Goal: Task Accomplishment & Management: Complete application form

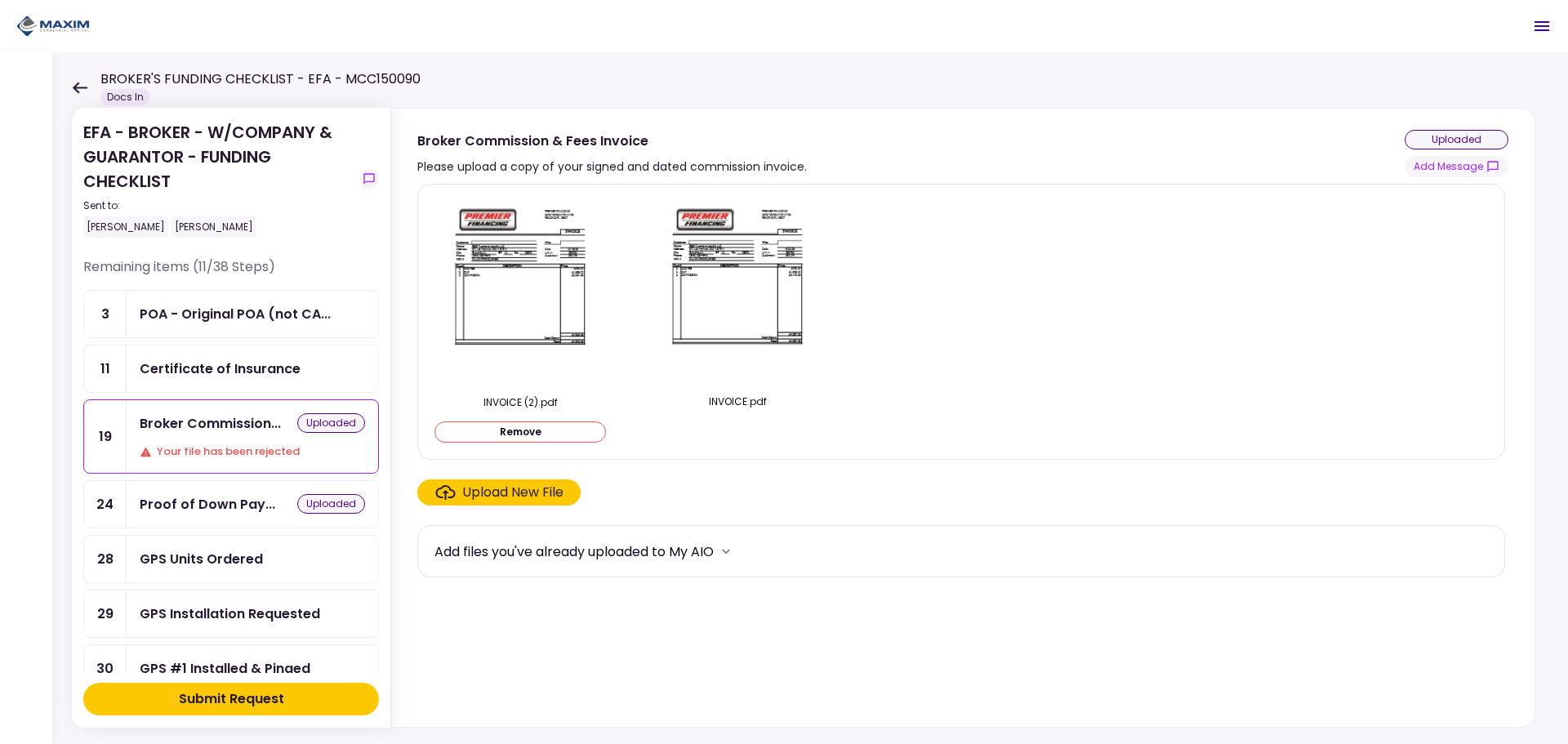
click at [87, 92] on div "BROKER'S FUNDING CHECKLIST - EFA - MCC150090 Docs In" at bounding box center [246, 87] width 349 height 36
click at [71, 81] on div "EFA - BROKER - W/COMPANY & GUARANTOR - FUNDING CHECKLIST Sent to: [PERSON_NAME]…" at bounding box center [810, 399] width 1516 height 692
click at [80, 88] on icon at bounding box center [79, 88] width 15 height 12
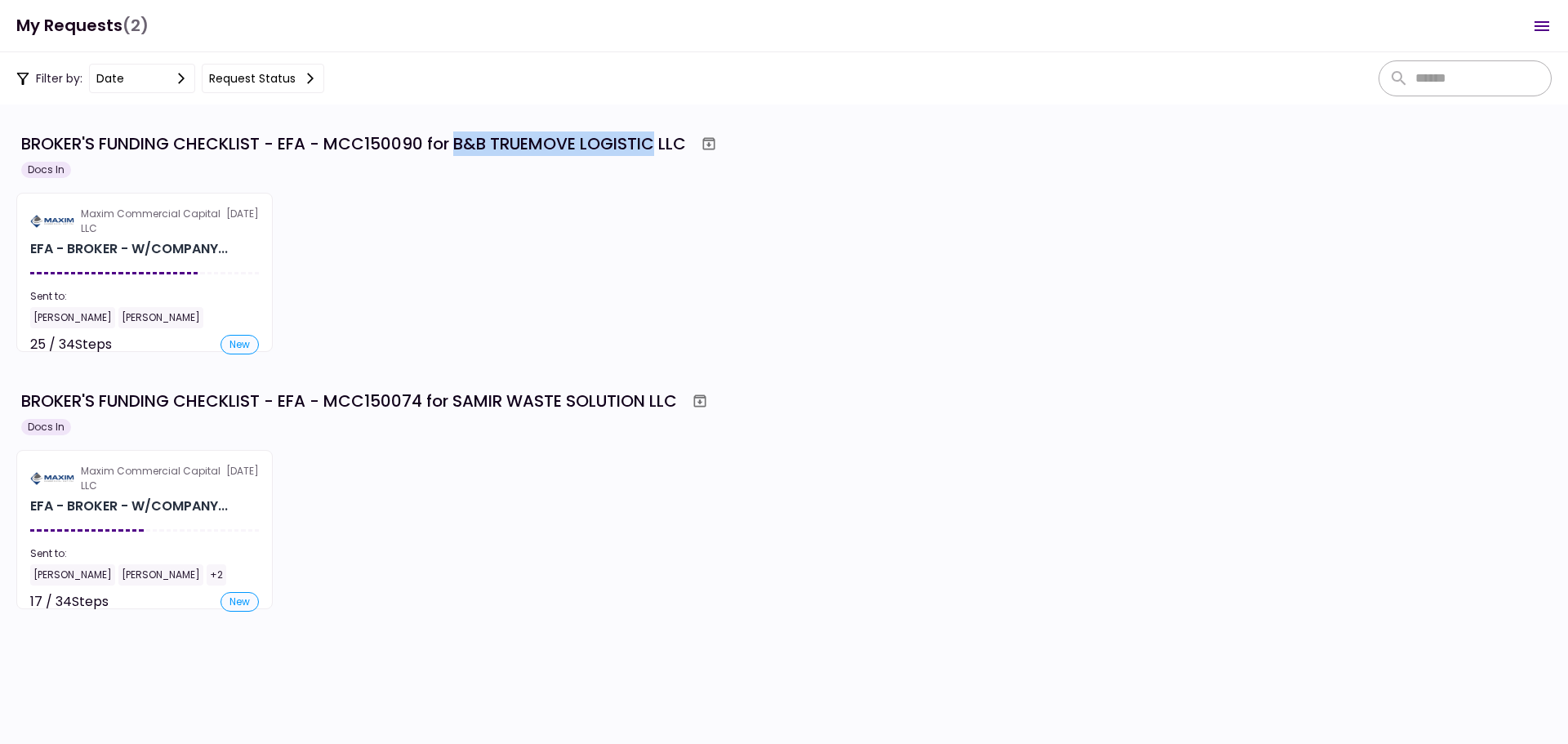
drag, startPoint x: 460, startPoint y: 141, endPoint x: 655, endPoint y: 147, distance: 195.1
click at [655, 147] on div "BROKER'S FUNDING CHECKLIST - EFA - MCC150090 for B&B TRUEMOVE LOGISTIC LLC" at bounding box center [353, 144] width 664 height 25
copy div "B&B TRUEMOVE LOGISTIC"
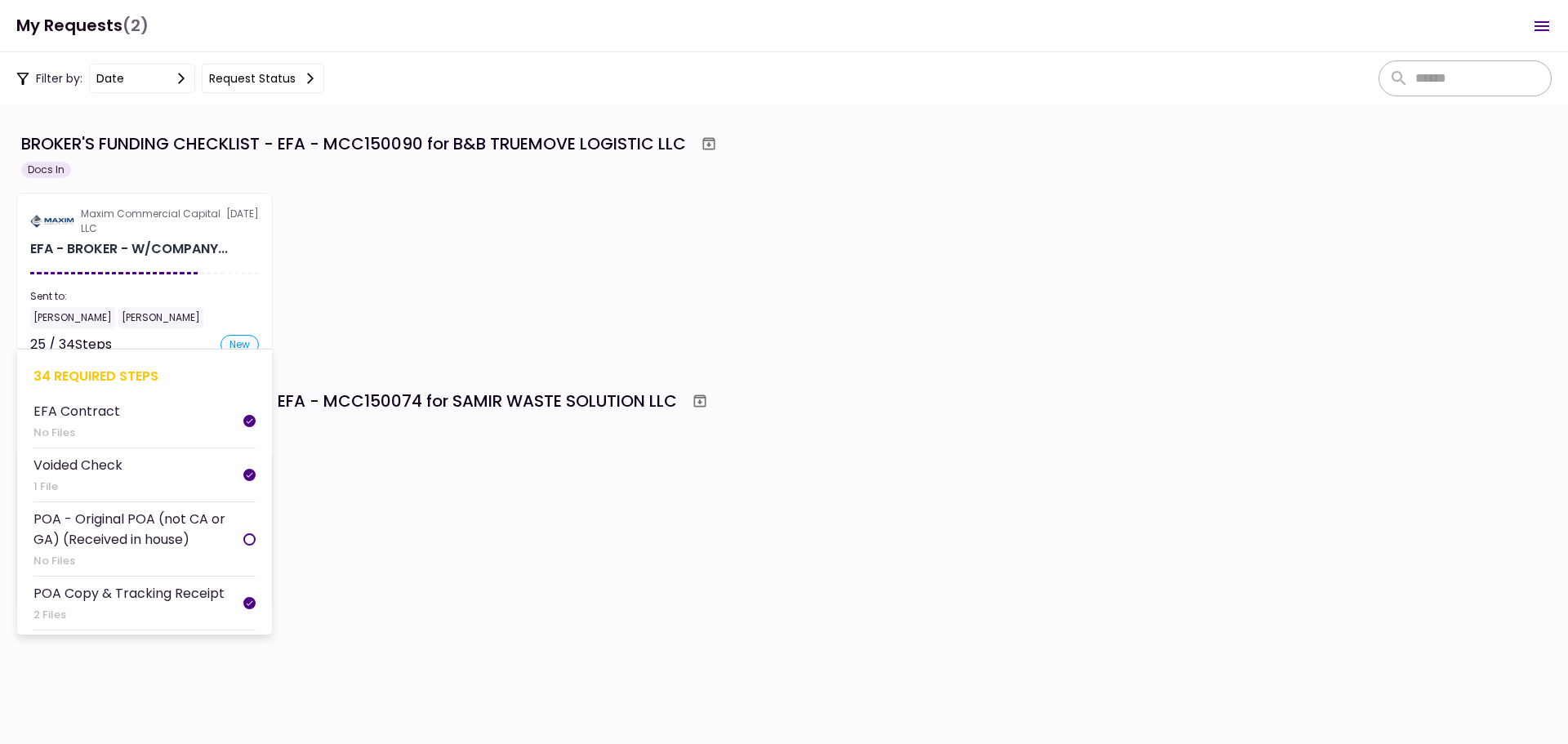
click at [164, 227] on div "Maxim Commercial Capital LLC" at bounding box center [153, 221] width 145 height 29
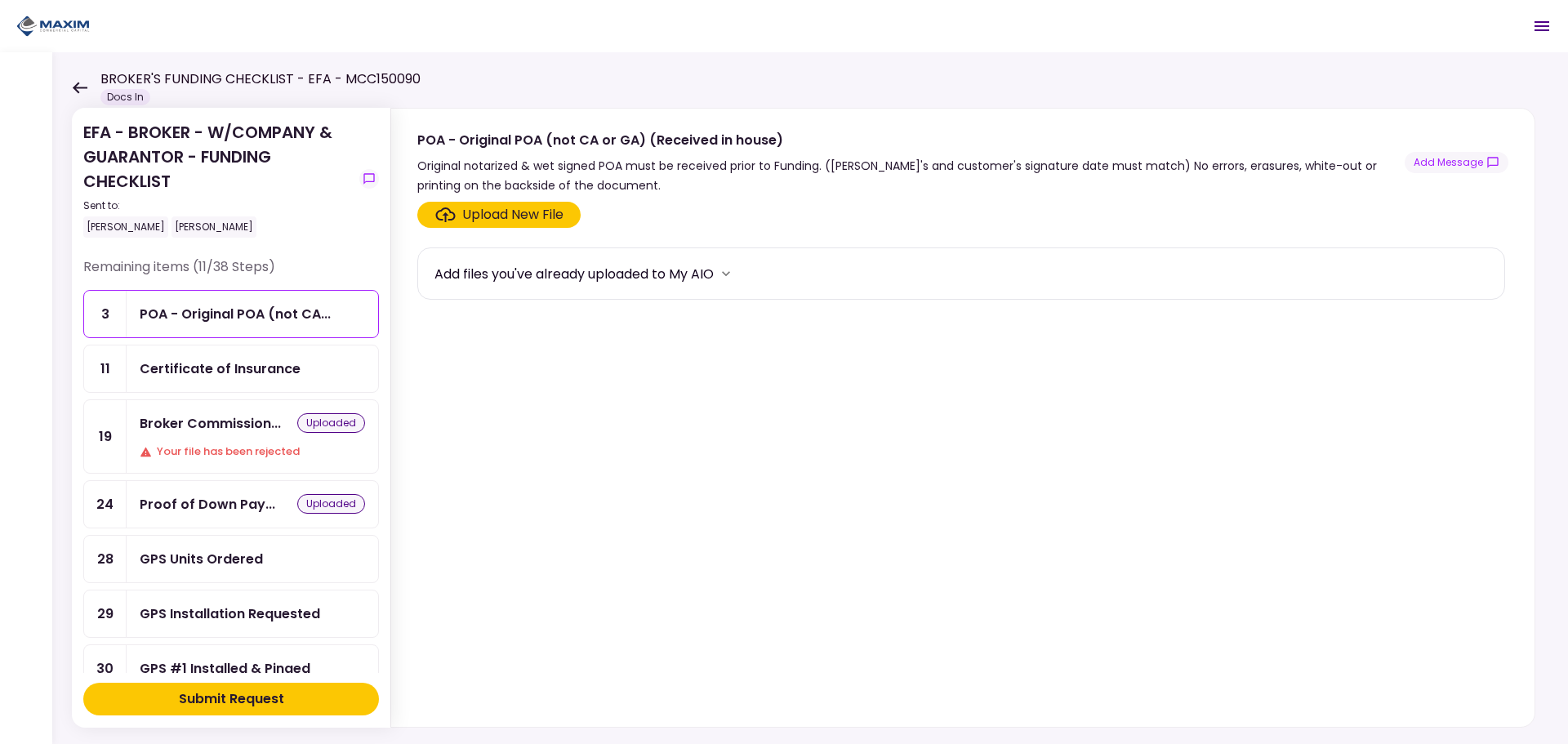
click at [209, 438] on div "Broker Commission... uploaded Your file has been rejected" at bounding box center [252, 437] width 252 height 73
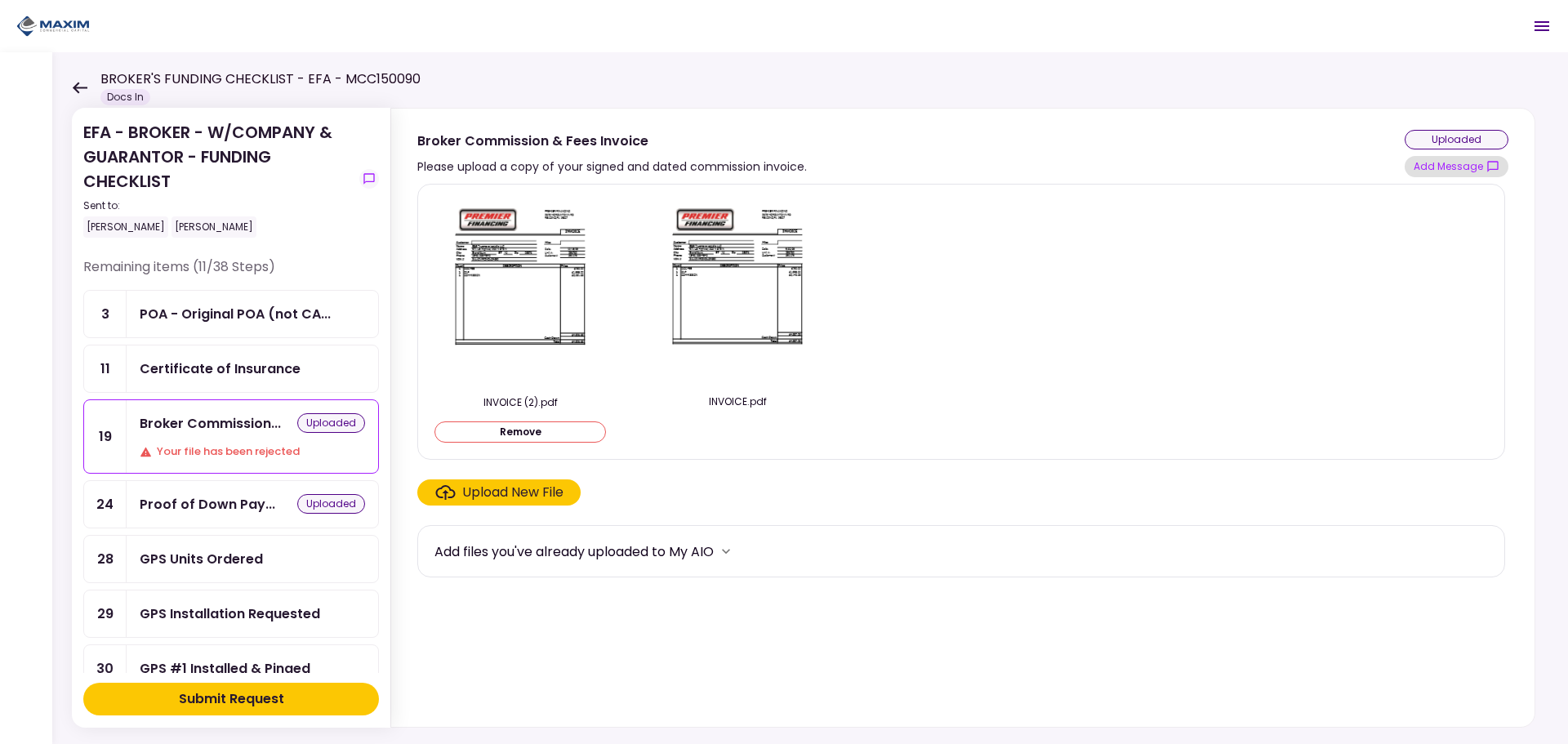
click at [1443, 163] on button "Add Message" at bounding box center [1456, 166] width 104 height 21
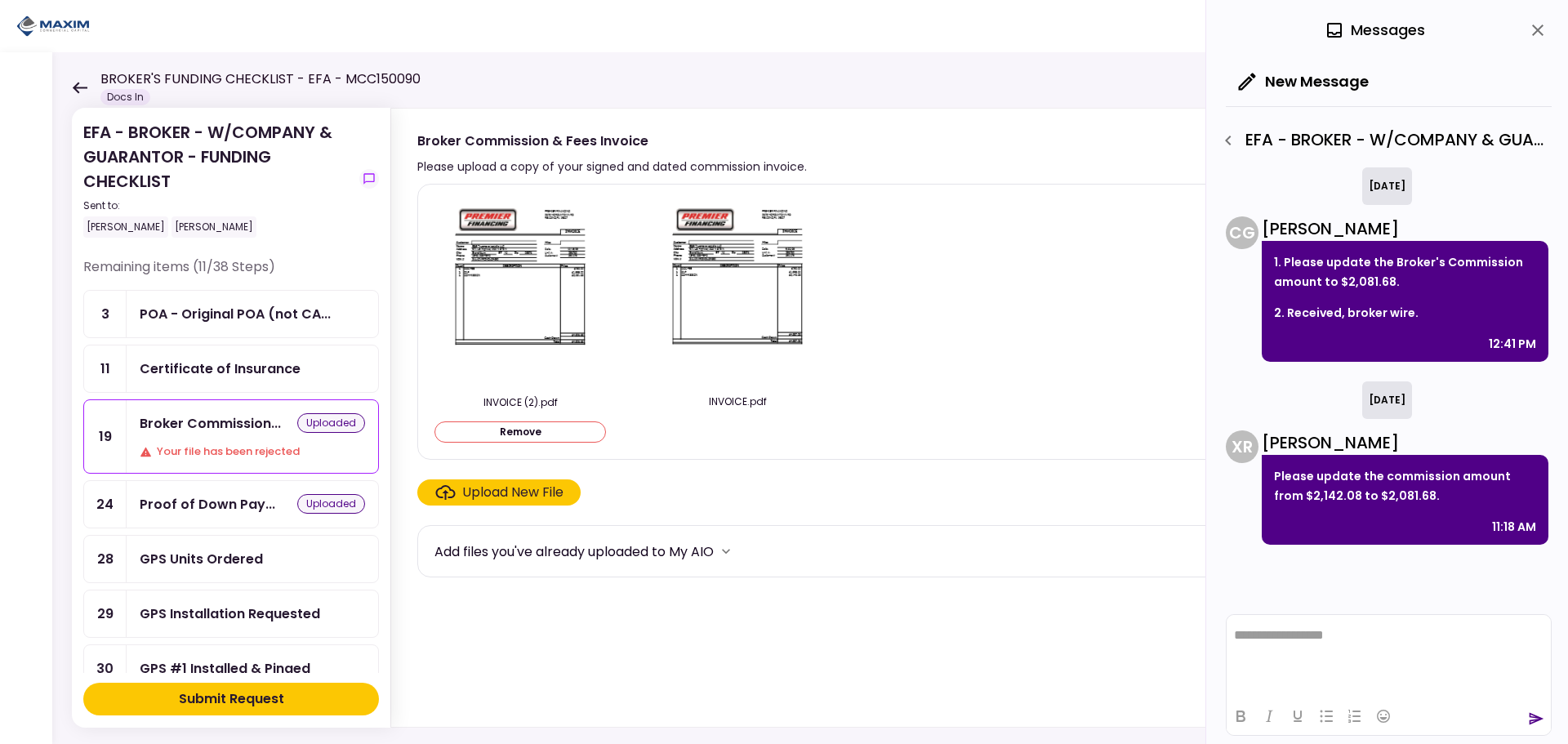
click at [851, 411] on div "INVOICE (2).pdf Remove INVOICE.pdf" at bounding box center [961, 321] width 1053 height 248
click at [1237, 144] on icon "button" at bounding box center [1228, 141] width 20 height 20
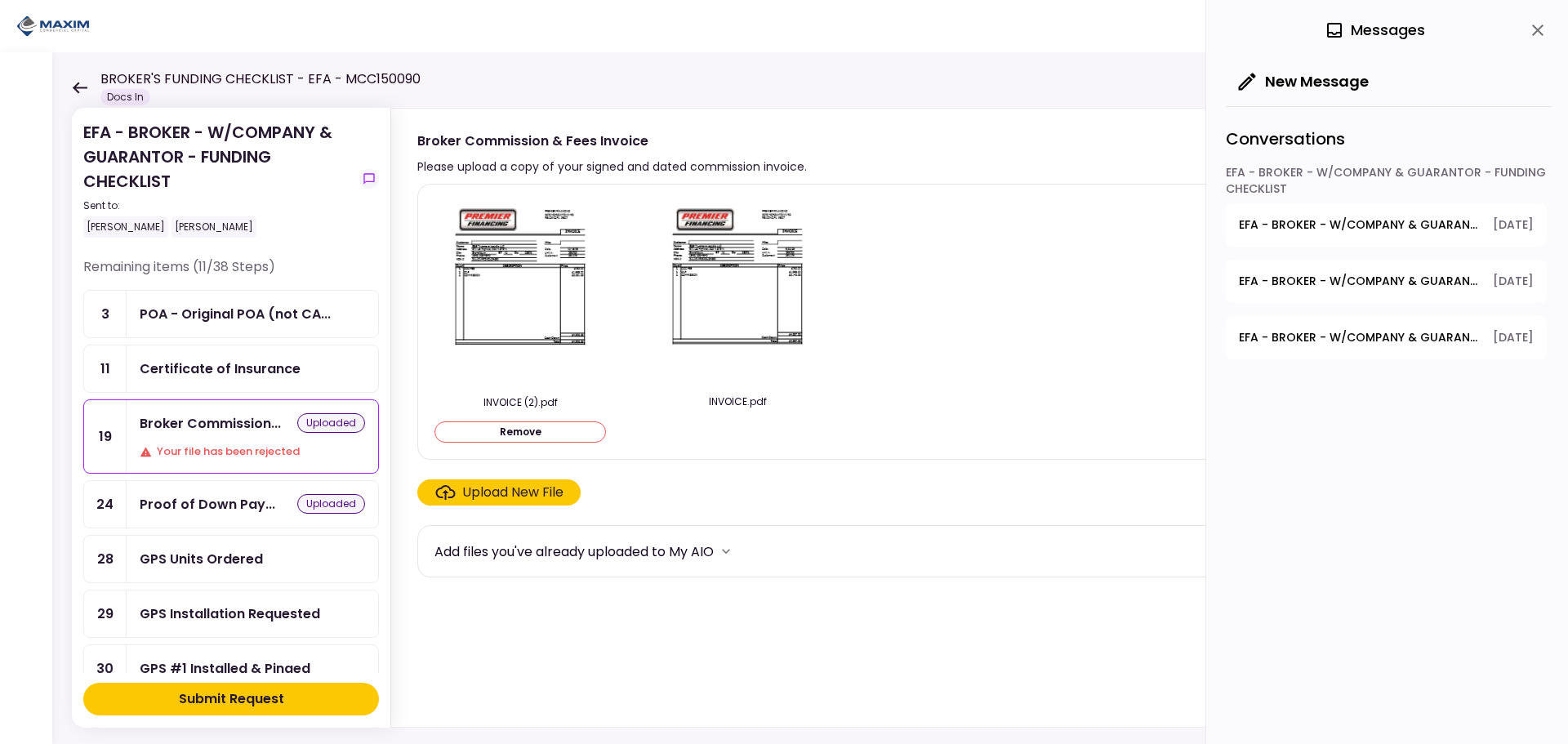
click at [1320, 231] on span "EFA - BROKER - W/COMPANY & GUARANTOR - FUNDING CHECKLIST - Proof of GAP Agreeme…" at bounding box center [1360, 224] width 243 height 17
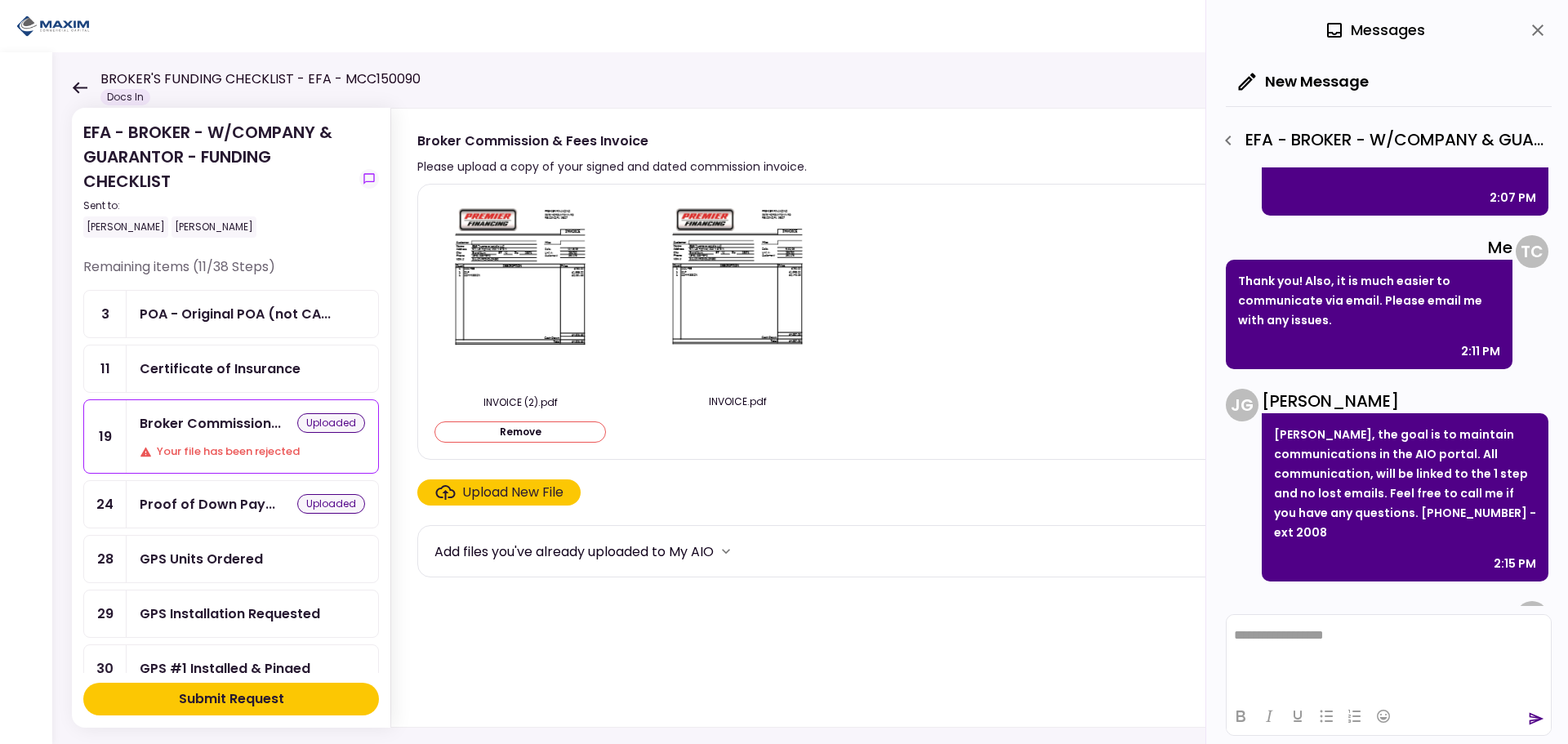
scroll to position [670, 0]
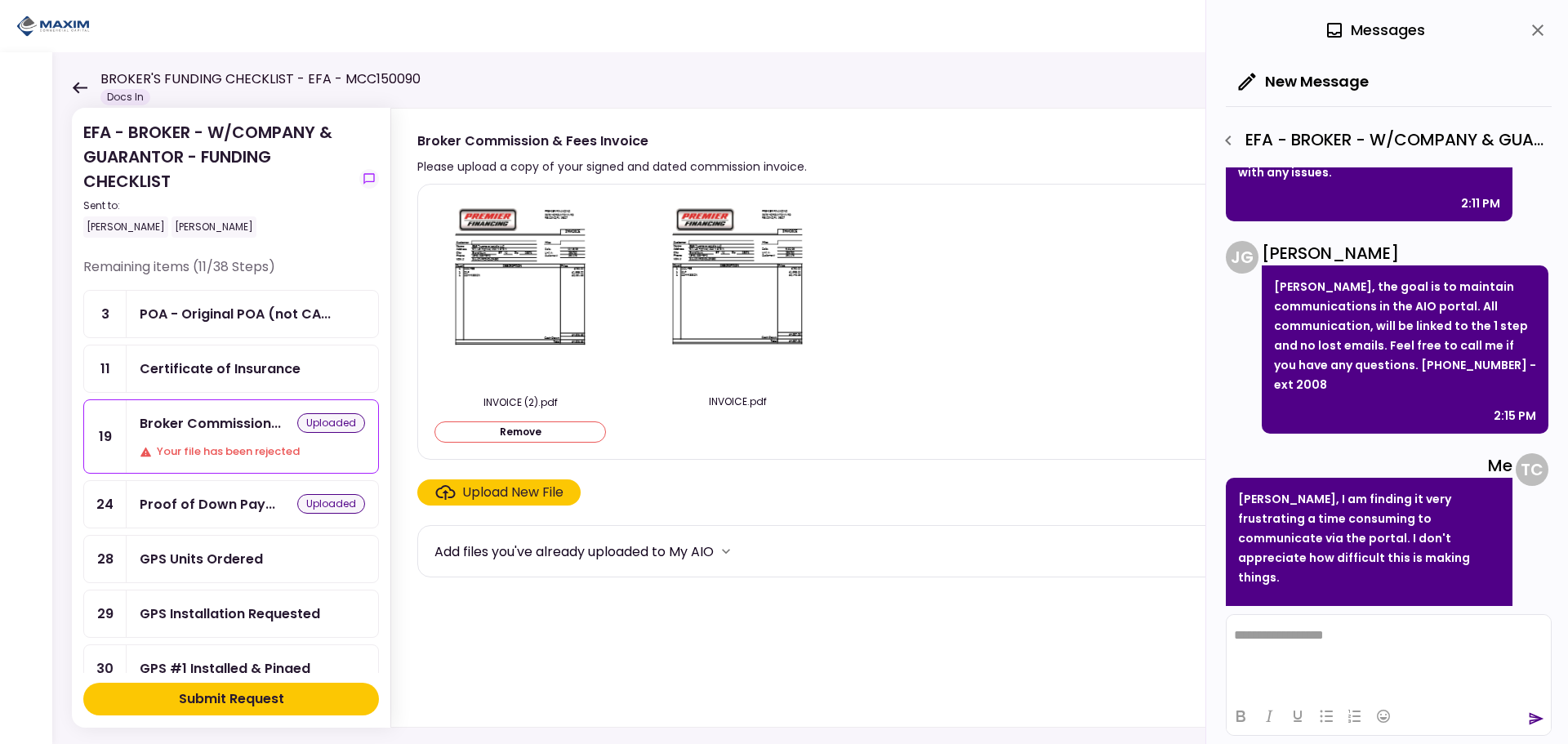
click at [945, 460] on section "INVOICE (2).pdf Remove INVOICE.pdf Upload New File Add files you've already upl…" at bounding box center [962, 452] width 1091 height 537
click at [1533, 28] on icon "close" at bounding box center [1538, 30] width 20 height 20
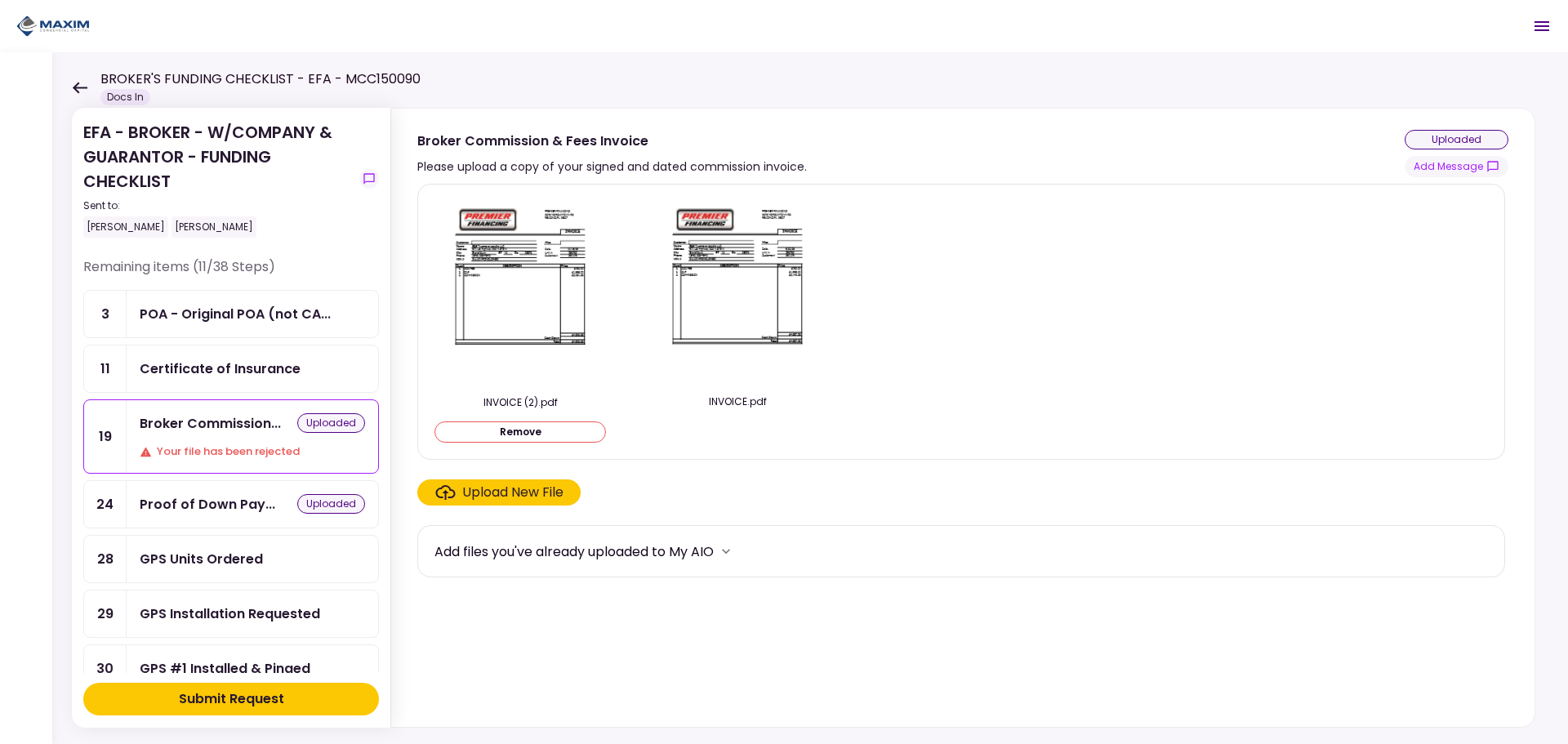
click at [724, 312] on img at bounding box center [736, 291] width 145 height 187
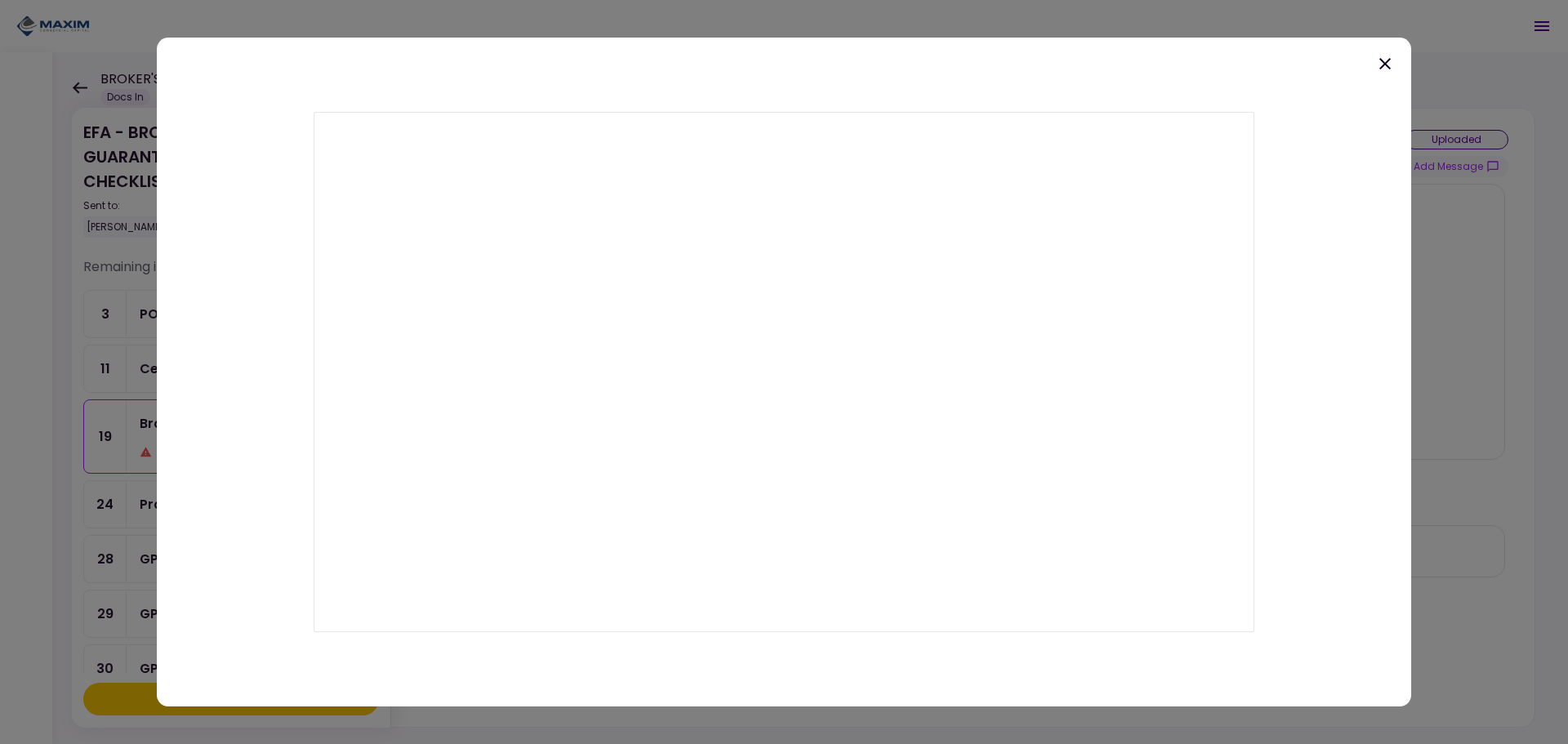
click at [1454, 304] on div at bounding box center [784, 372] width 1568 height 744
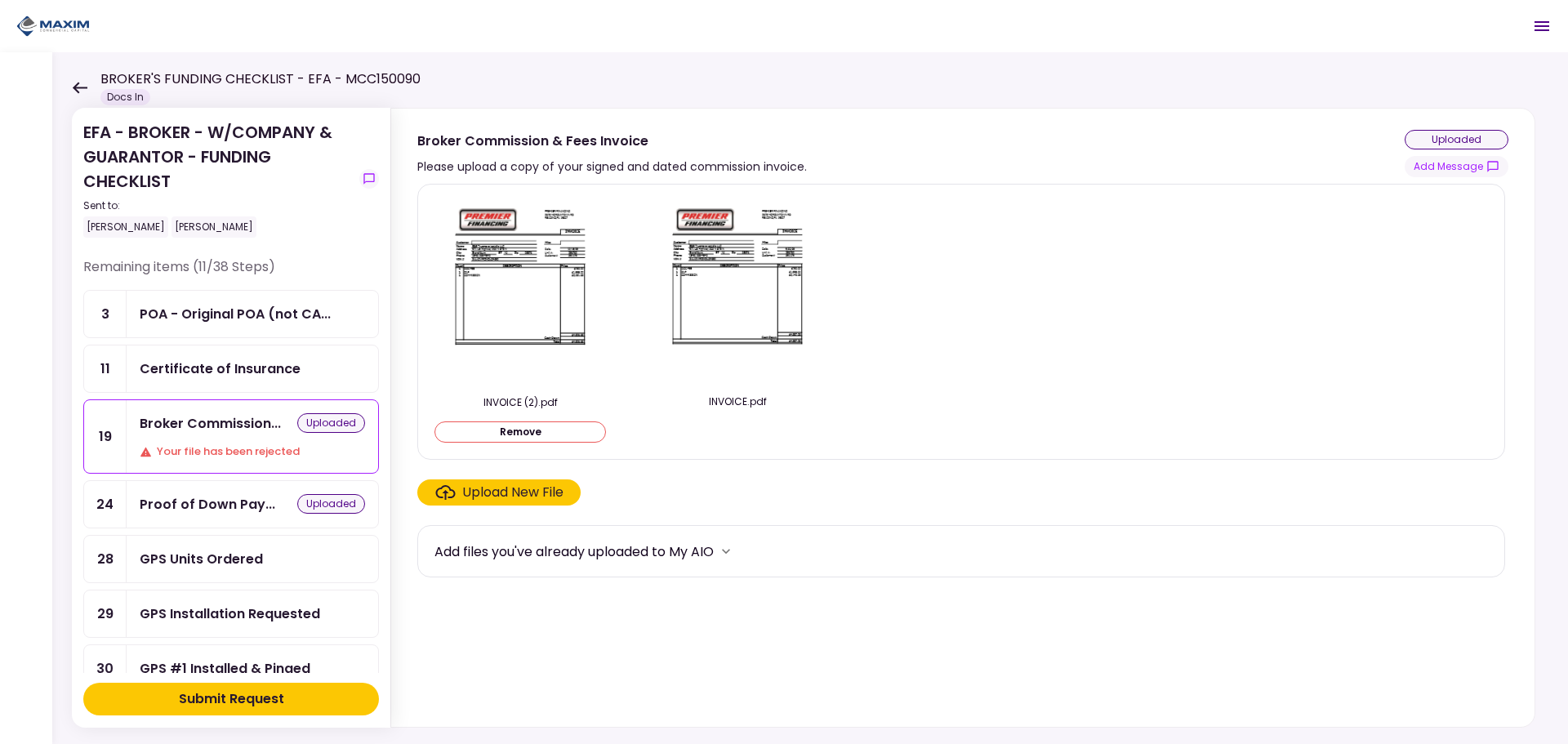
click at [542, 316] on img at bounding box center [519, 291] width 145 height 188
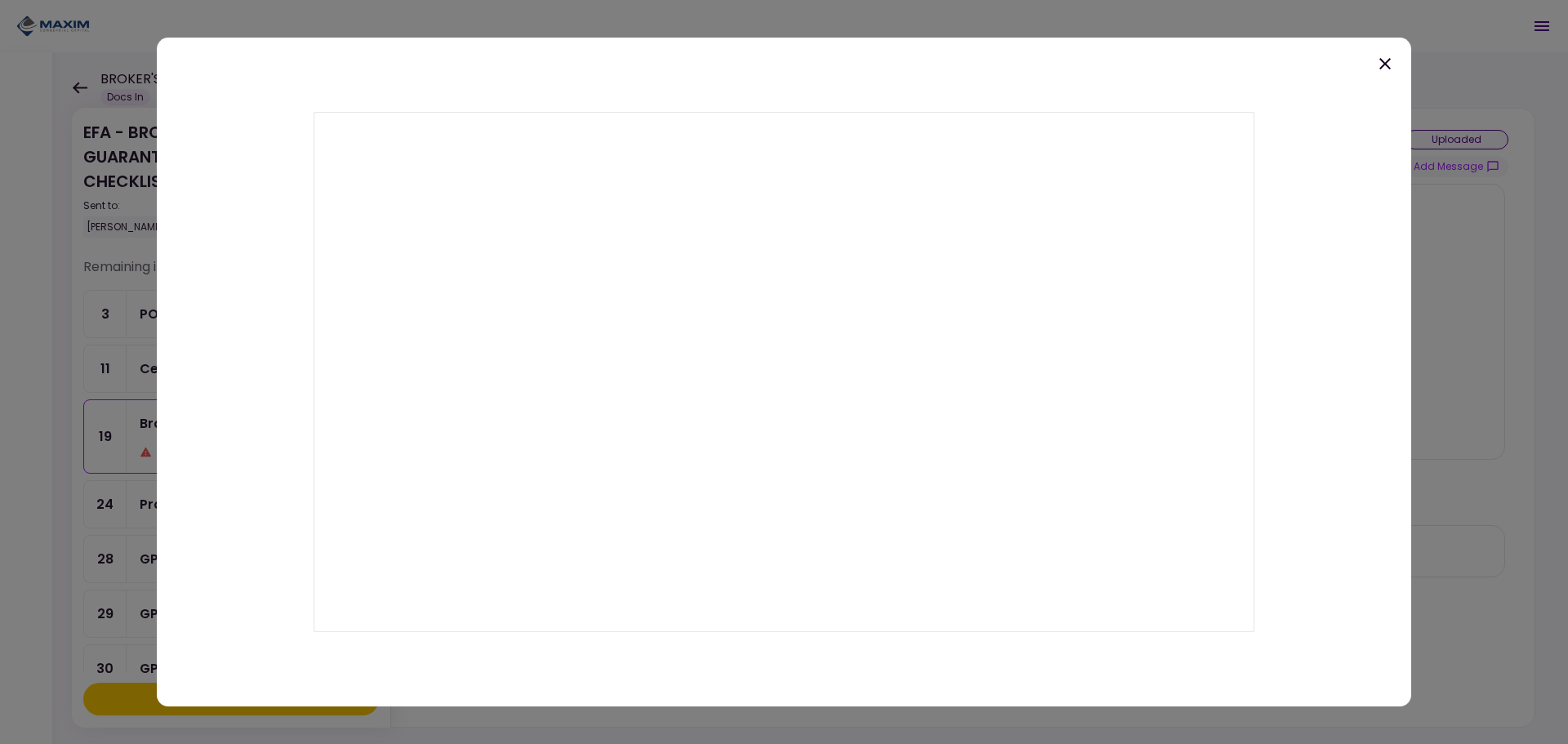
click at [1381, 63] on icon at bounding box center [1385, 64] width 20 height 20
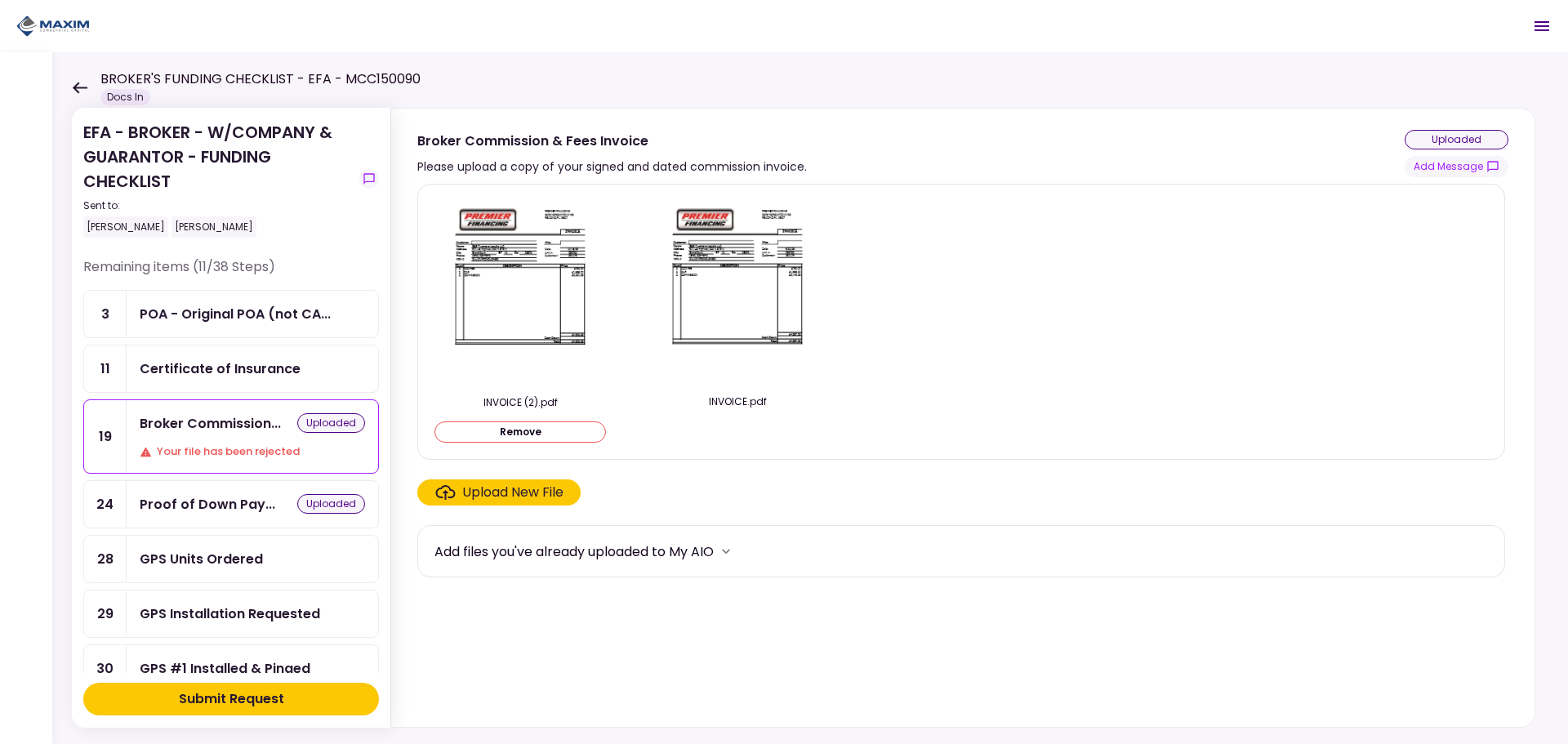
click at [178, 514] on div "Proof of Down Pay..." at bounding box center [207, 504] width 135 height 20
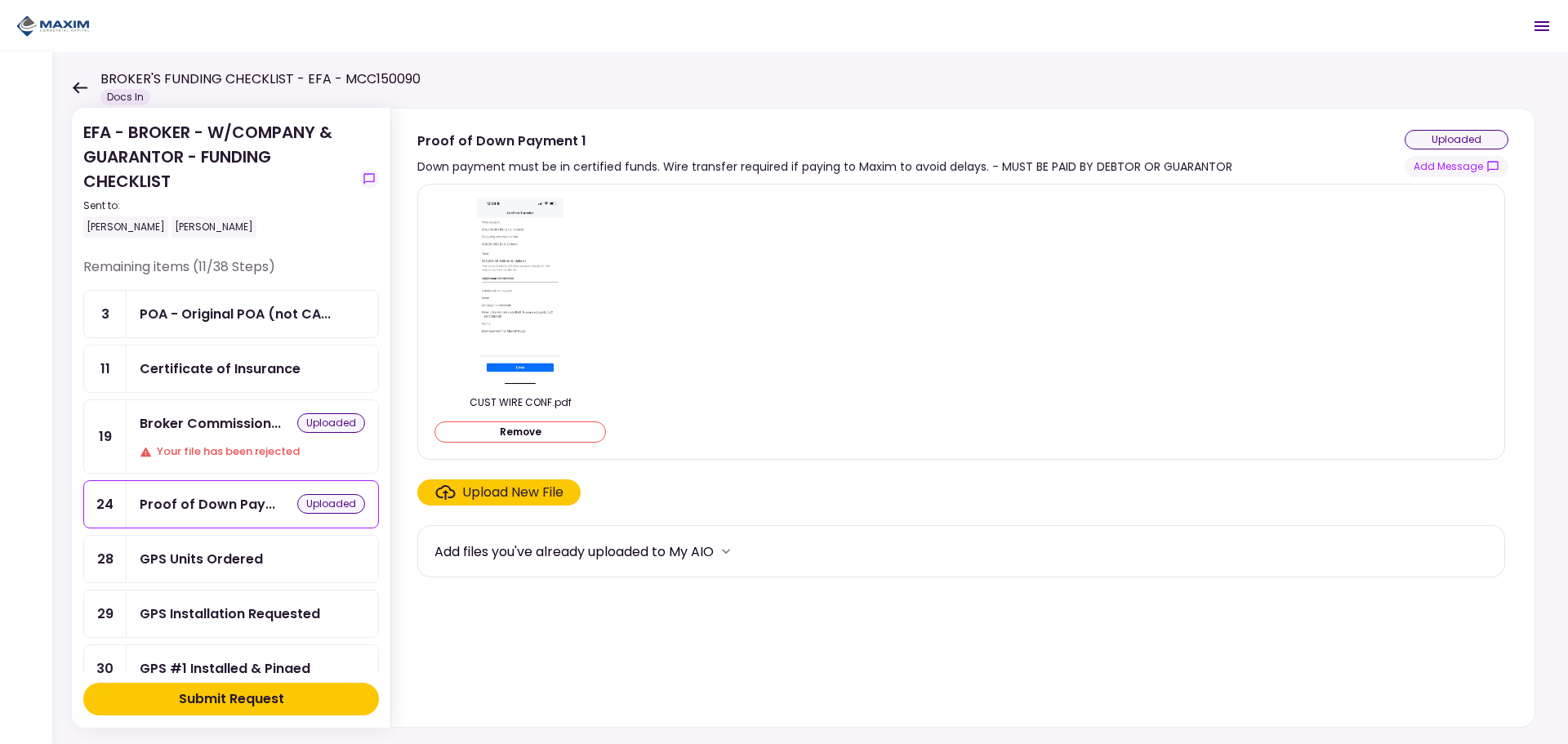
click at [214, 324] on div "POA - Original POA (not CA..." at bounding box center [235, 314] width 191 height 20
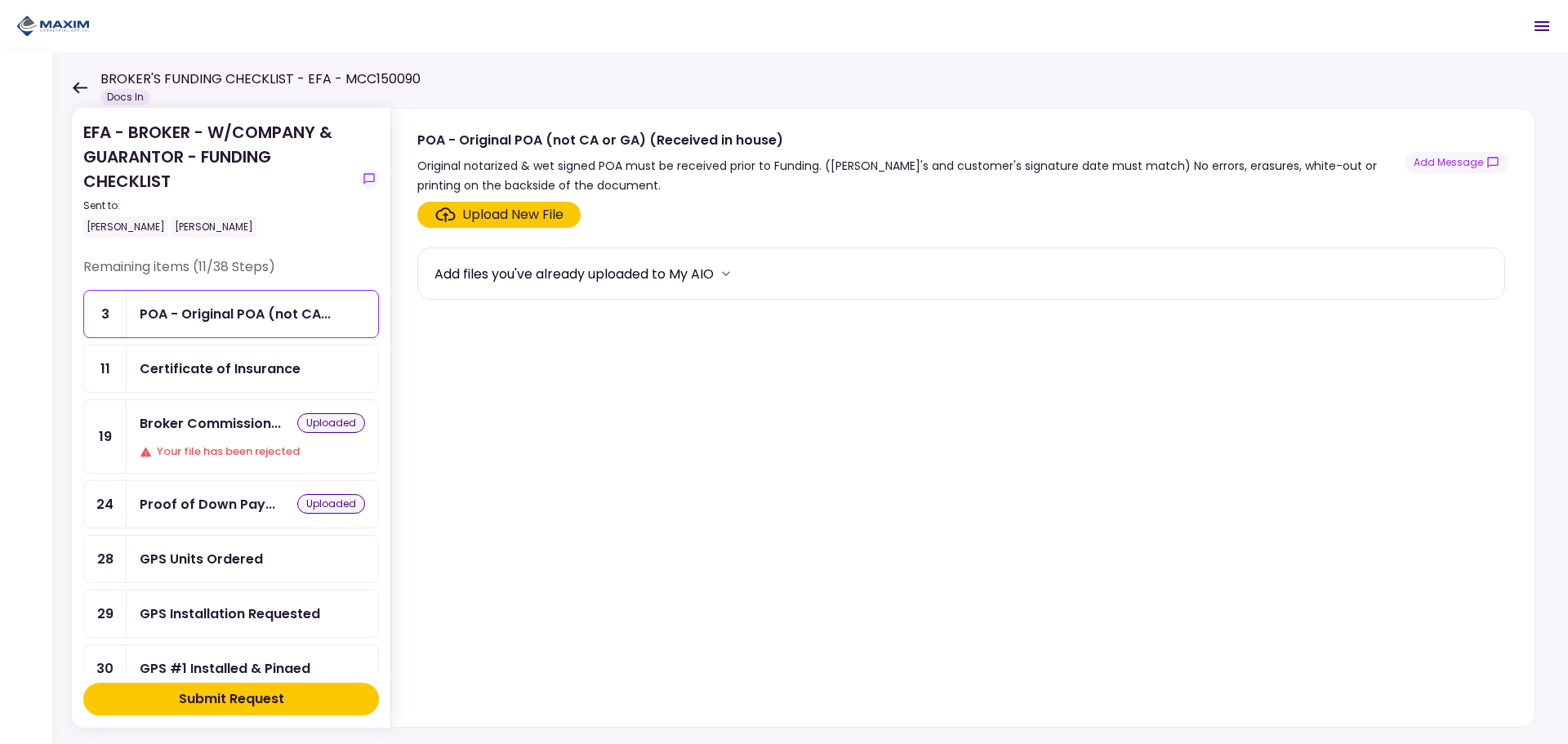
click at [215, 382] on div "Certificate of Insurance" at bounding box center [252, 368] width 252 height 46
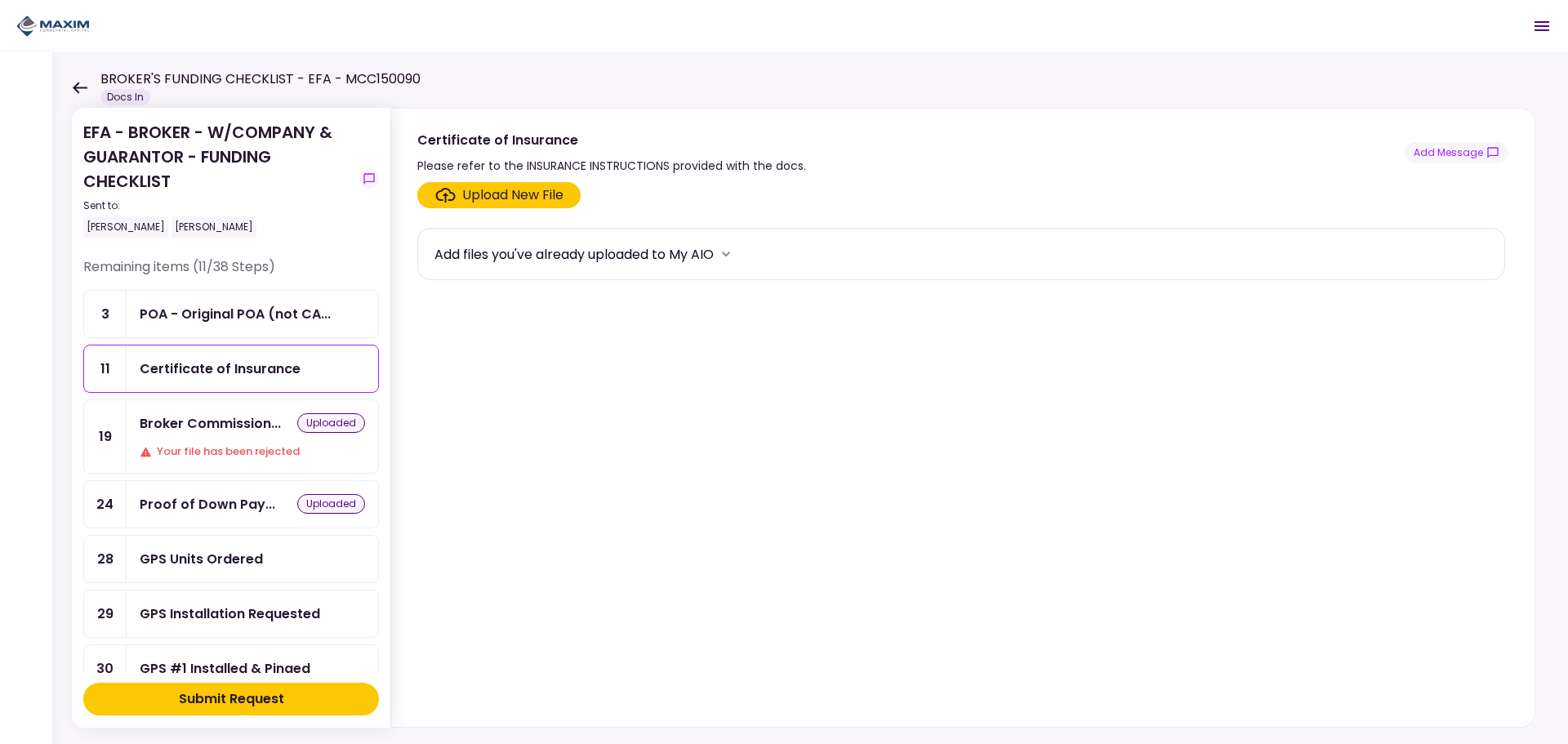
click at [173, 569] on div "GPS Units Ordered" at bounding box center [201, 559] width 124 height 20
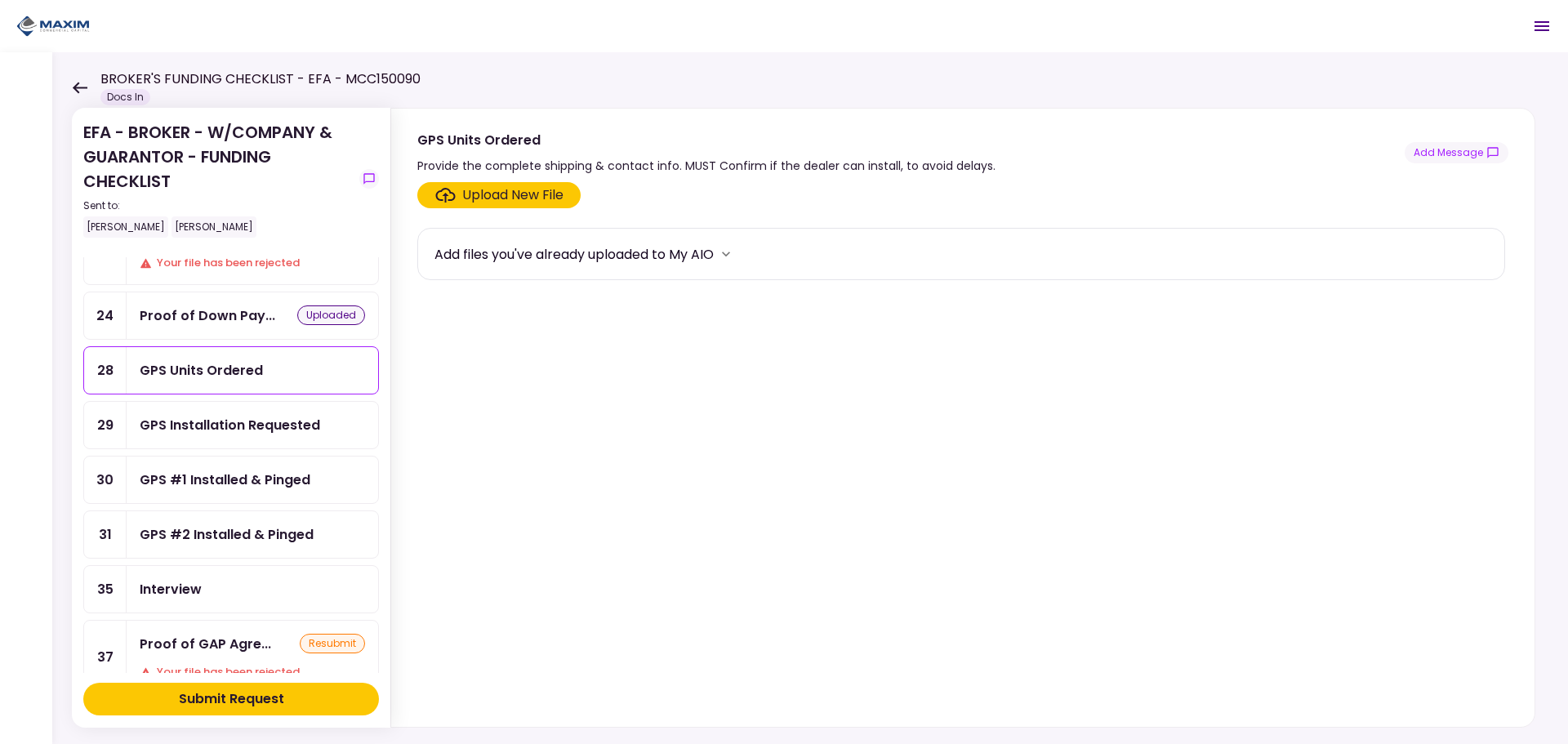
scroll to position [190, 0]
click at [221, 438] on div "GPS Installation Requested" at bounding box center [252, 424] width 252 height 46
click at [222, 474] on div "GPS #1 Installed & Pinged" at bounding box center [225, 478] width 171 height 20
click at [217, 534] on div "GPS #2 Installed & Pinged" at bounding box center [227, 533] width 174 height 20
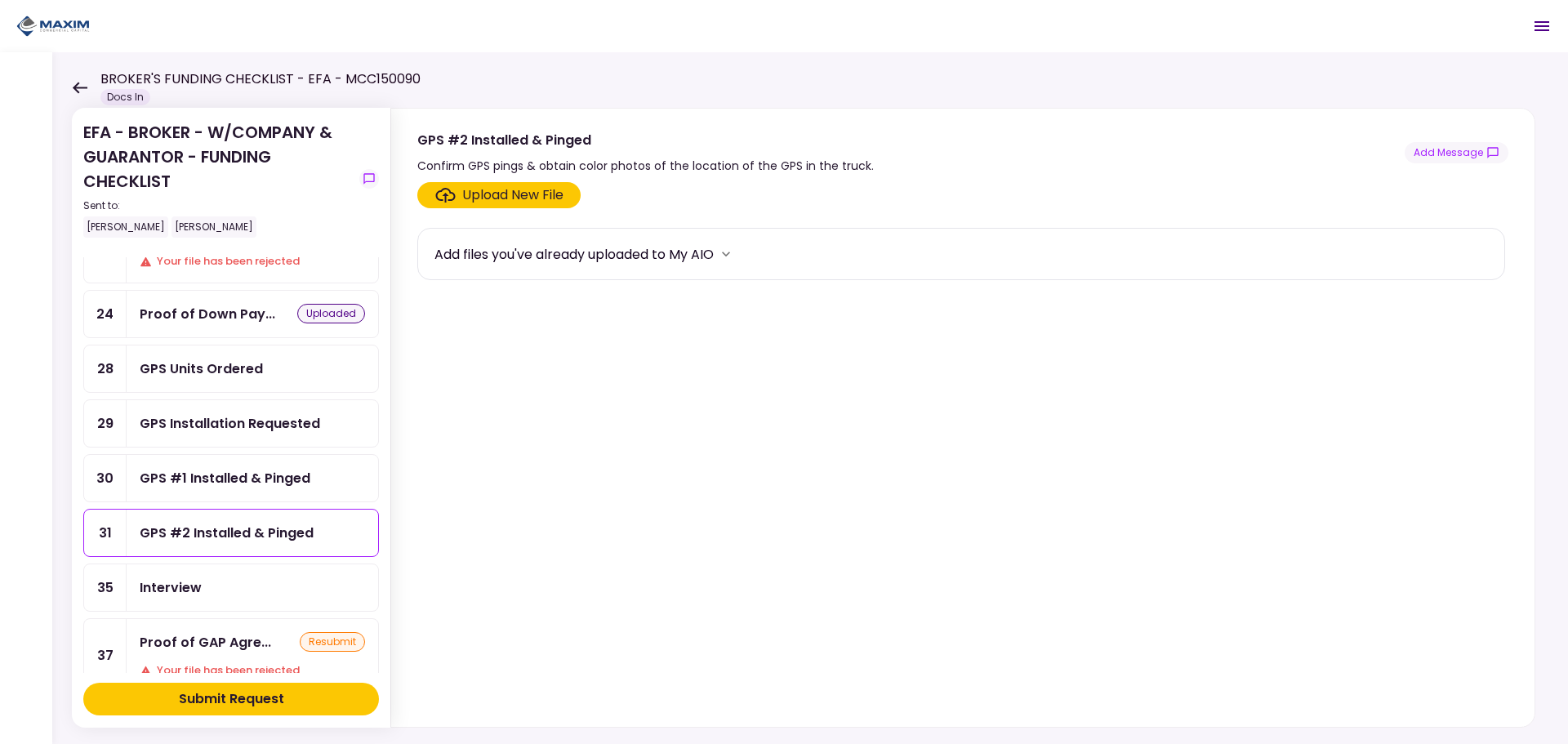
click at [217, 580] on div "Interview" at bounding box center [252, 587] width 225 height 20
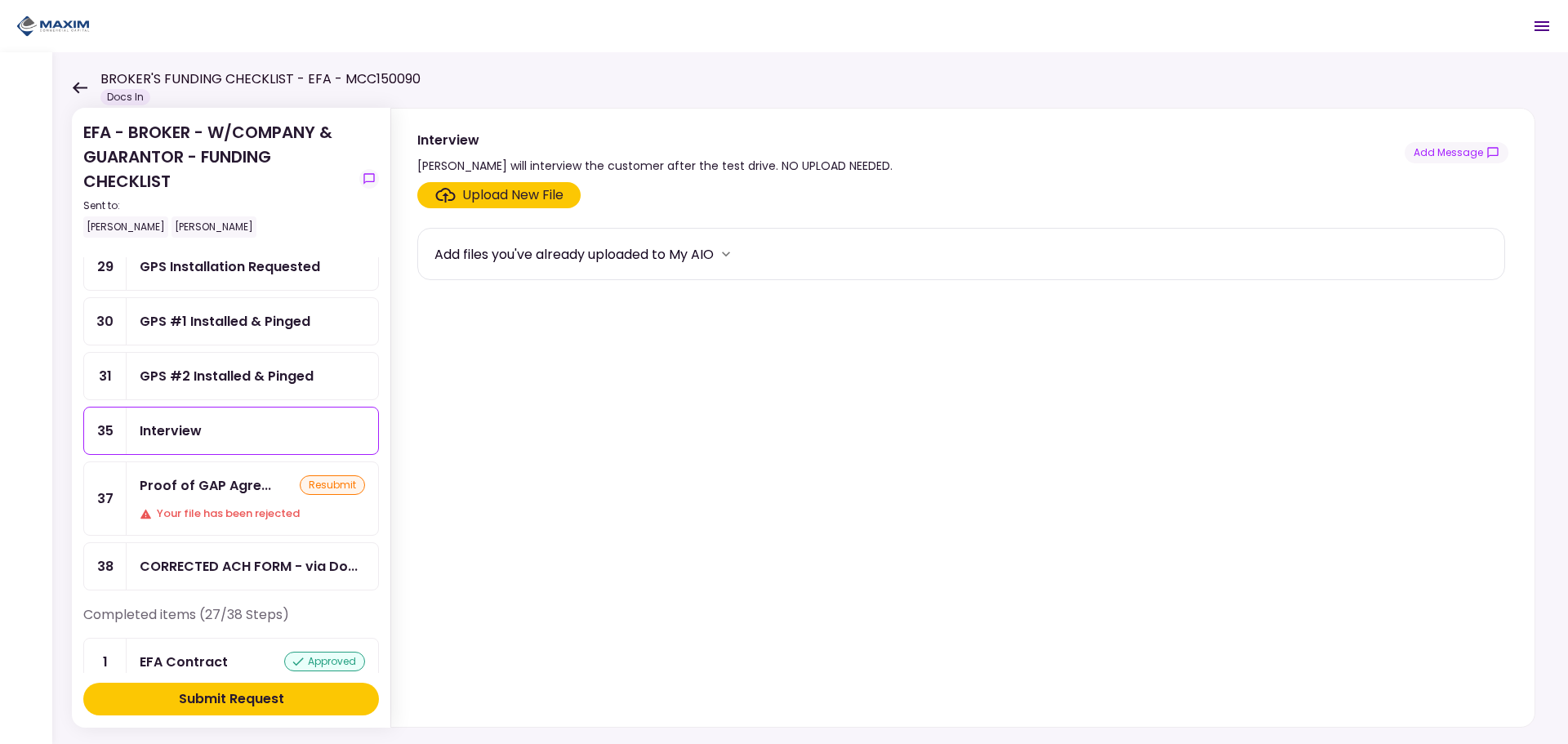
scroll to position [382, 0]
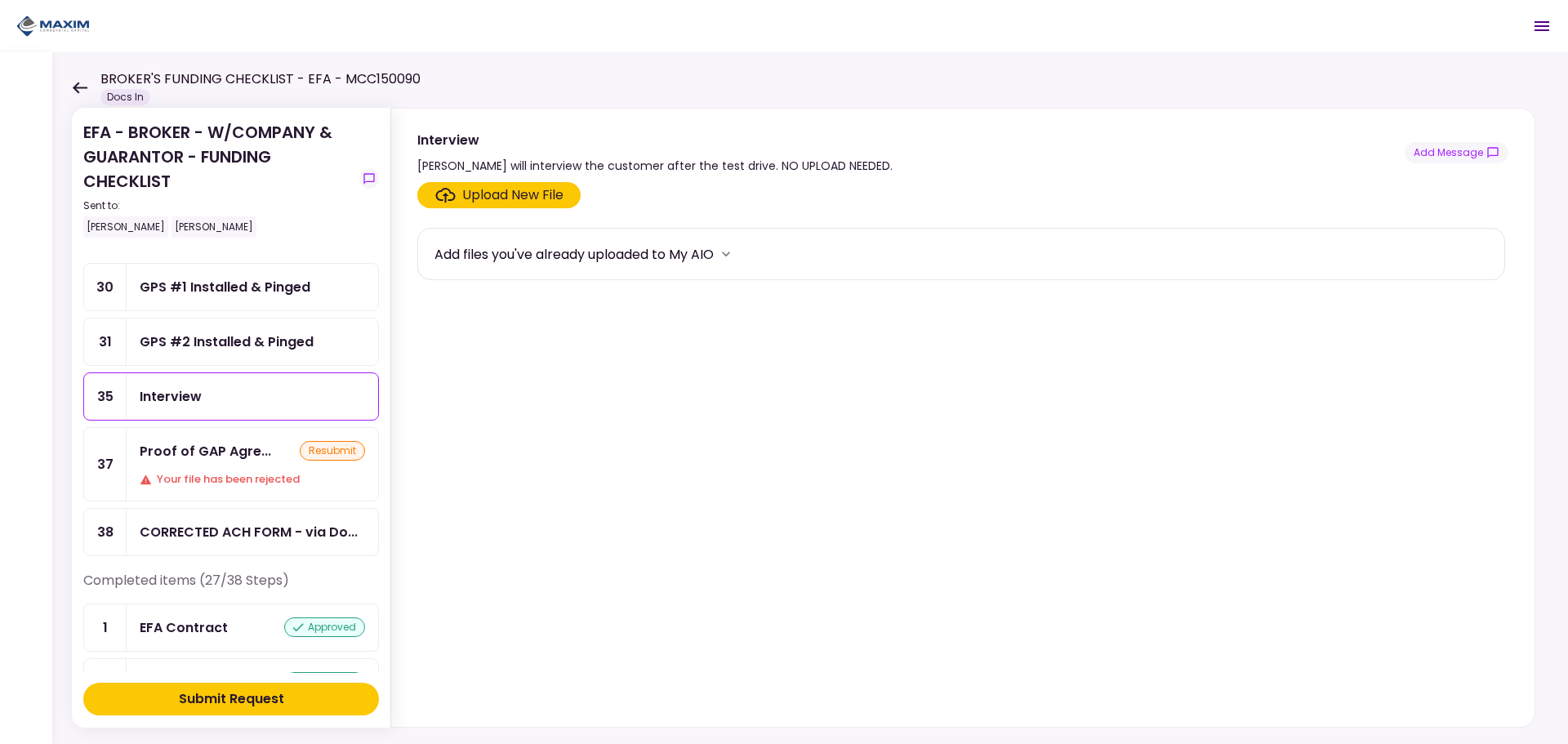
click at [229, 484] on div "Your file has been rejected" at bounding box center [252, 480] width 225 height 16
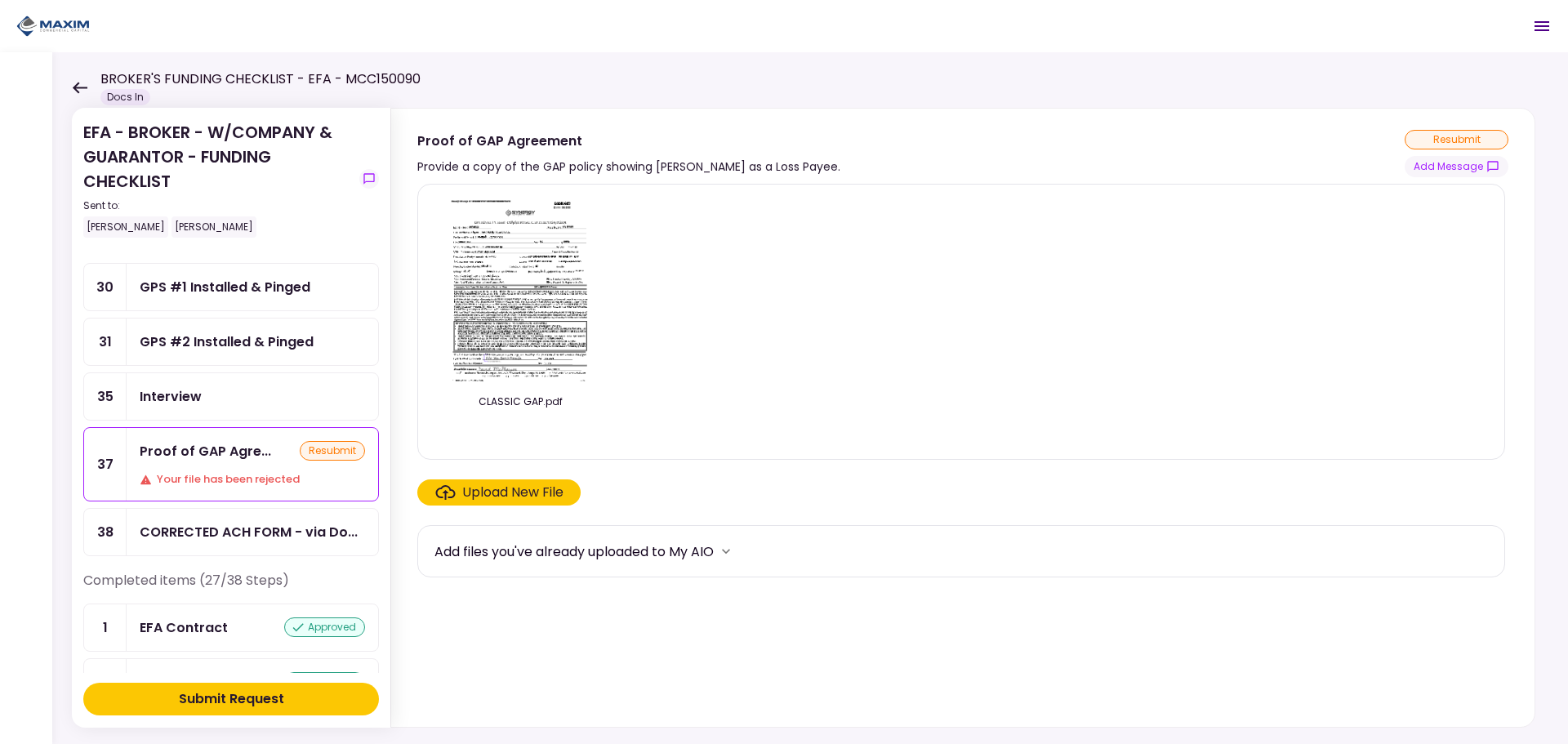
click at [542, 301] on img at bounding box center [519, 291] width 145 height 187
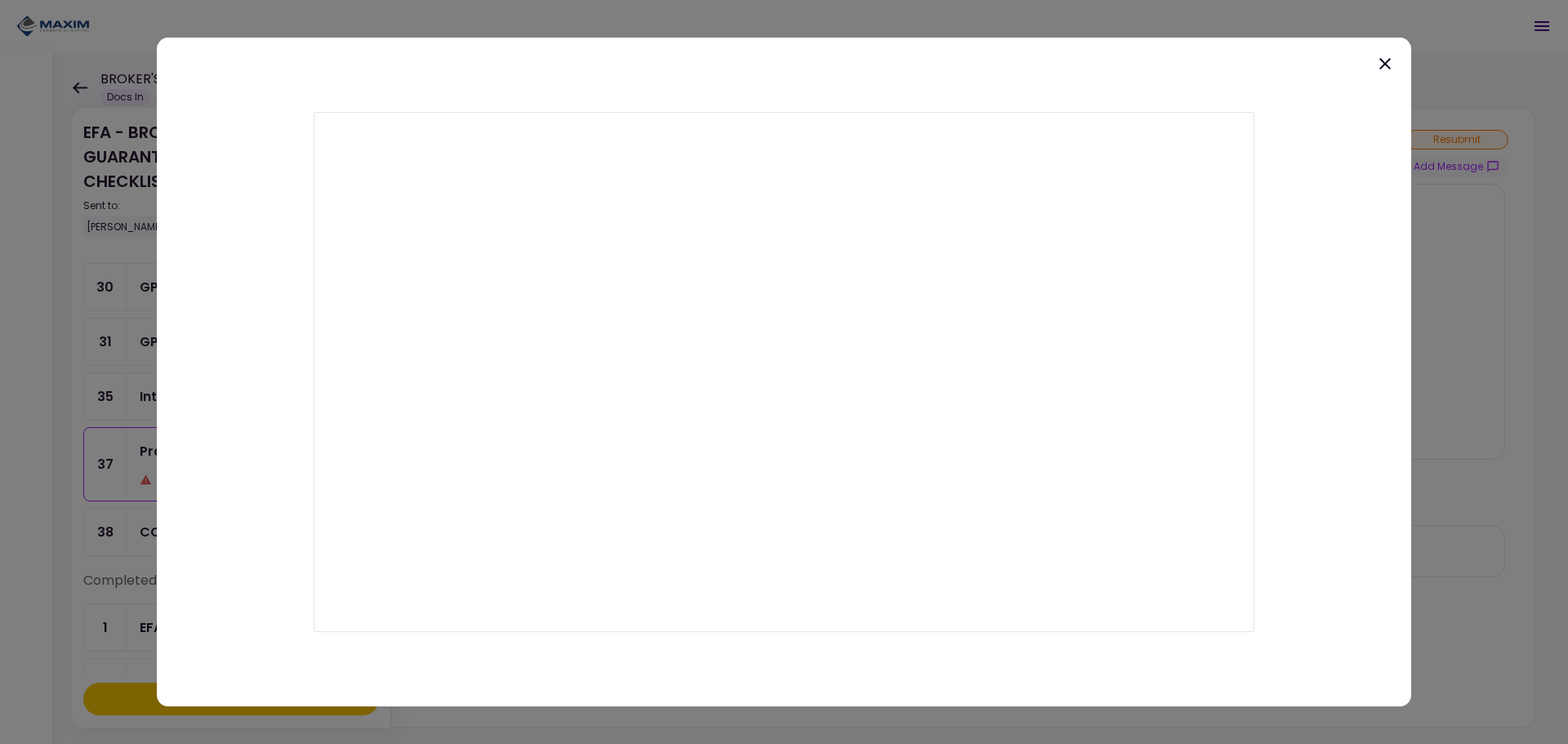
click at [1379, 60] on icon at bounding box center [1385, 64] width 20 height 20
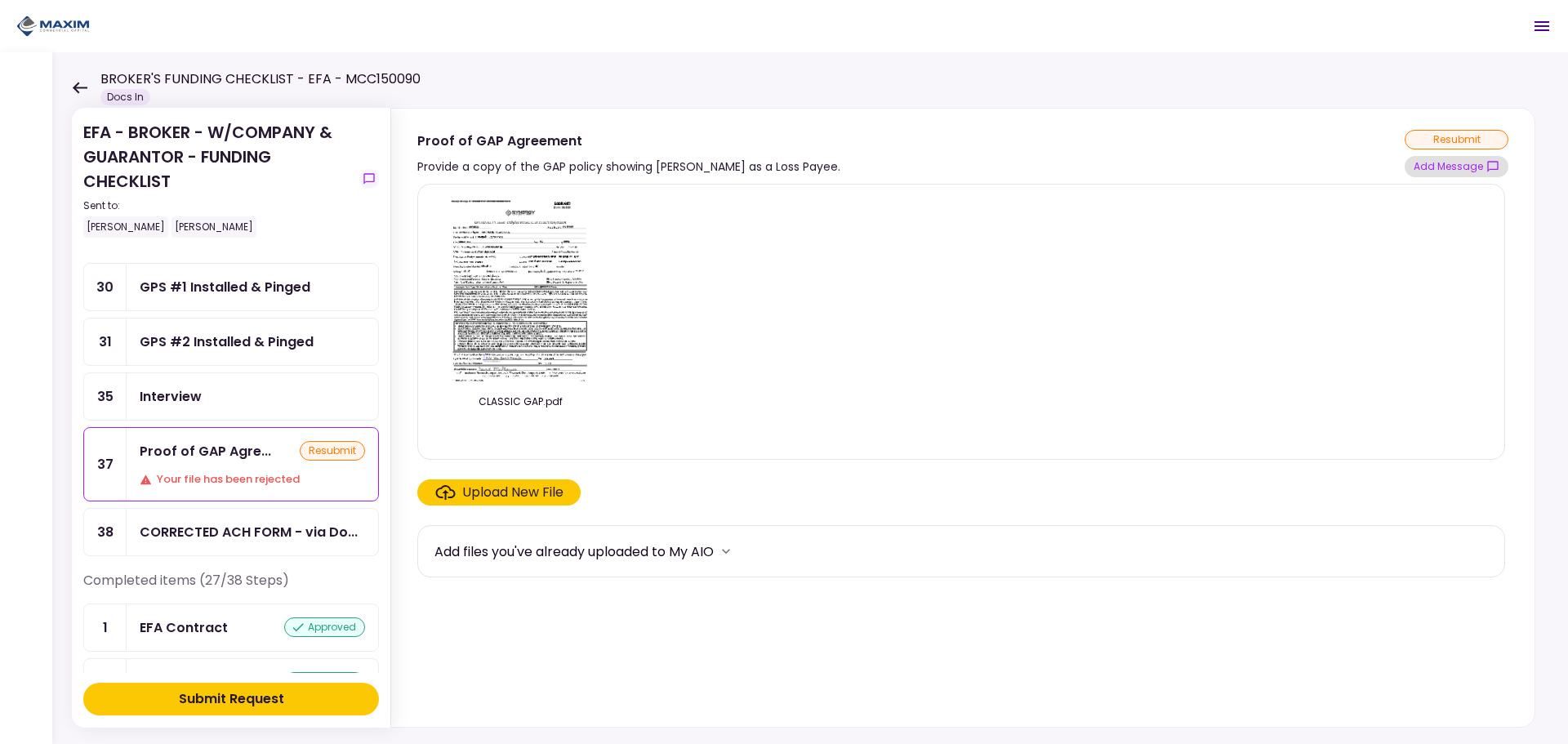
click at [1430, 166] on button "Add Message" at bounding box center [1456, 166] width 104 height 21
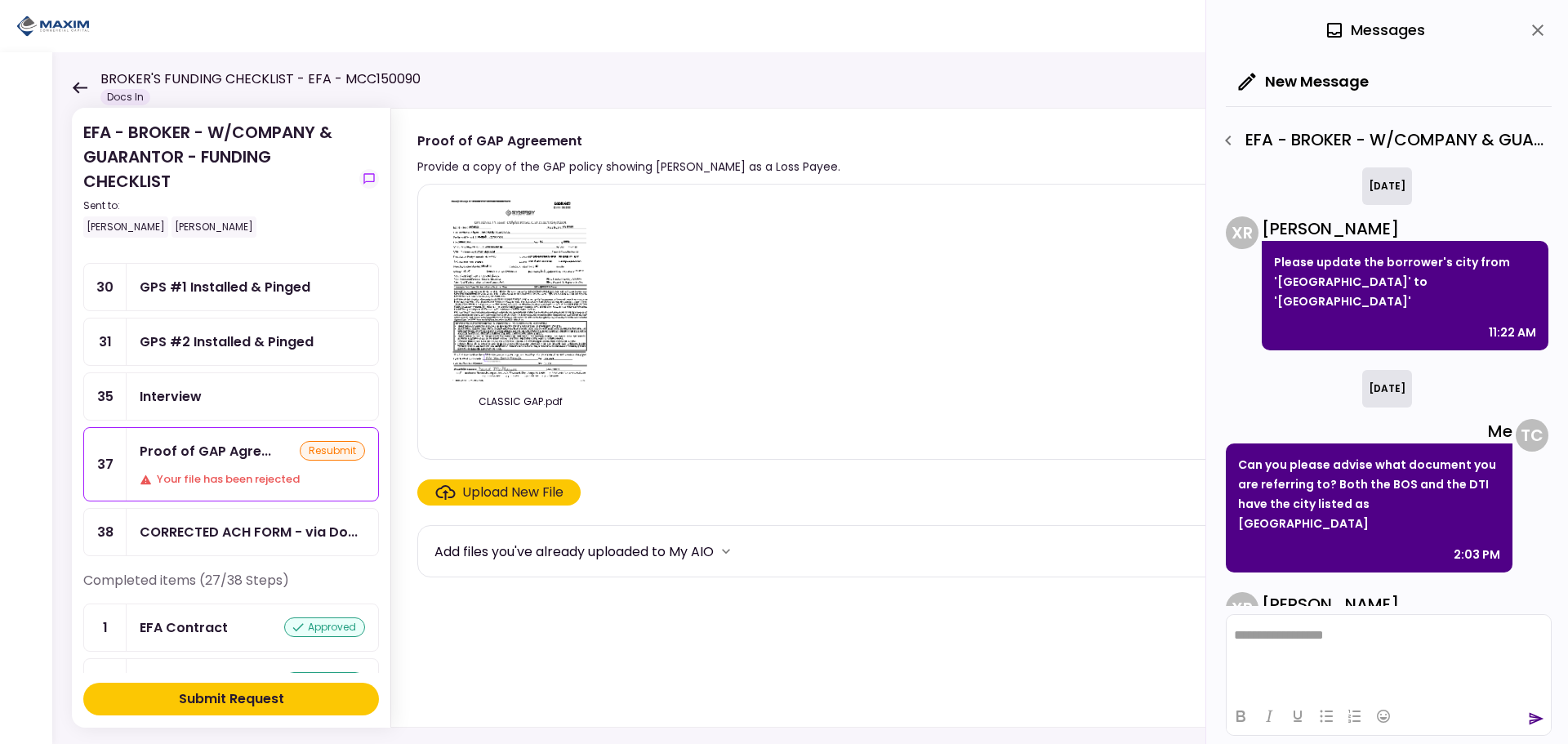
scroll to position [670, 0]
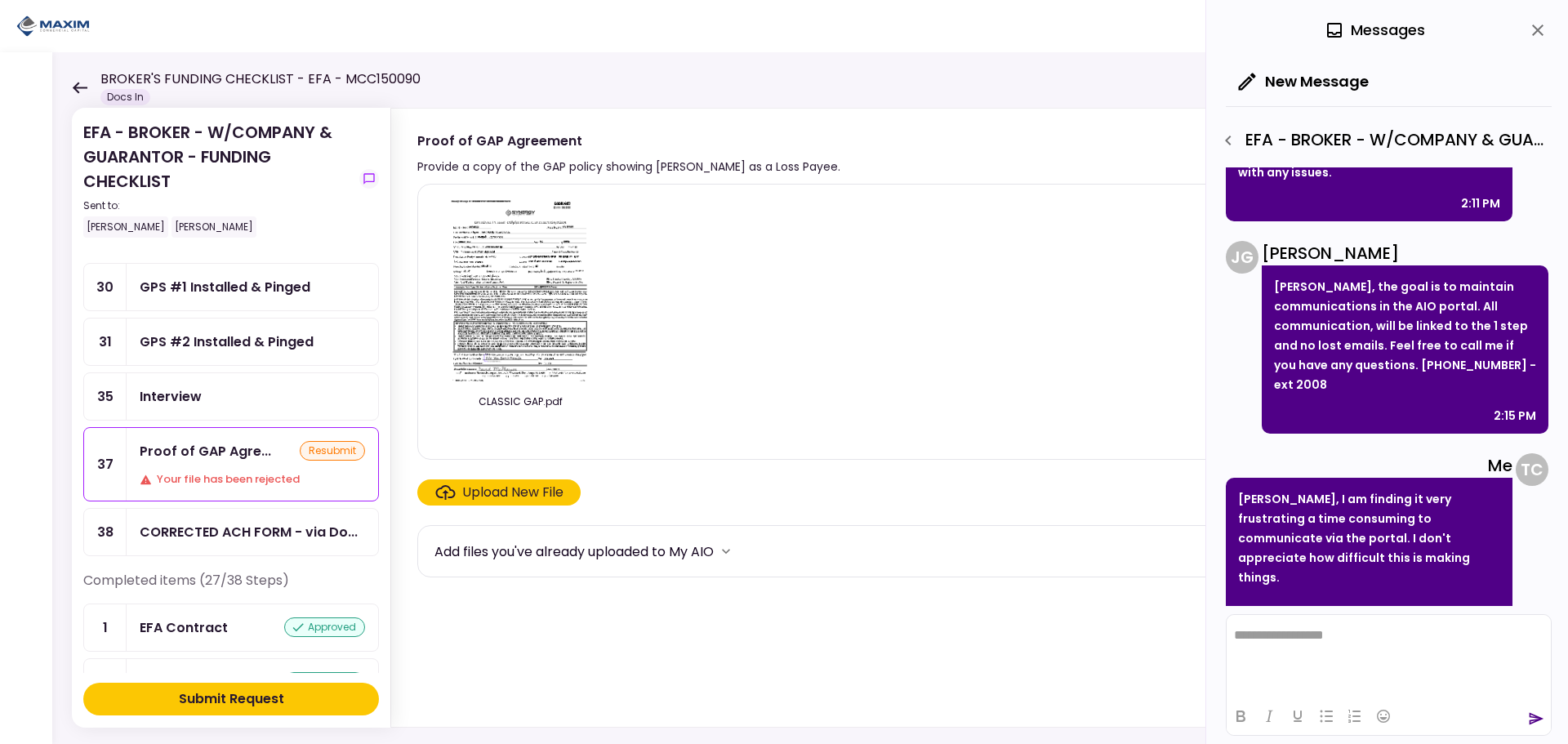
click at [752, 411] on div "CLASSIC GAP.pdf" at bounding box center [961, 321] width 1053 height 248
click at [961, 157] on div "Proof of GAP Agreement Provide a copy of the GAP policy showing [PERSON_NAME] a…" at bounding box center [962, 153] width 1091 height 47
click at [1544, 25] on icon "close" at bounding box center [1538, 30] width 20 height 20
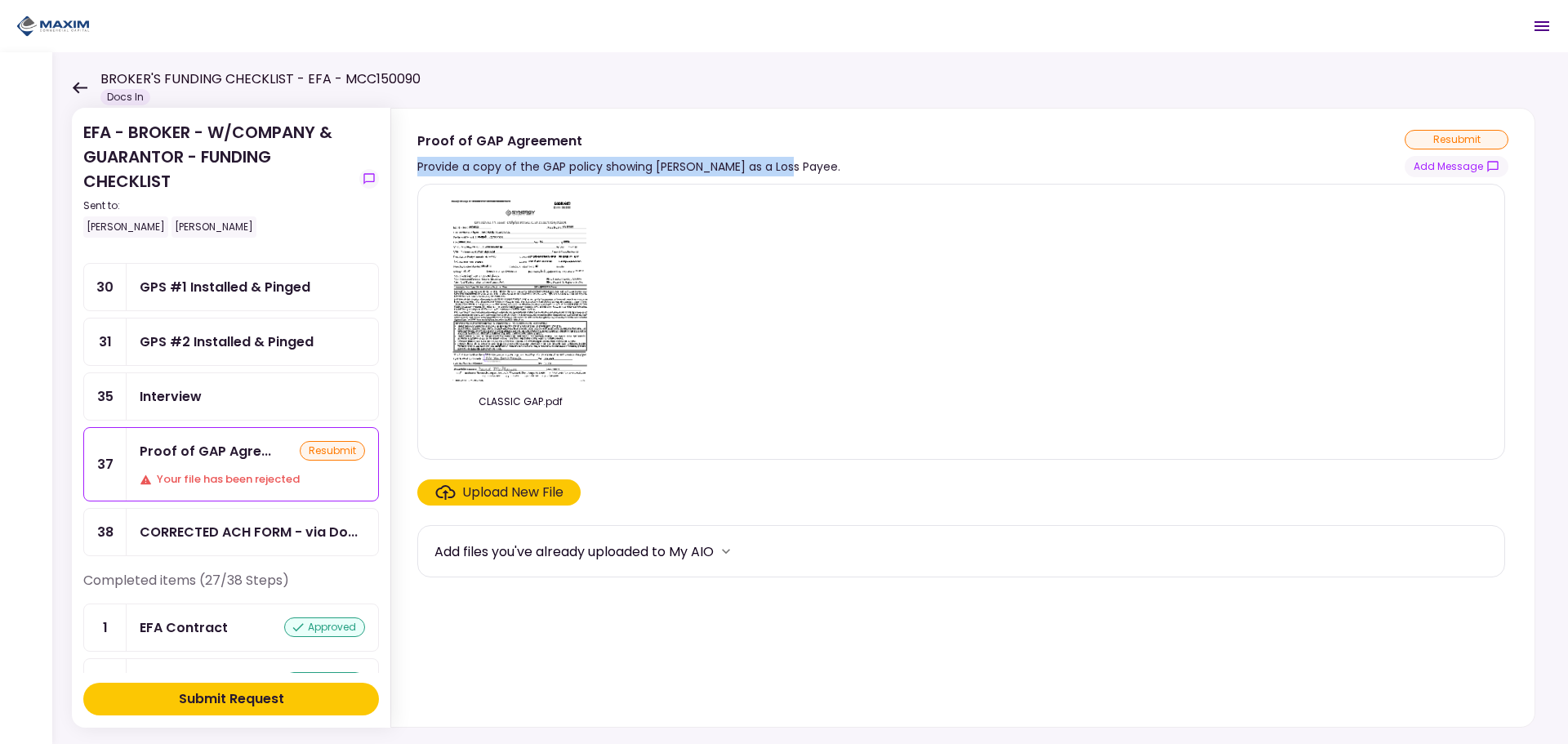
click at [541, 292] on img at bounding box center [519, 291] width 145 height 187
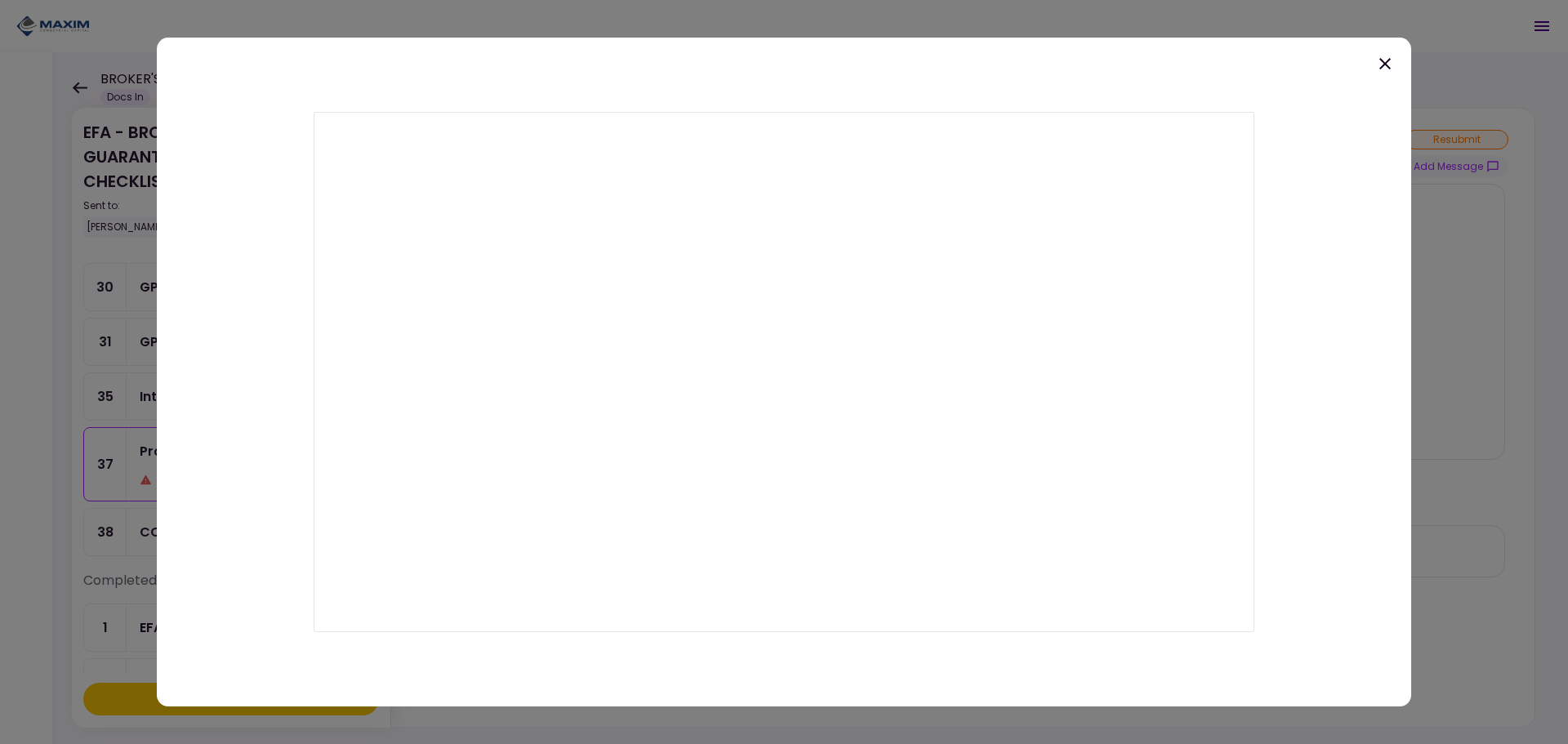
click at [1392, 66] on icon at bounding box center [1385, 64] width 20 height 20
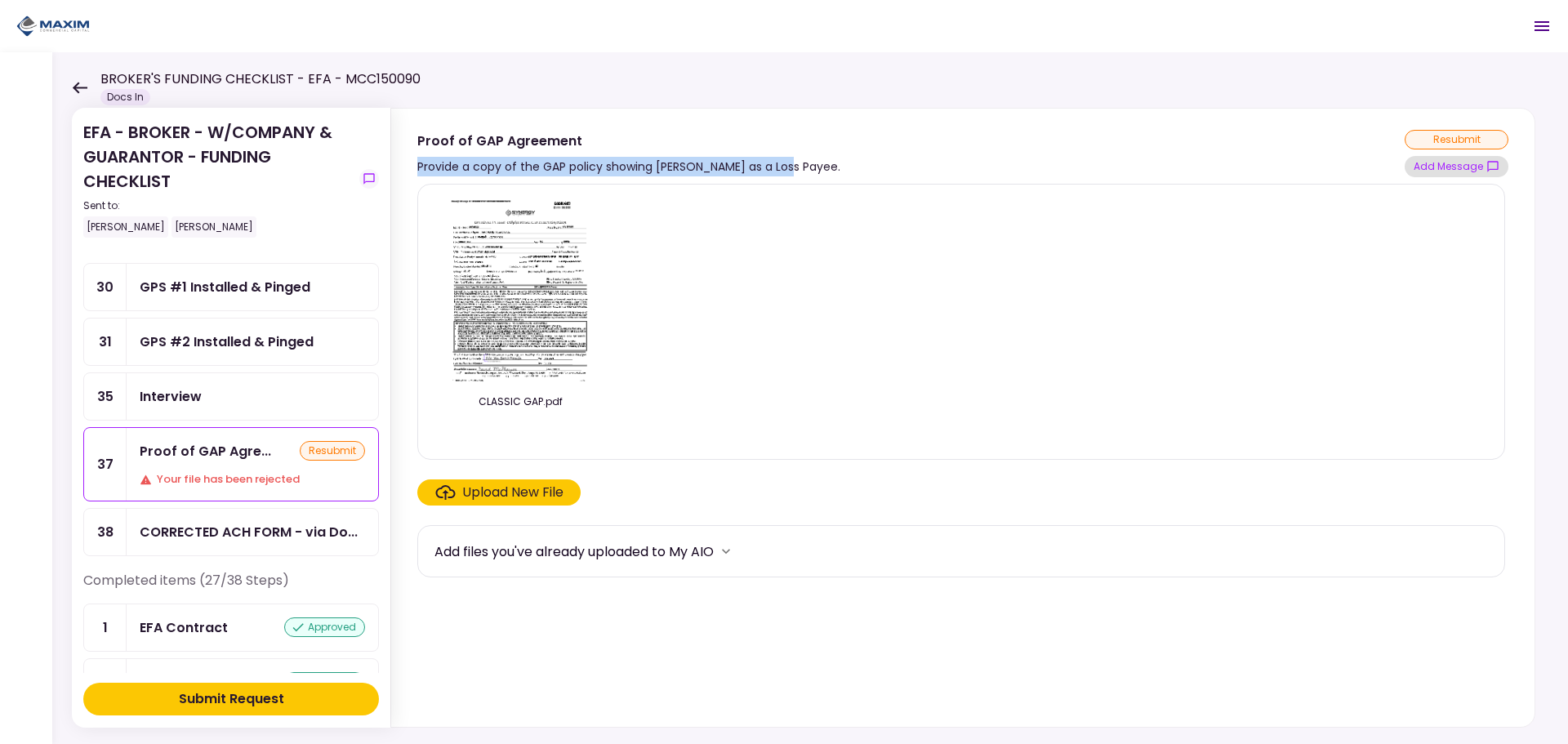
click at [1417, 167] on button "Add Message" at bounding box center [1456, 166] width 104 height 21
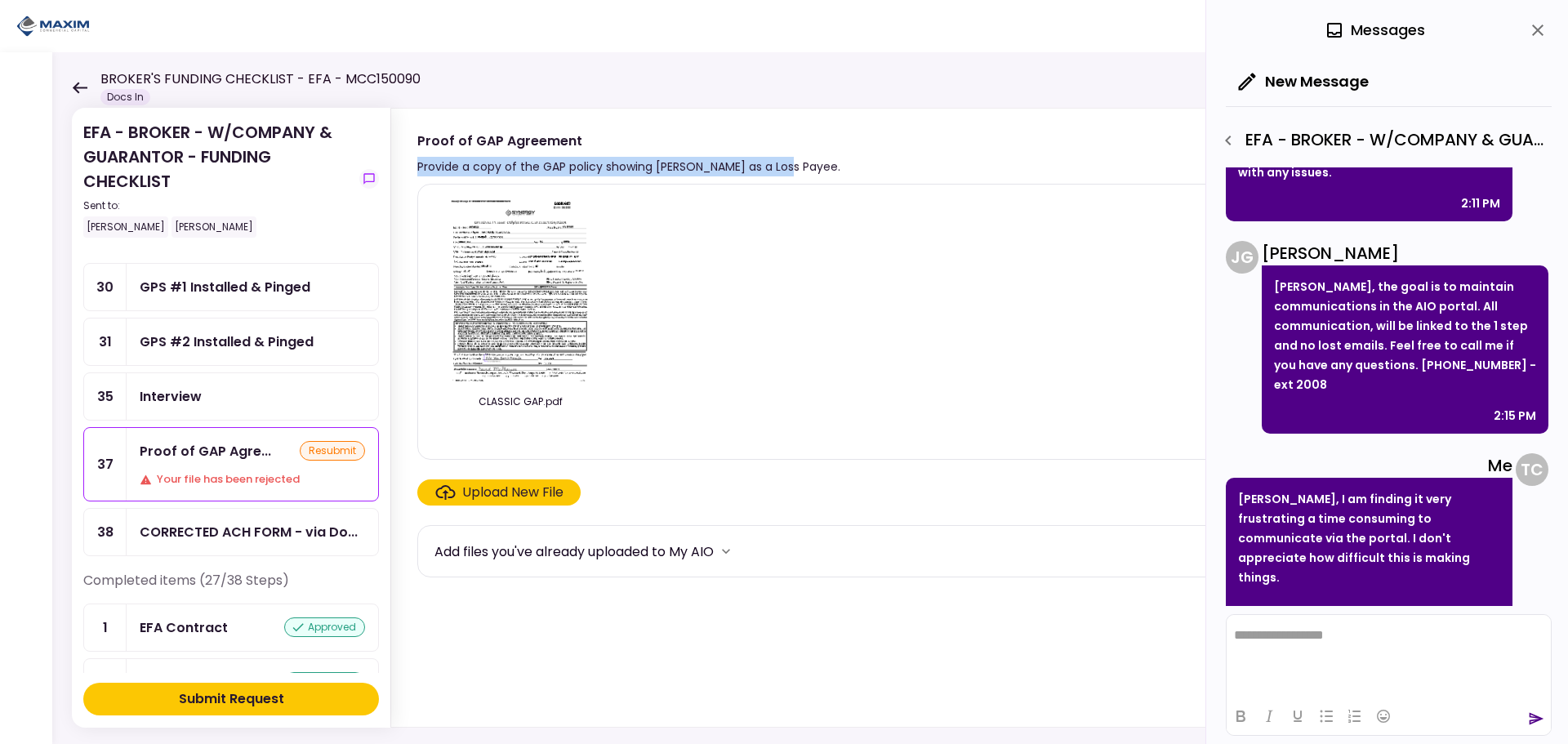
click at [717, 401] on div "CLASSIC GAP.pdf" at bounding box center [961, 321] width 1053 height 248
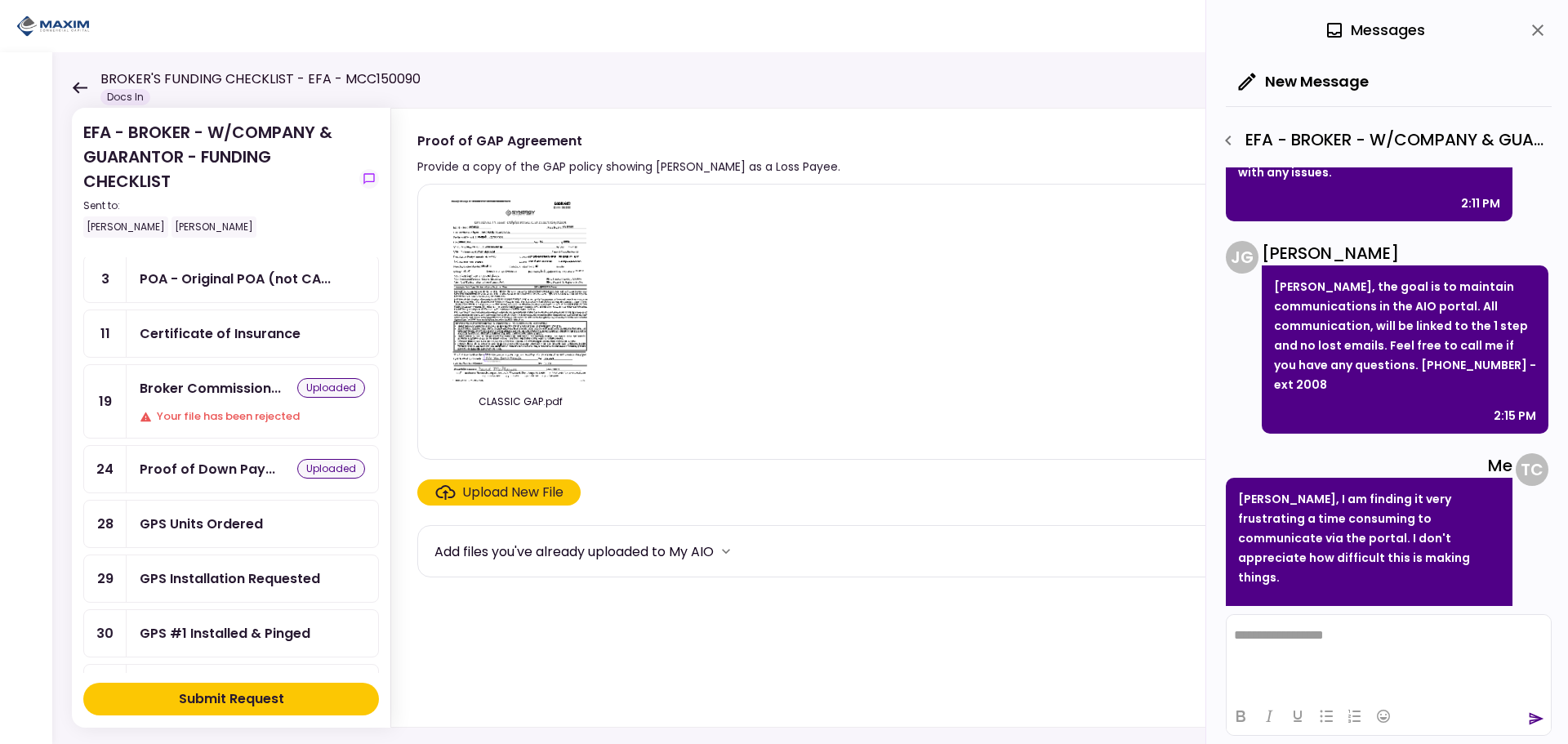
scroll to position [0, 0]
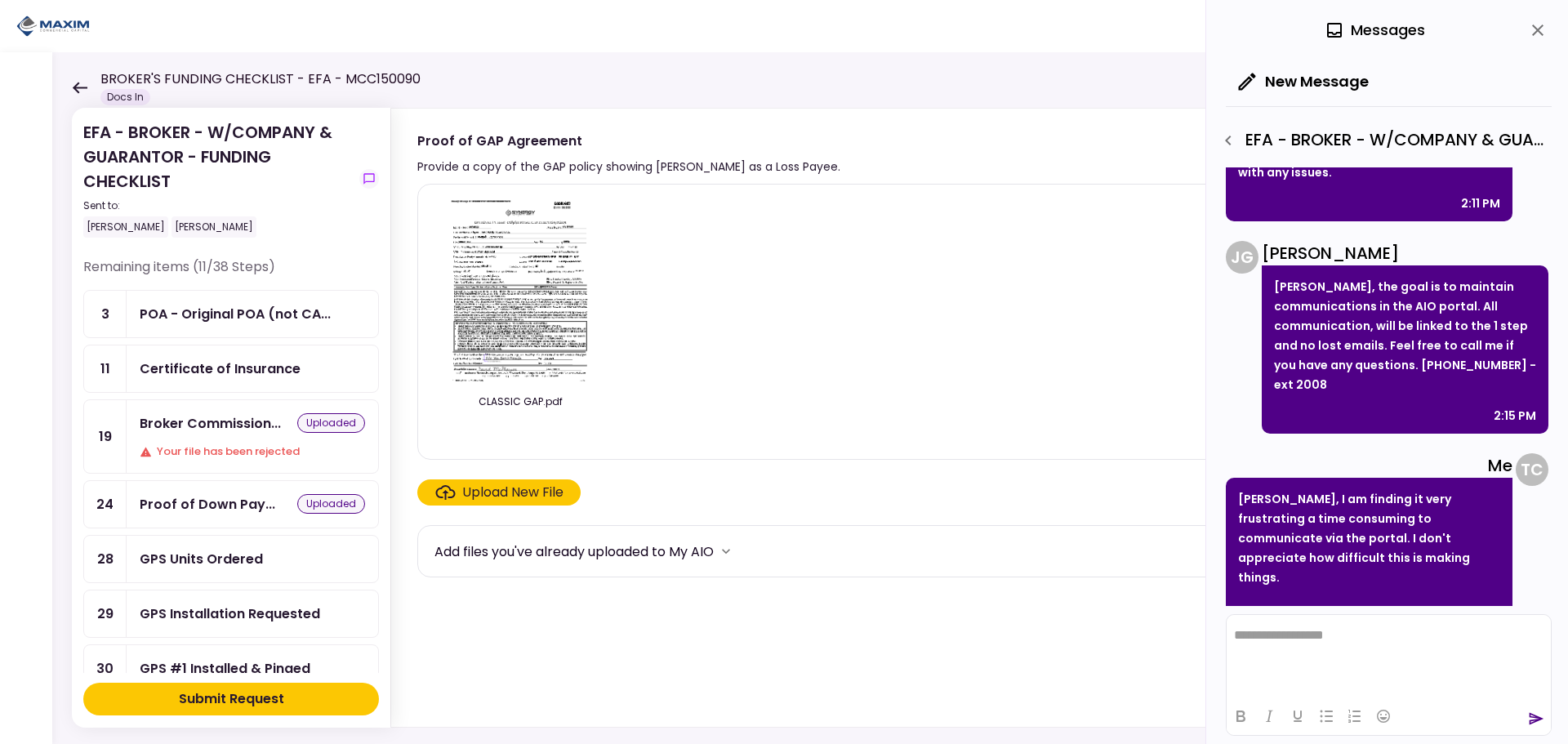
click at [205, 449] on div "Your file has been rejected" at bounding box center [252, 452] width 225 height 16
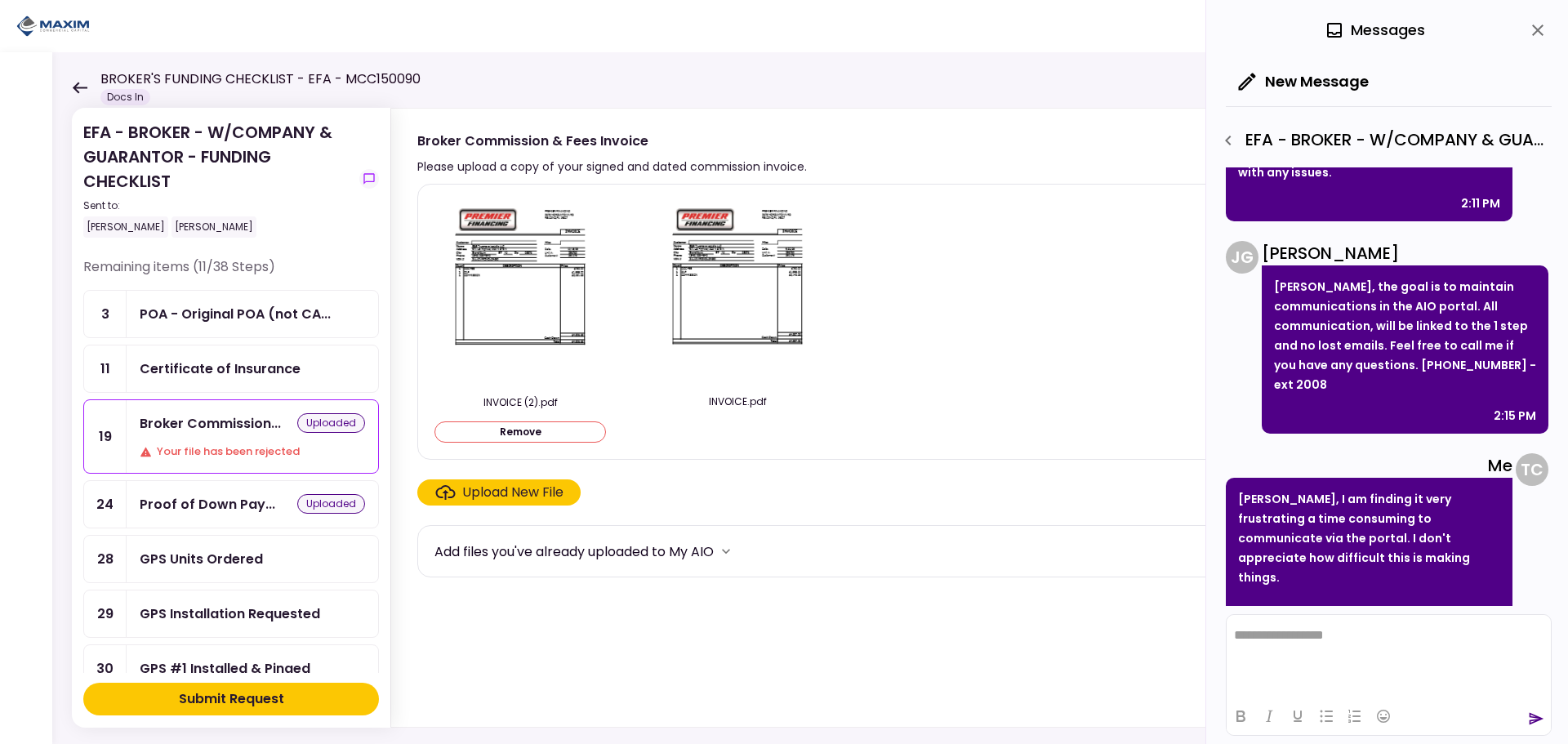
click at [929, 248] on div "INVOICE (2).pdf Remove INVOICE.pdf" at bounding box center [961, 321] width 1053 height 248
click at [1543, 35] on icon "close" at bounding box center [1538, 30] width 20 height 20
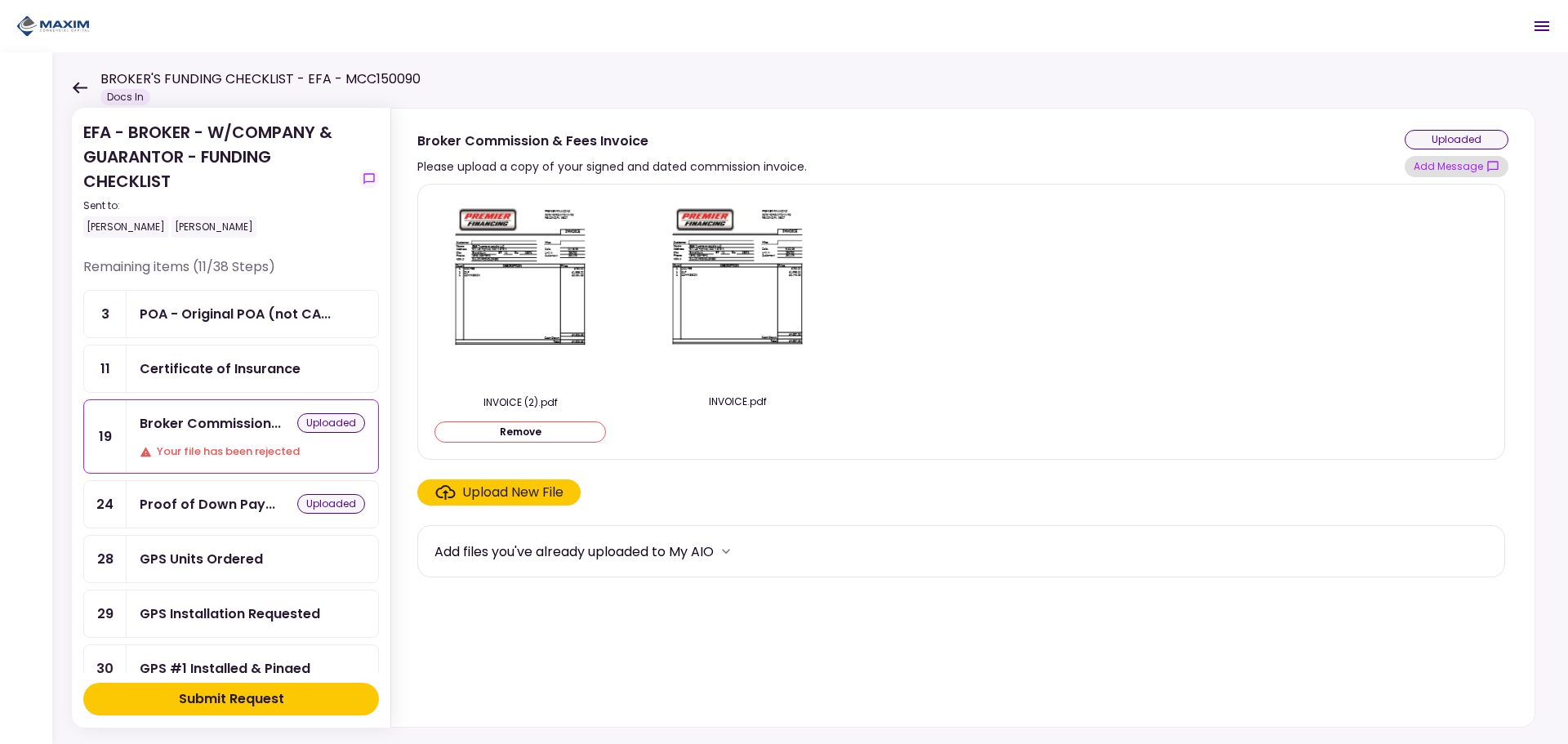
click at [1426, 168] on button "Add Message" at bounding box center [1456, 166] width 104 height 21
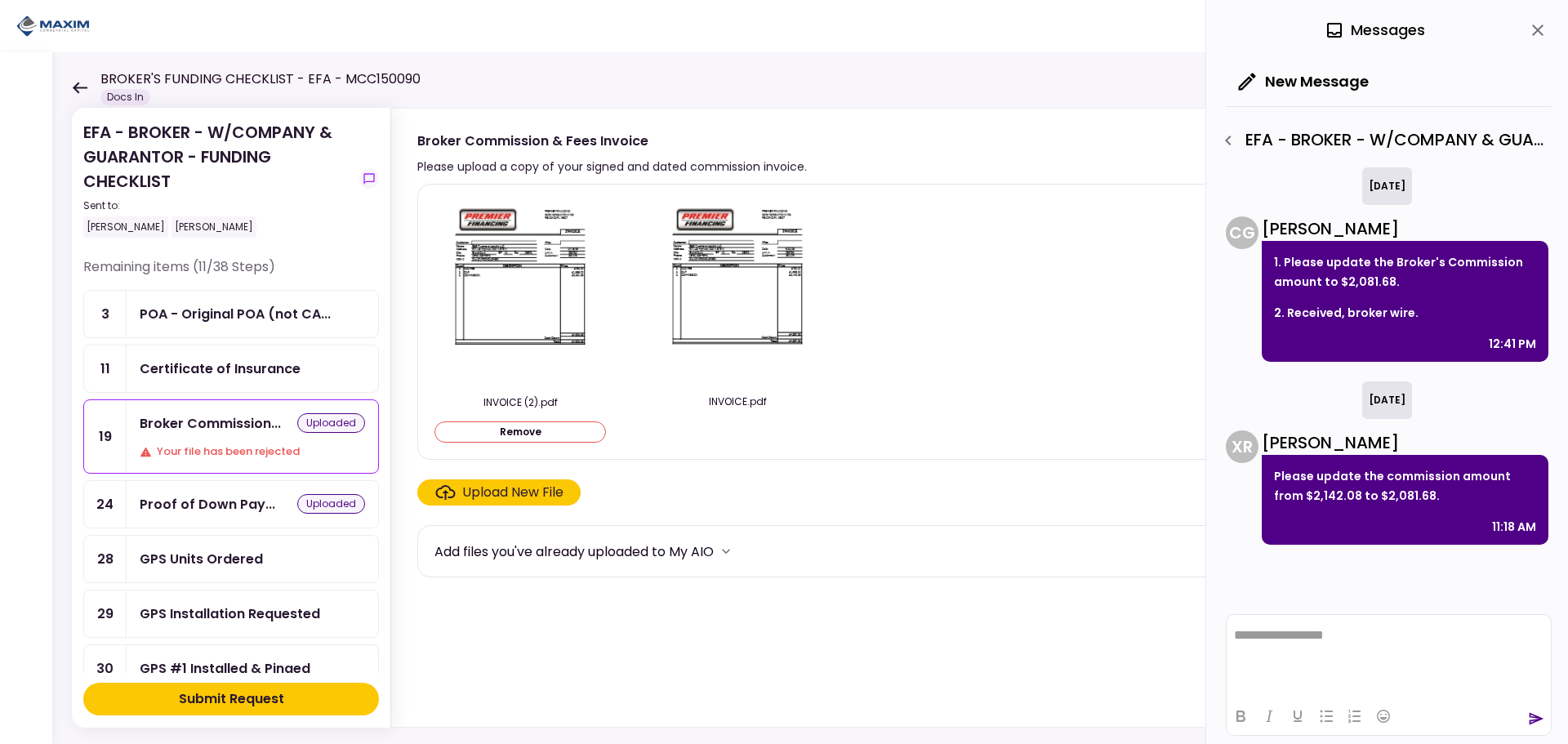
click at [1240, 142] on button "button" at bounding box center [1227, 140] width 28 height 28
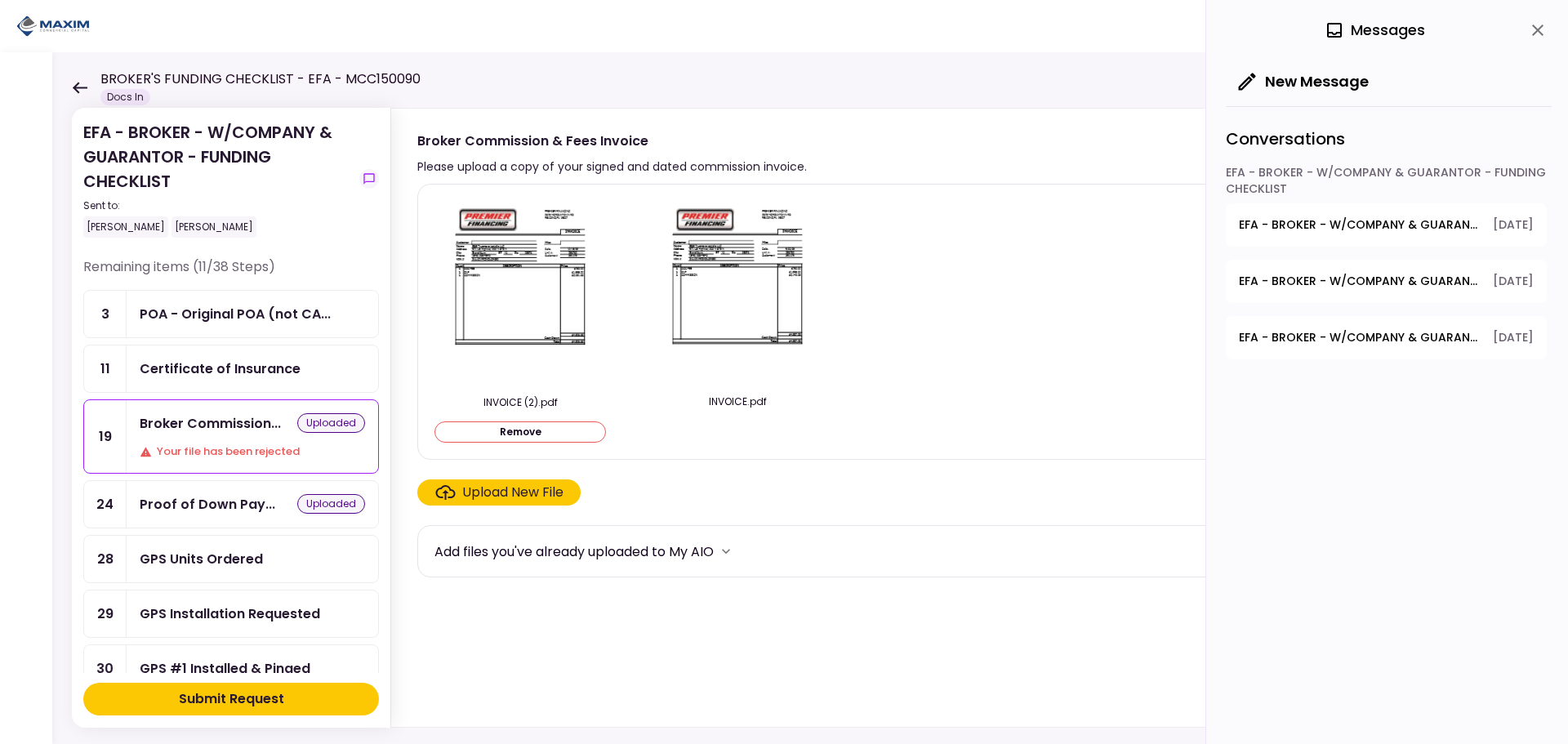
click at [1532, 18] on button "close" at bounding box center [1537, 29] width 28 height 28
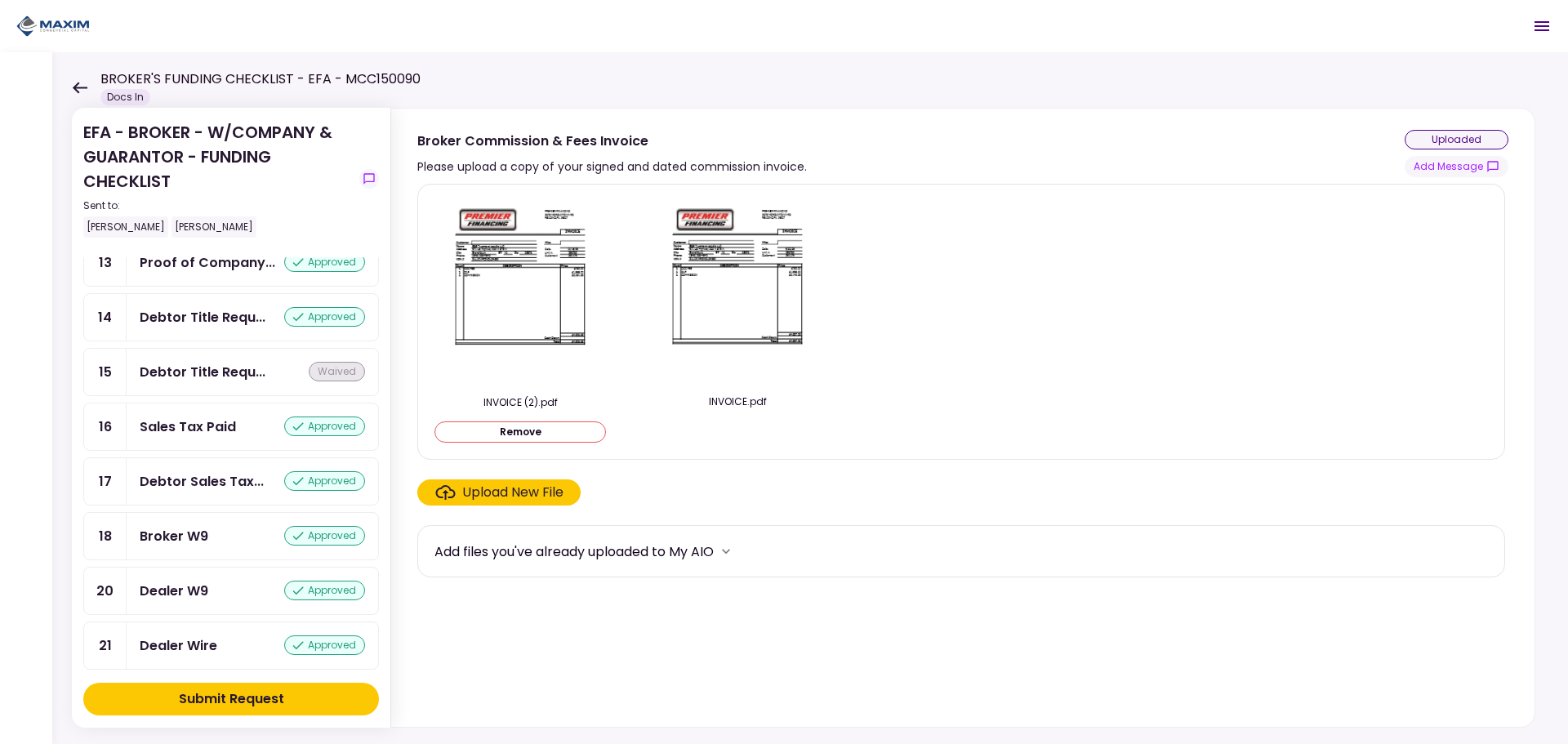
scroll to position [1525, 0]
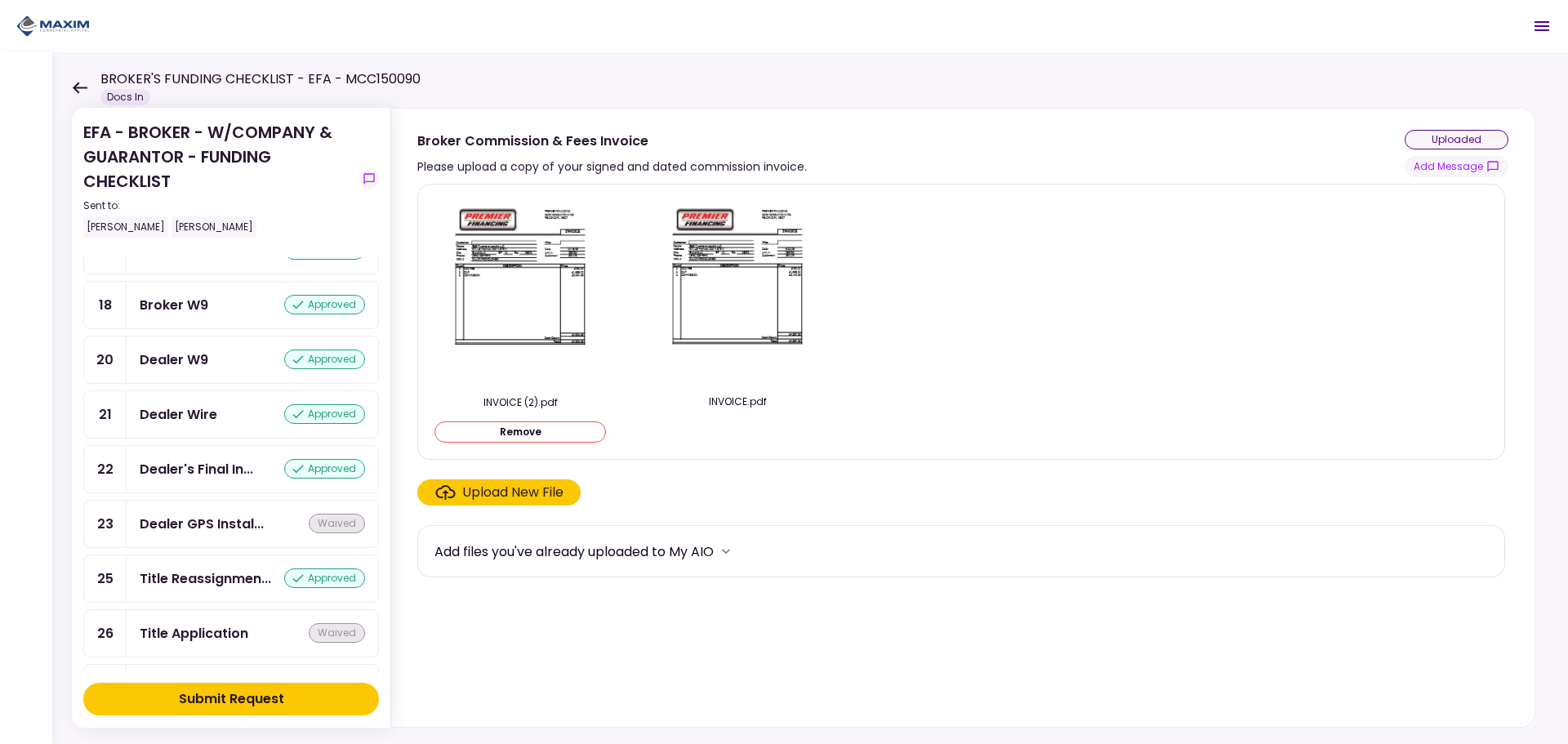
click at [221, 693] on div "Submit Request" at bounding box center [231, 700] width 105 height 20
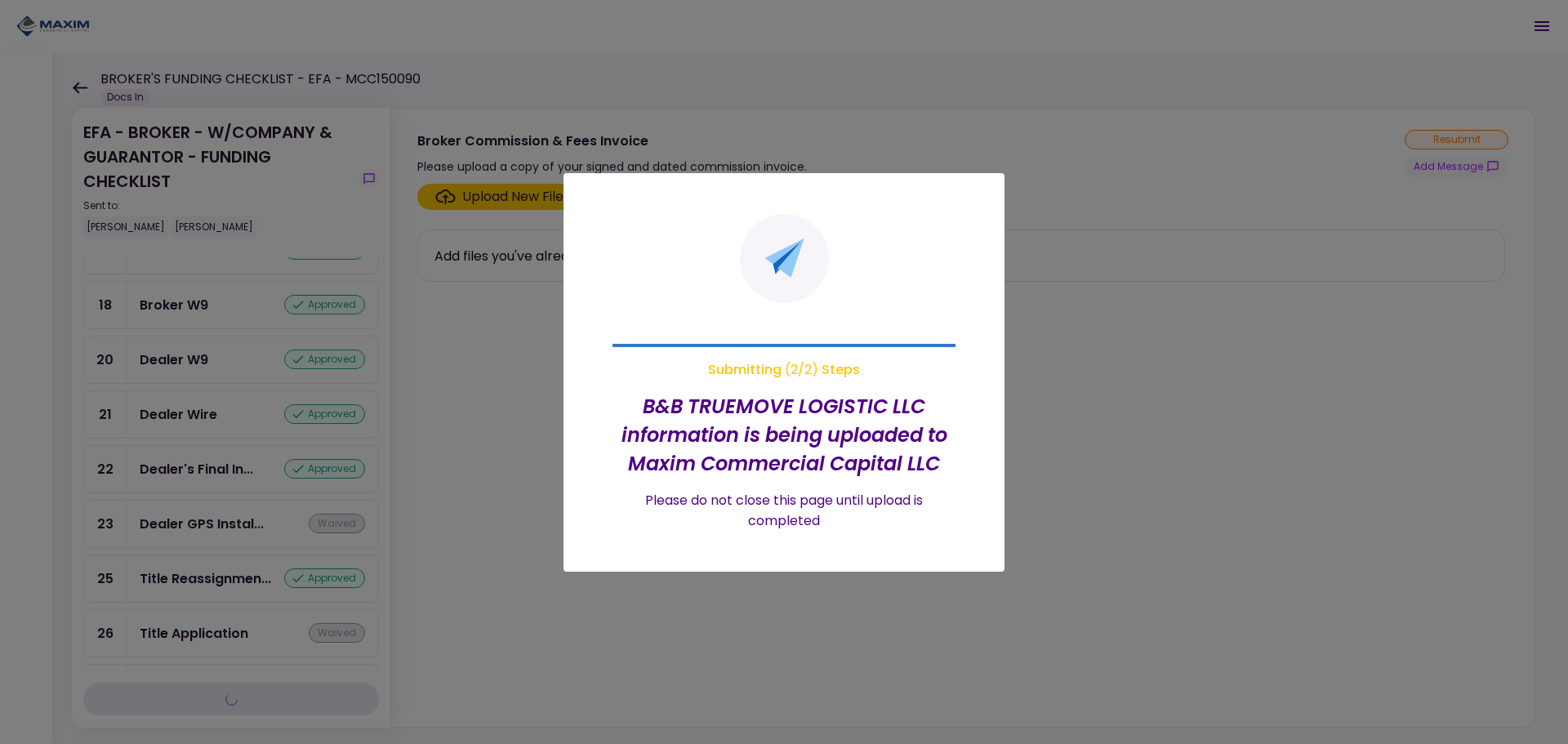
scroll to position [1390, 0]
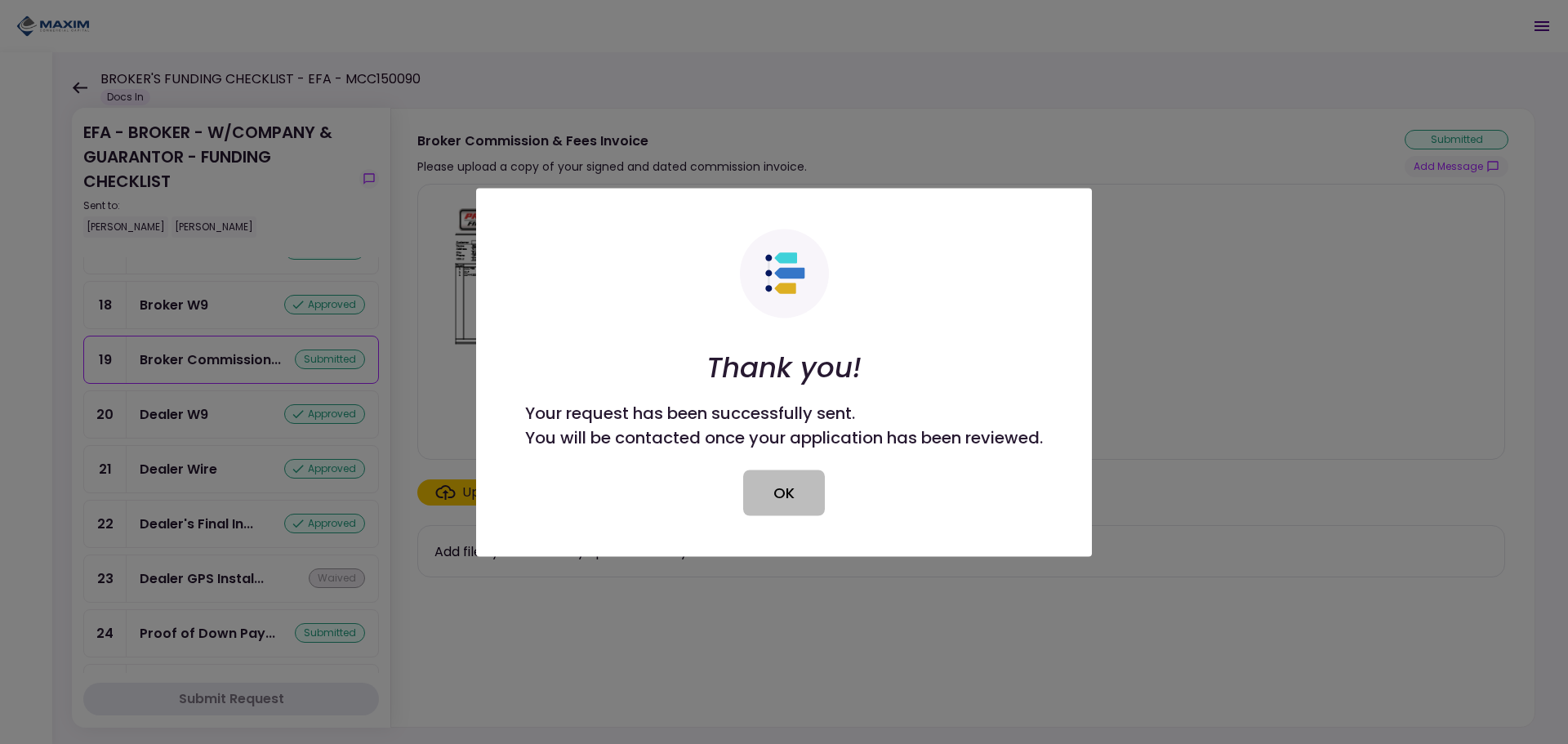
click at [795, 473] on button "OK" at bounding box center [784, 492] width 82 height 45
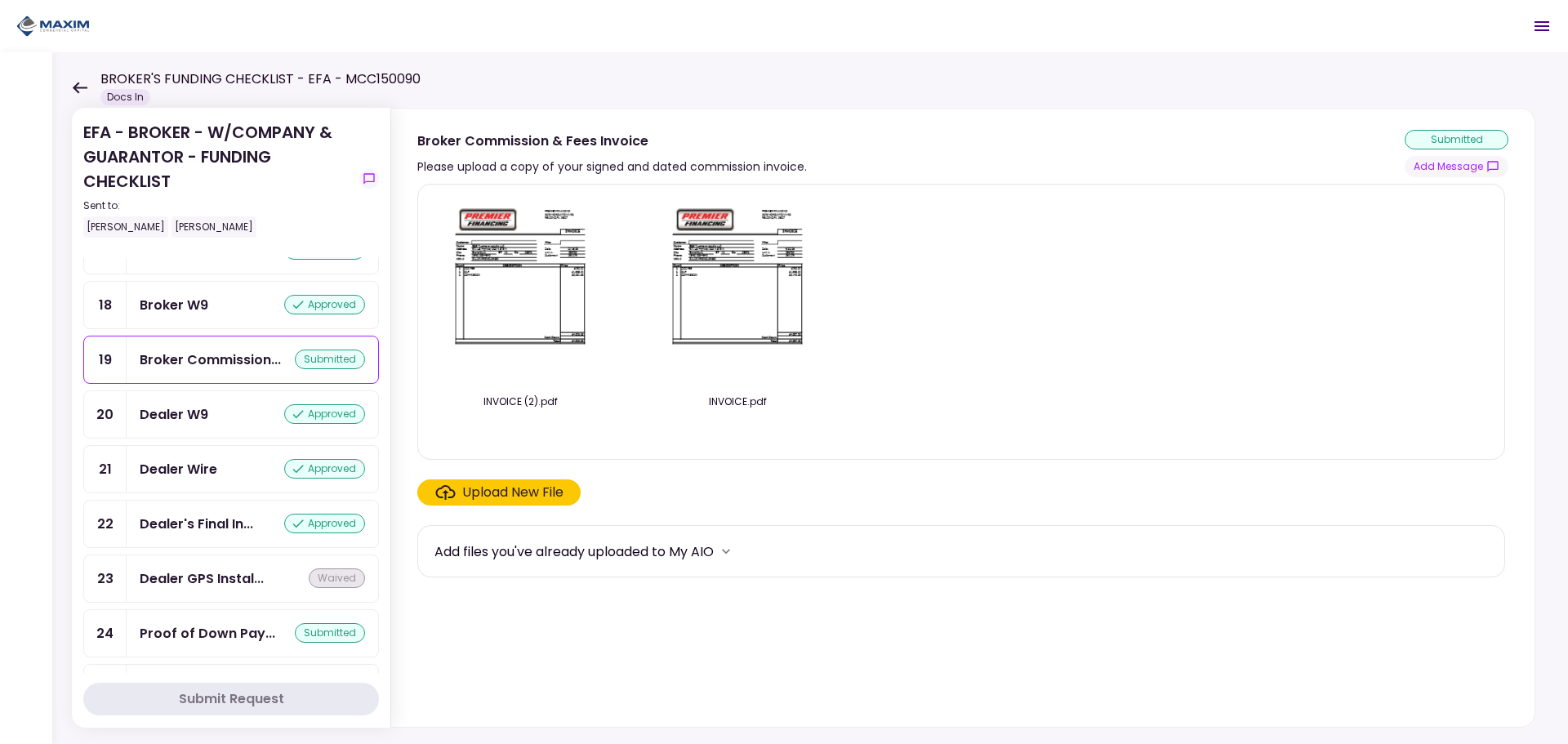
click at [565, 282] on img at bounding box center [519, 291] width 145 height 187
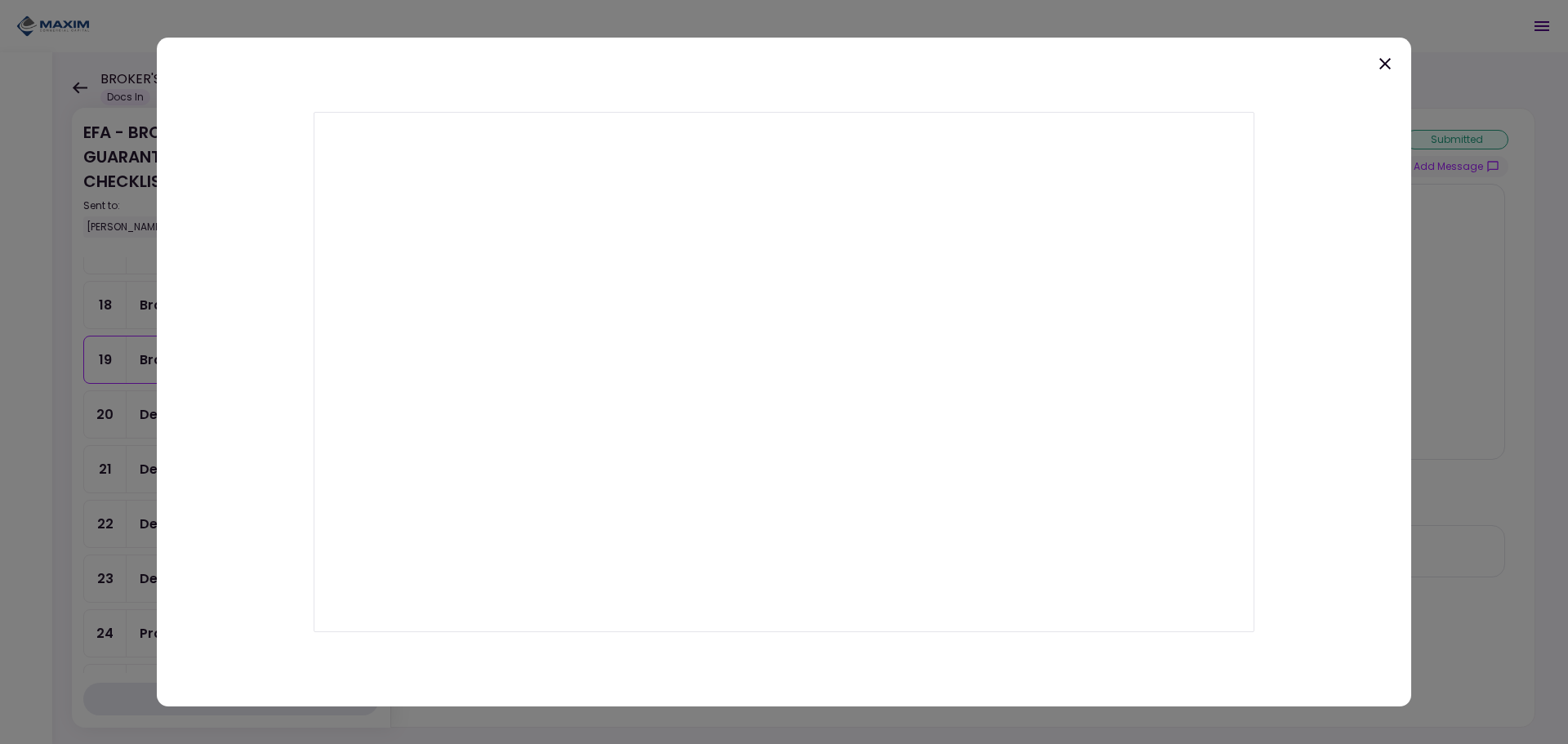
click at [1389, 64] on icon at bounding box center [1385, 64] width 20 height 20
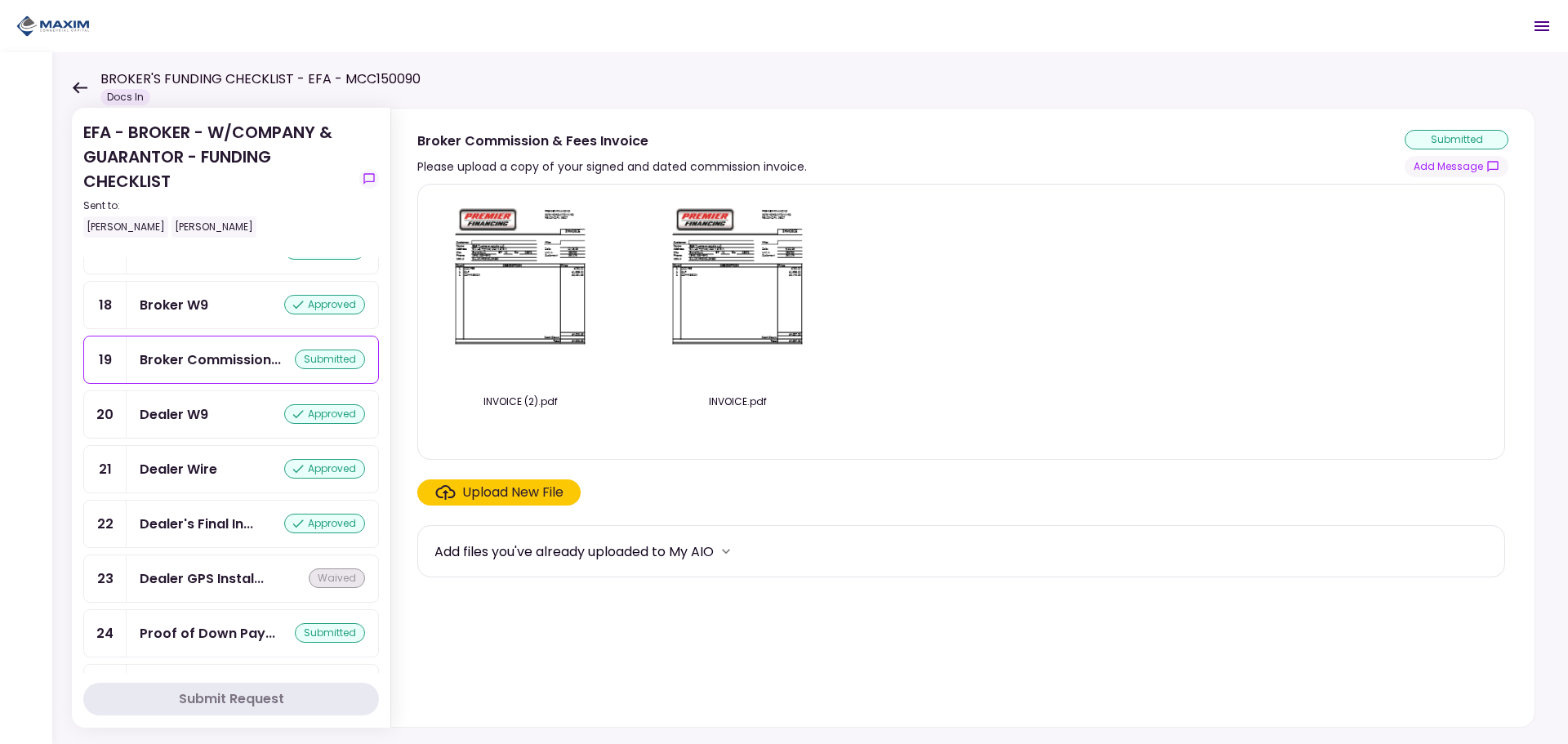
click at [169, 425] on div "Dealer W9 approved" at bounding box center [252, 415] width 252 height 46
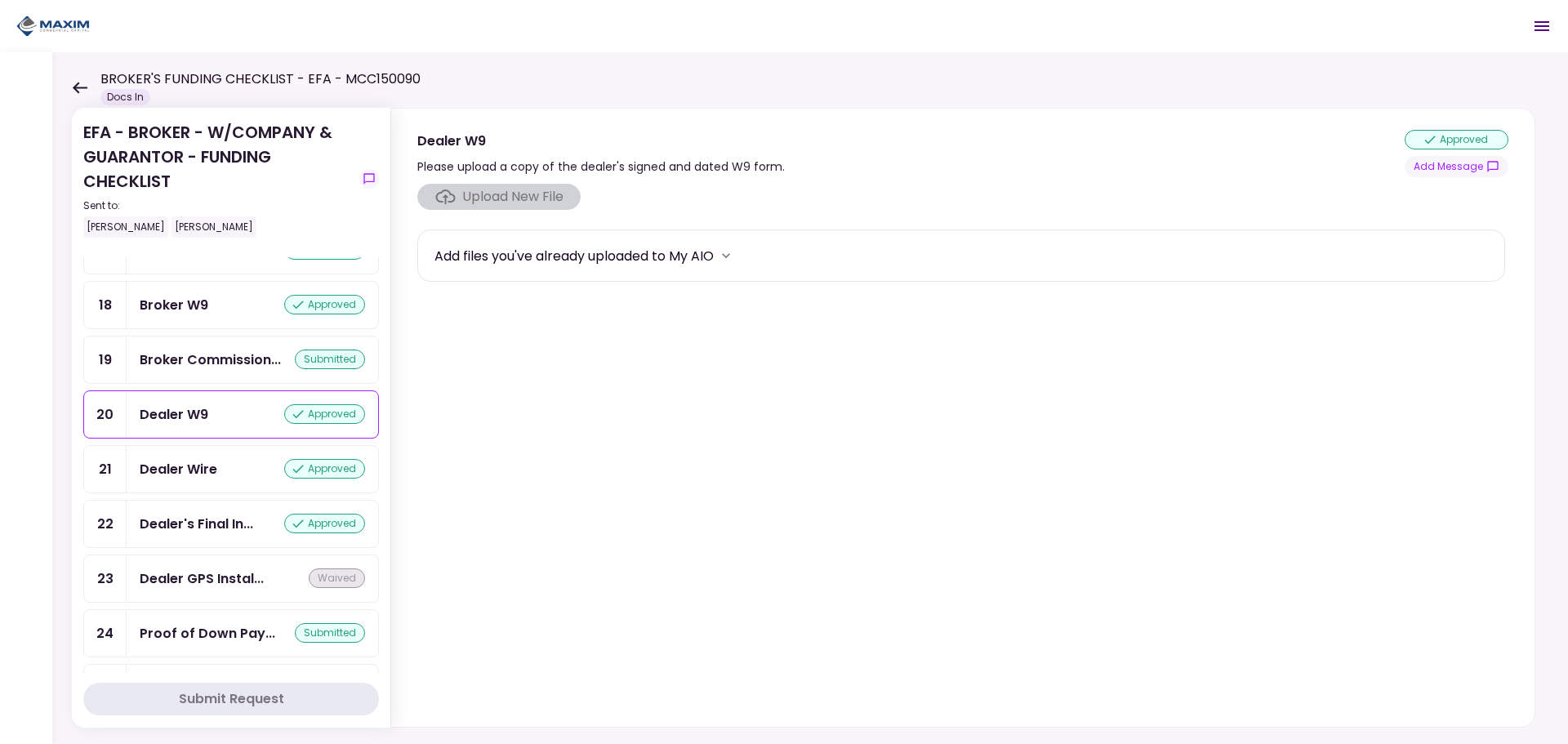
click at [242, 477] on div "Dealer Wire approved" at bounding box center [252, 469] width 225 height 20
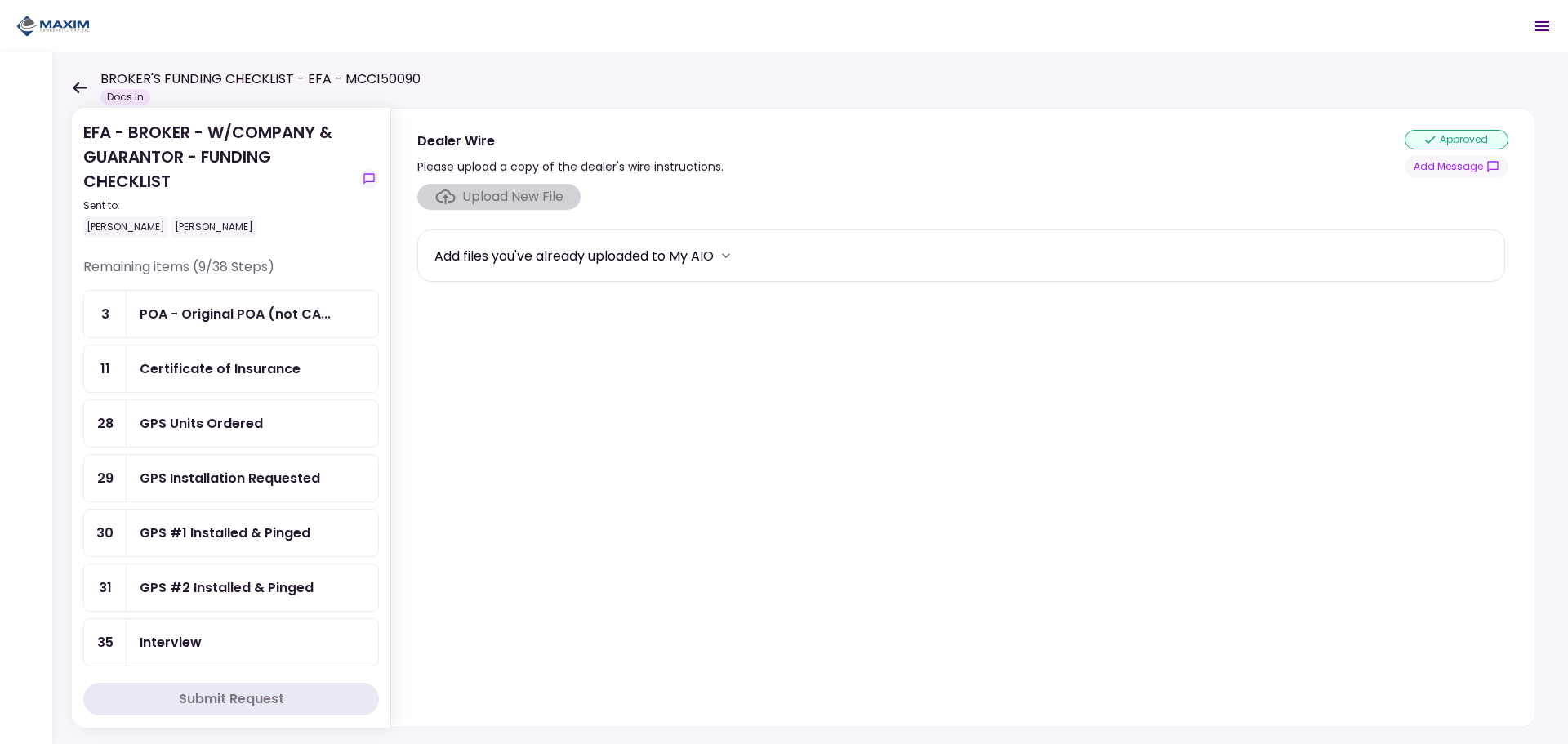
click at [75, 83] on icon at bounding box center [79, 88] width 15 height 12
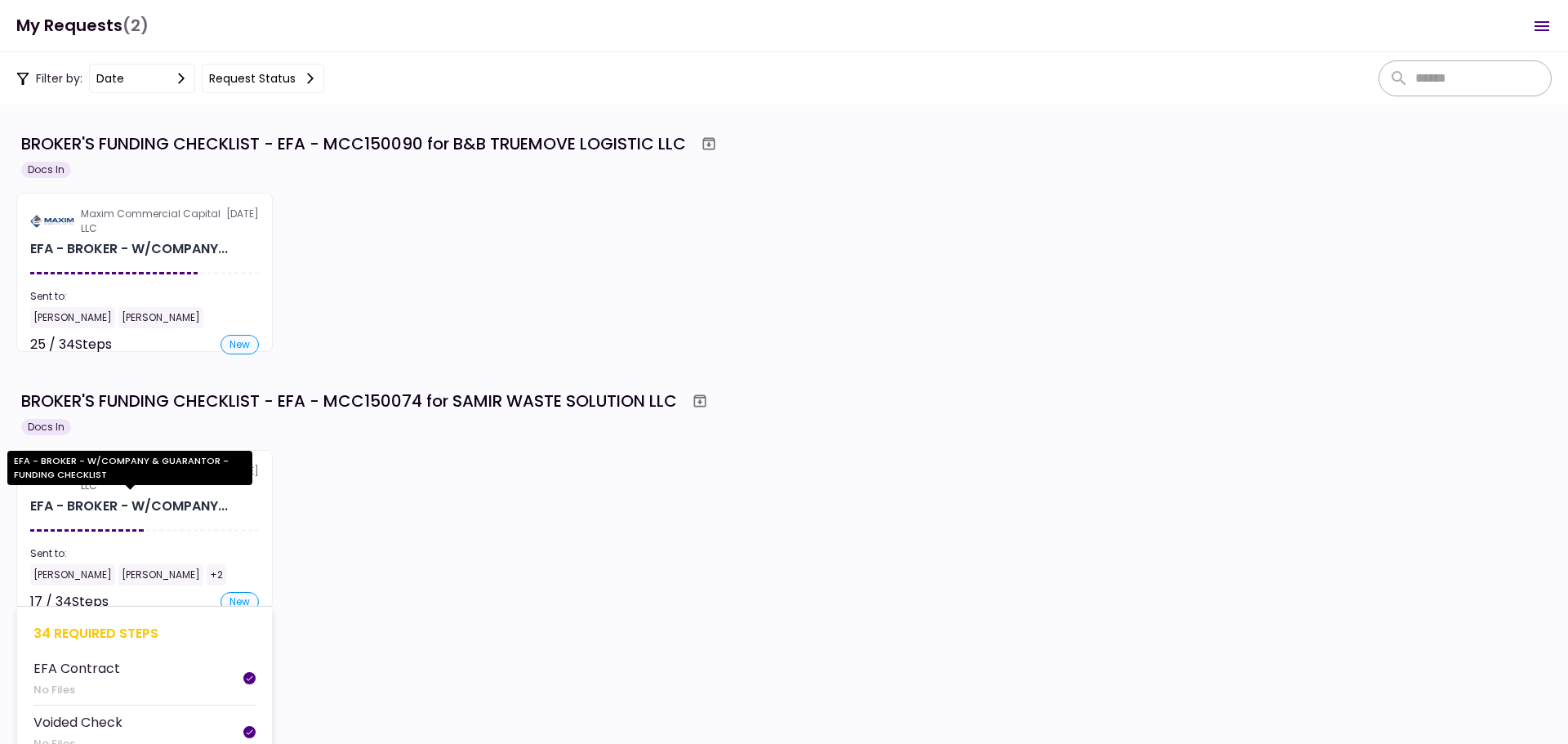
click at [217, 514] on div "EFA - BROKER - W/COMPANY..." at bounding box center [129, 506] width 197 height 20
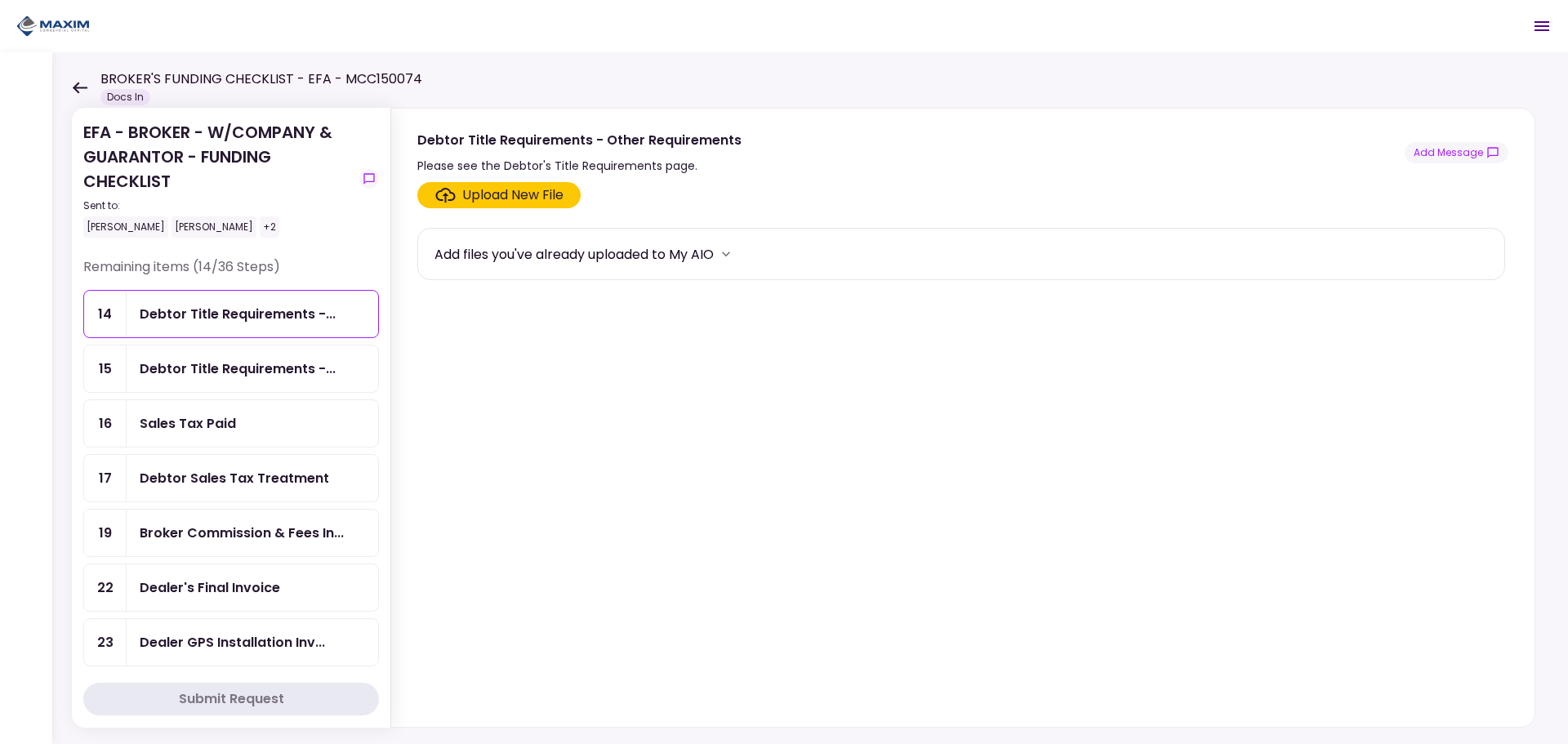
click at [177, 330] on div "Debtor Title Requirements -..." at bounding box center [252, 314] width 252 height 46
click at [245, 375] on div "Debtor Title Requirements -..." at bounding box center [237, 368] width 196 height 20
click at [134, 434] on div "Sales Tax Paid" at bounding box center [252, 424] width 252 height 46
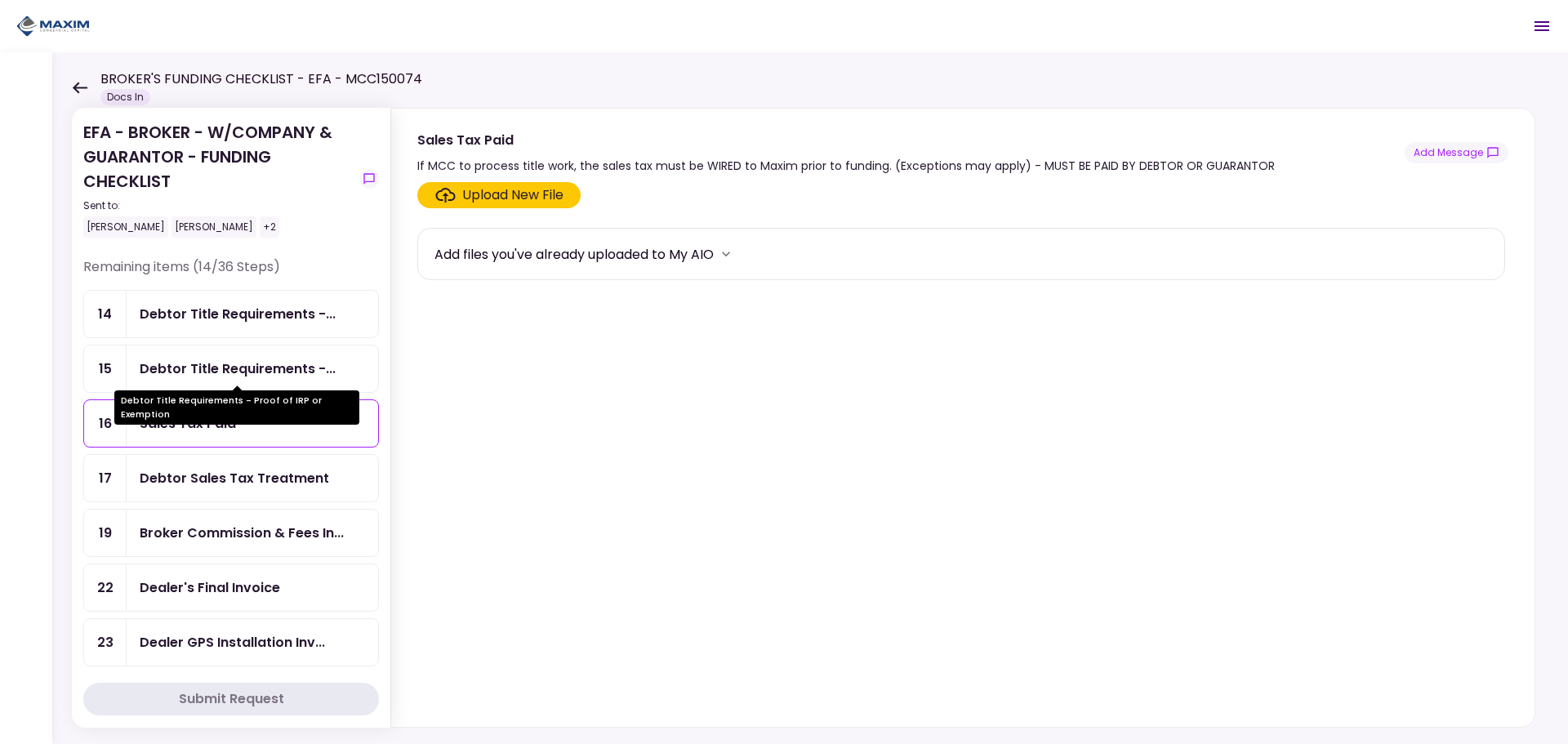
click at [227, 360] on div "Debtor Title Requirements -..." at bounding box center [237, 368] width 196 height 20
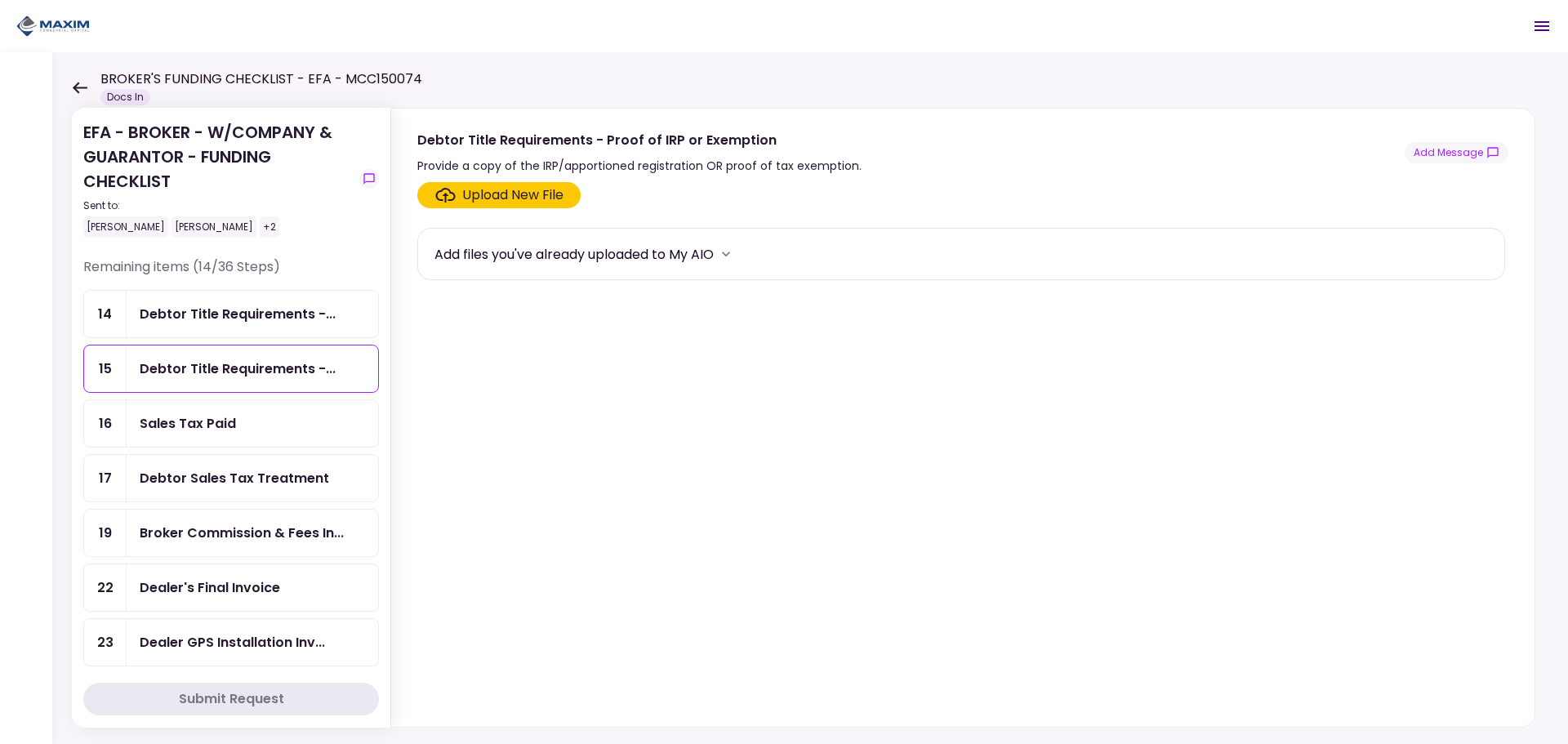
click at [87, 85] on div "BROKER'S FUNDING CHECKLIST - EFA - MCC150074 Docs In" at bounding box center [247, 87] width 350 height 36
click at [84, 85] on icon at bounding box center [79, 88] width 15 height 12
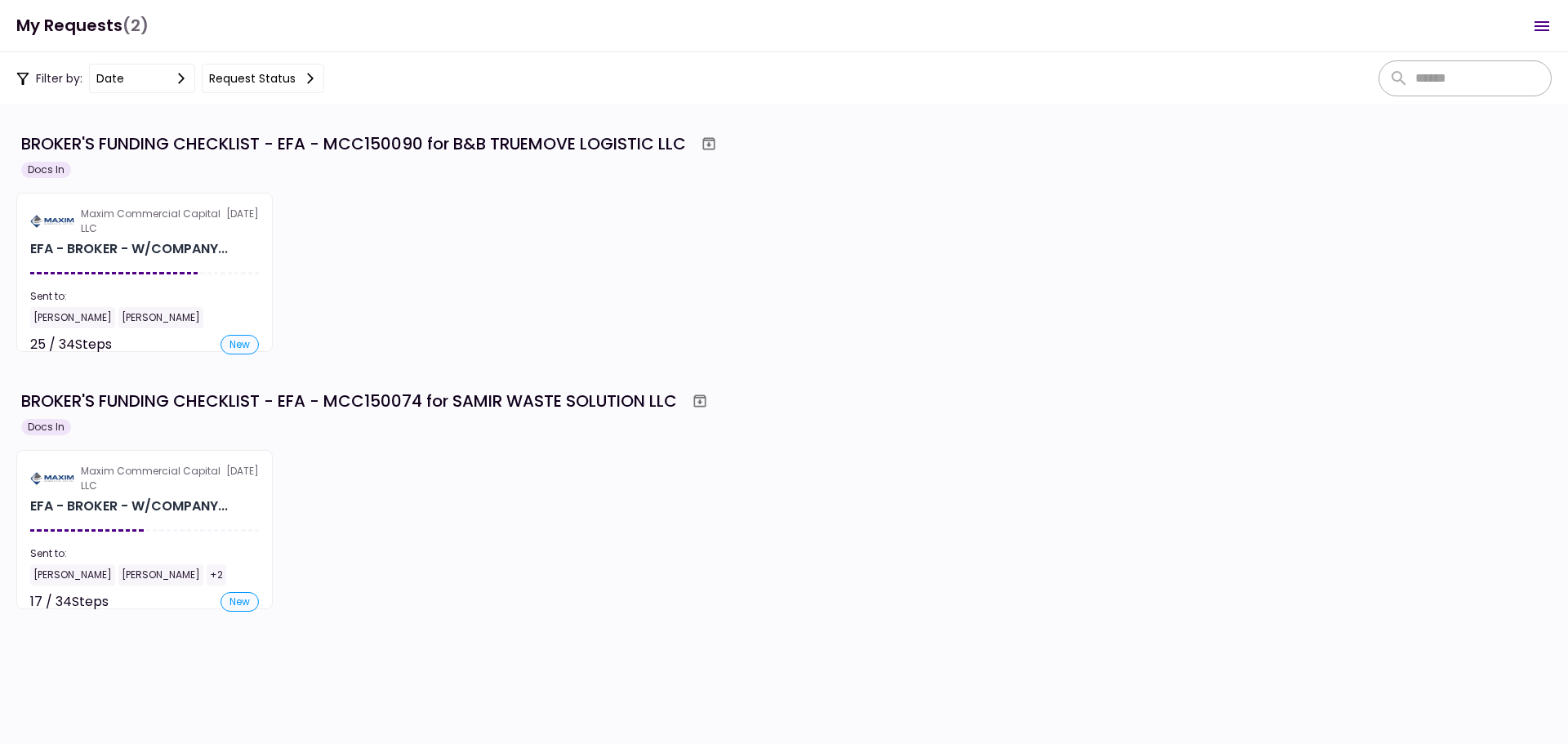
click at [143, 505] on div "EFA - BROKER - W/COMPANY..." at bounding box center [129, 506] width 197 height 20
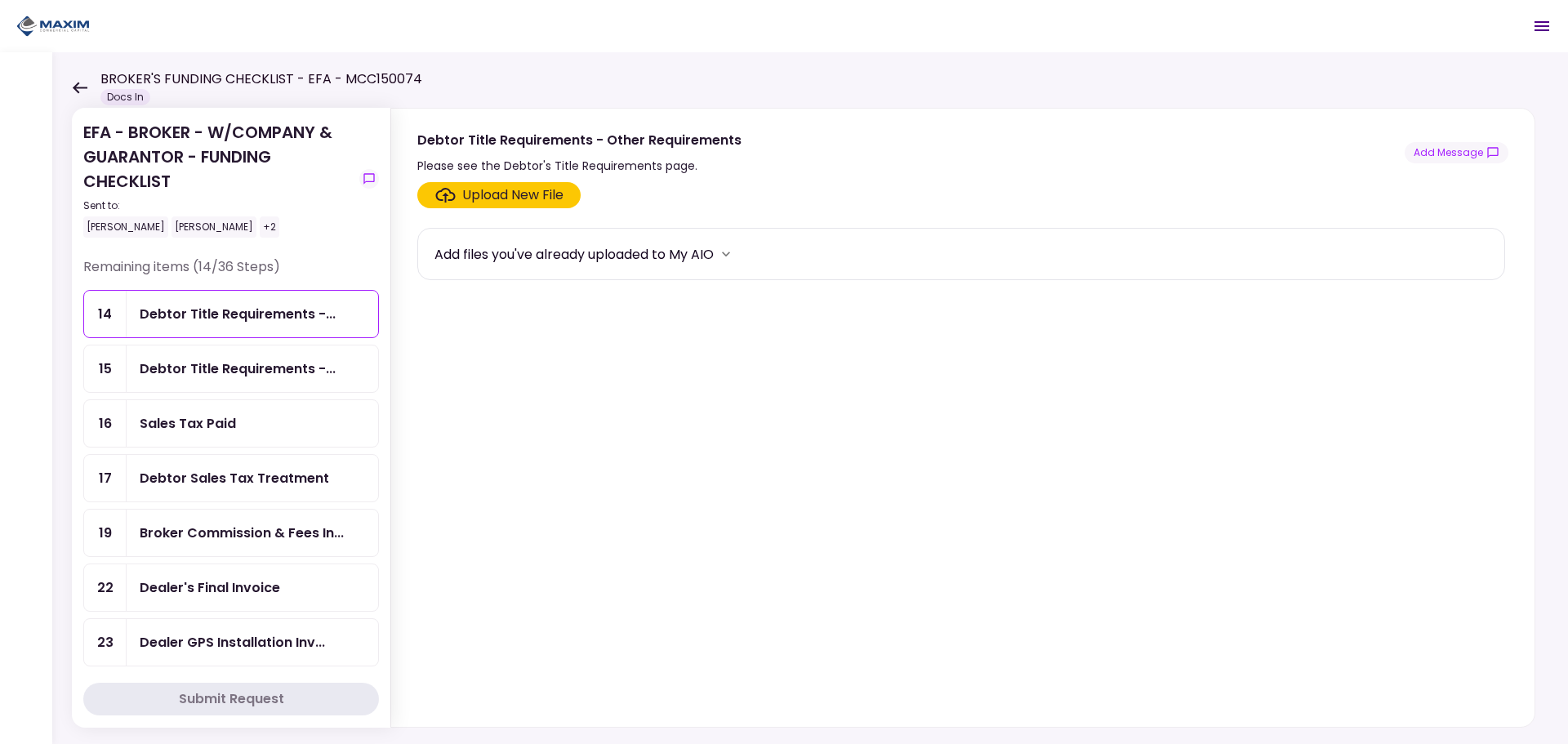
click at [289, 426] on div "Sales Tax Paid" at bounding box center [252, 424] width 225 height 20
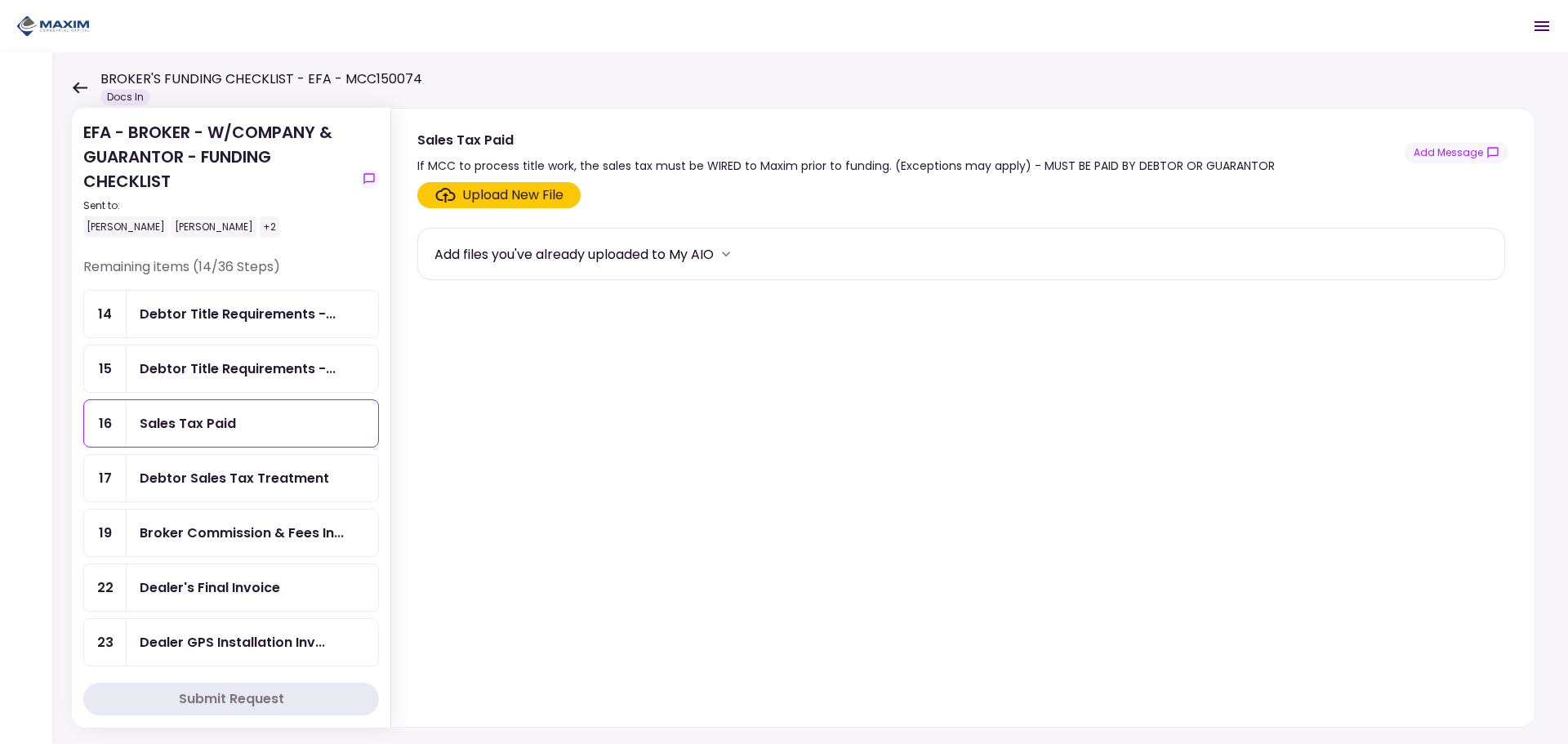
click at [235, 432] on div "Sales Tax Paid" at bounding box center [252, 424] width 225 height 20
click at [504, 205] on label "Upload New File" at bounding box center [499, 195] width 164 height 26
click at [0, 0] on input "Upload New File" at bounding box center [0, 0] width 0 height 0
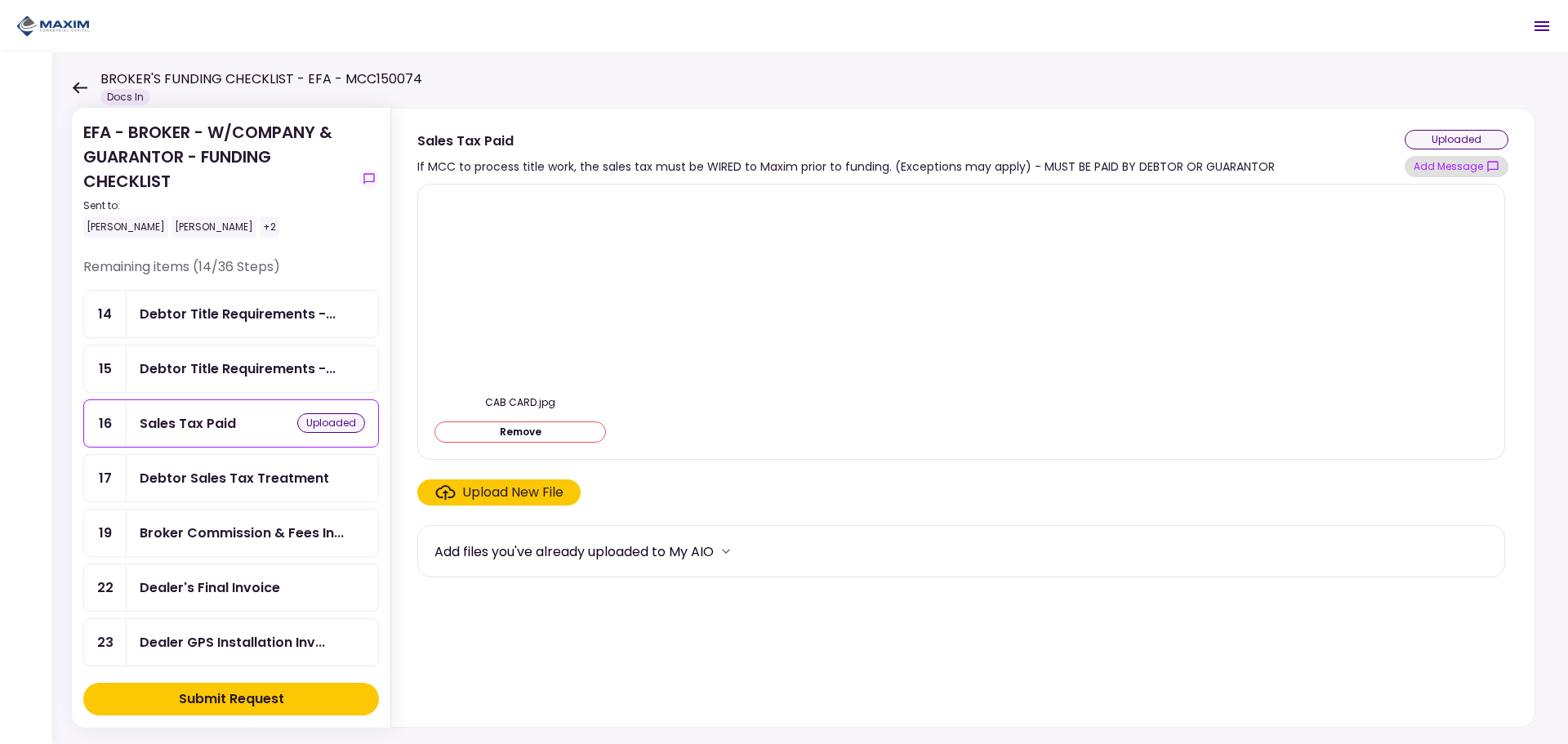
click at [1467, 162] on button "Add Message" at bounding box center [1456, 166] width 104 height 21
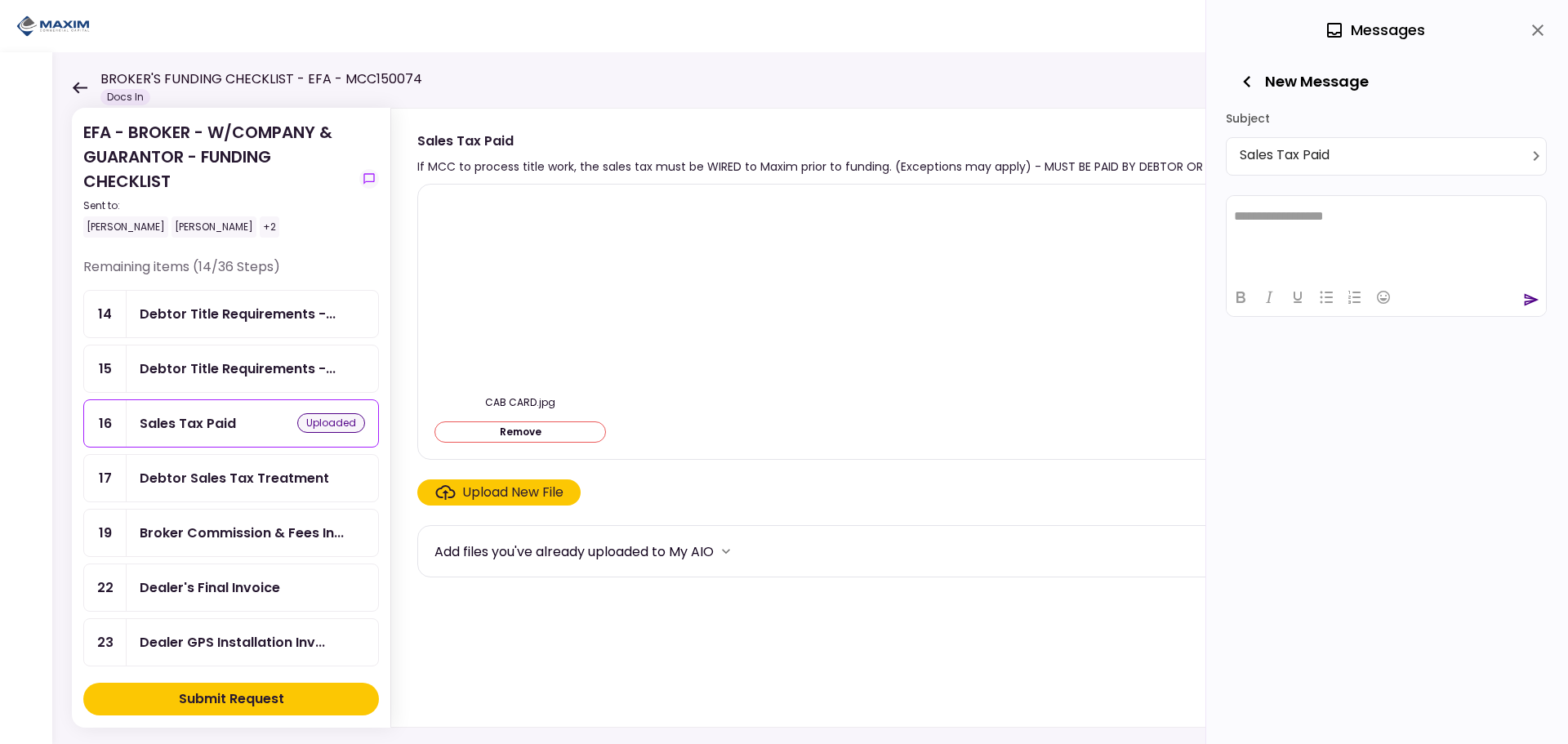
click at [1333, 229] on html "**********" at bounding box center [1386, 215] width 319 height 41
click at [1524, 303] on icon "send" at bounding box center [1532, 300] width 15 height 12
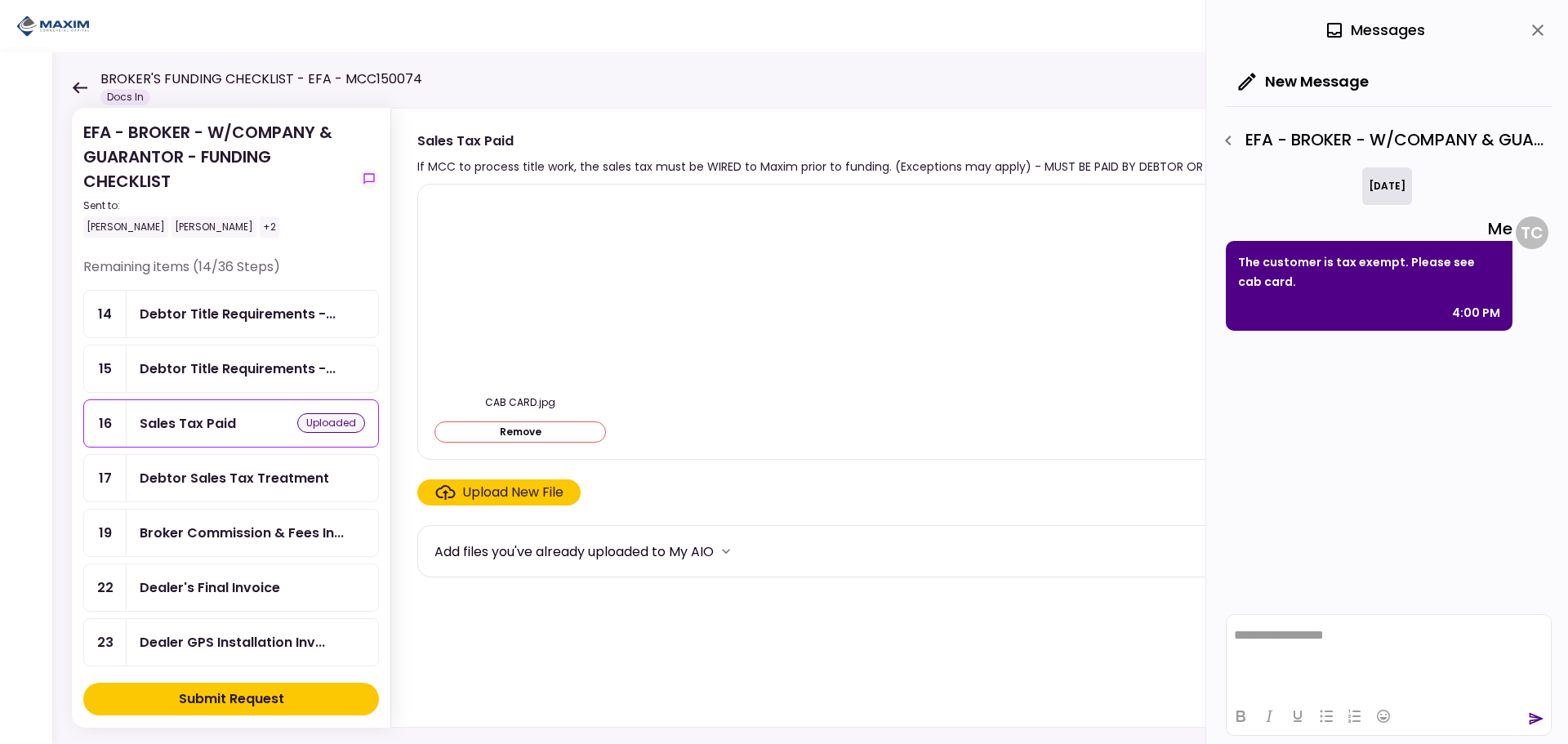
click at [690, 458] on div "CAB CARD.jpg Remove" at bounding box center [961, 322] width 1088 height 276
click at [805, 418] on div "CAB CARD.jpg Remove" at bounding box center [961, 321] width 1053 height 248
click at [1214, 137] on button "button" at bounding box center [1227, 140] width 28 height 28
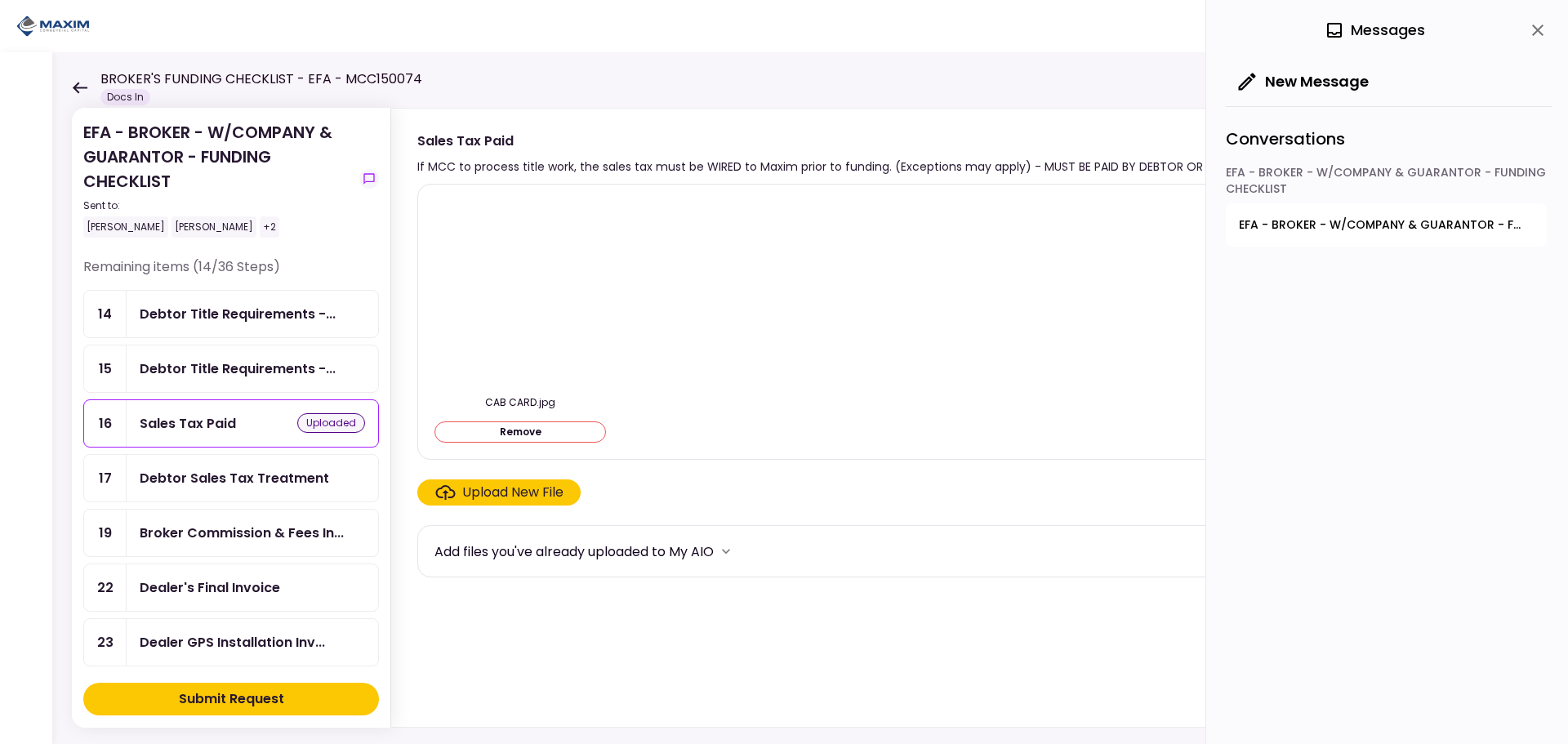
click at [965, 292] on div "CAB CARD.jpg Remove" at bounding box center [961, 321] width 1053 height 248
drag, startPoint x: 1065, startPoint y: 246, endPoint x: 1341, endPoint y: 124, distance: 301.8
click at [1066, 246] on div "CAB CARD.jpg Remove" at bounding box center [961, 321] width 1053 height 248
drag, startPoint x: 1532, startPoint y: 27, endPoint x: 1513, endPoint y: 42, distance: 24.2
click at [1532, 29] on icon "close" at bounding box center [1538, 30] width 20 height 20
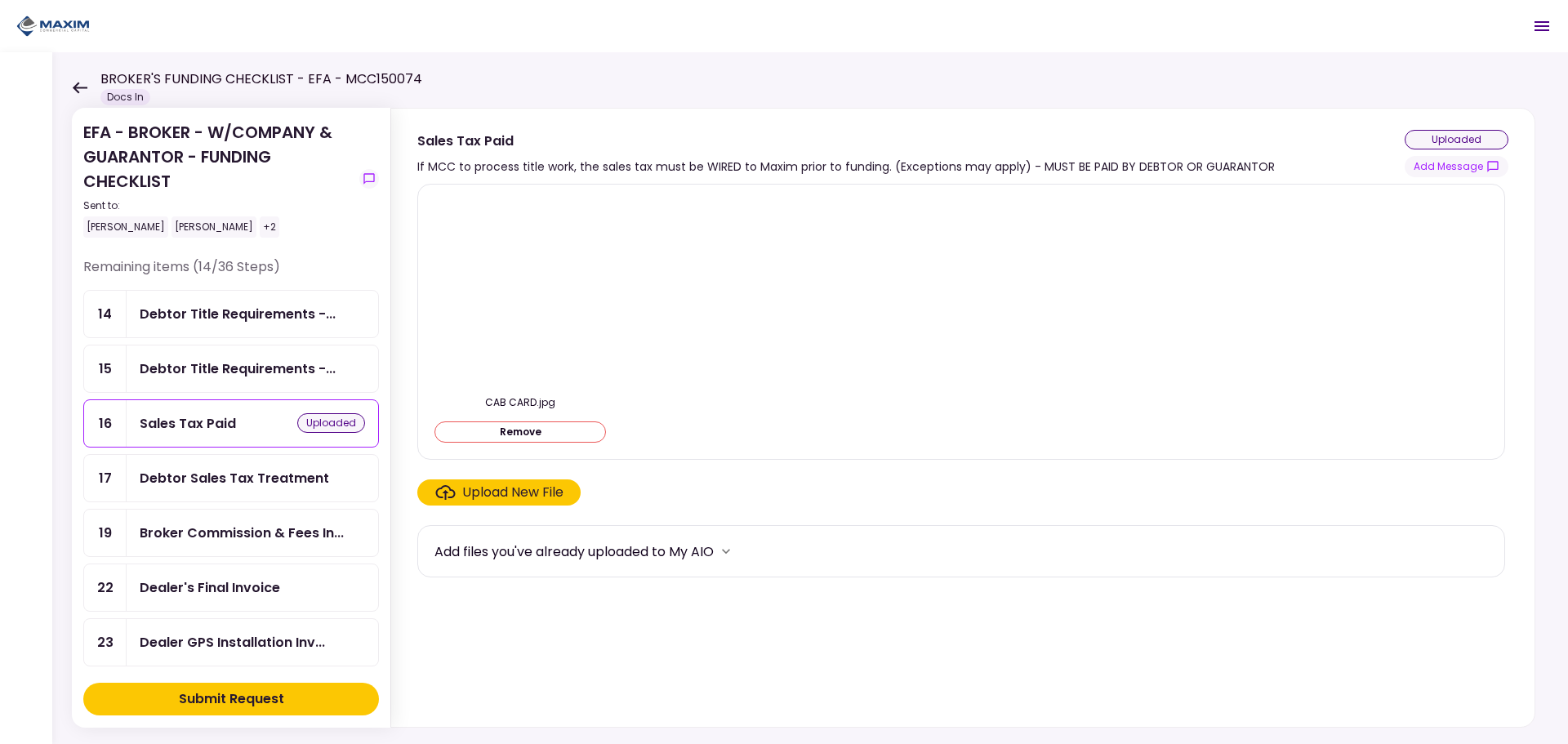
click at [189, 484] on div "Debtor Sales Tax Treatment" at bounding box center [234, 478] width 189 height 20
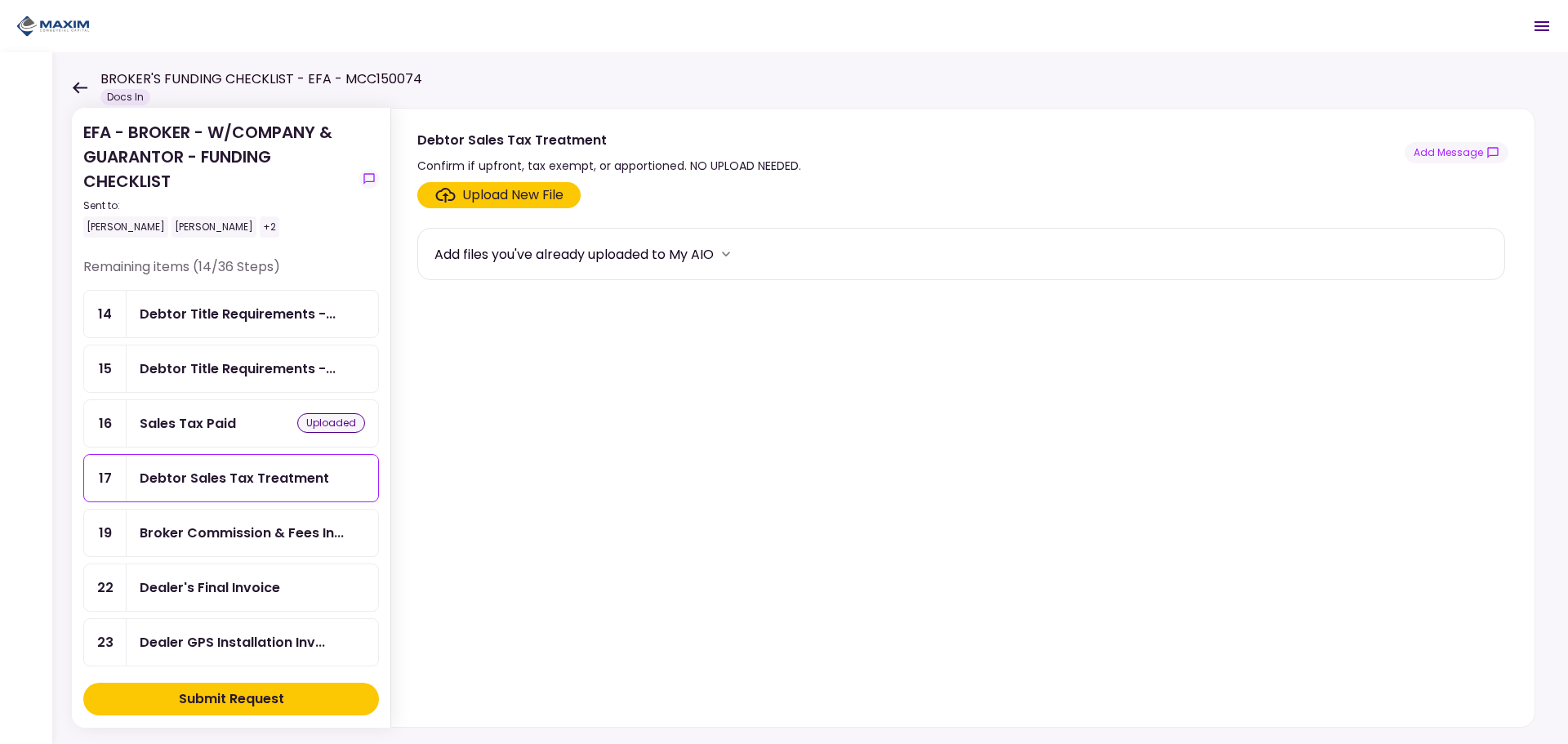
click at [510, 195] on div "Upload New File" at bounding box center [513, 195] width 101 height 20
click at [0, 0] on input "Upload New File" at bounding box center [0, 0] width 0 height 0
click at [185, 368] on div "Debtor Title Requirements -..." at bounding box center [237, 368] width 196 height 20
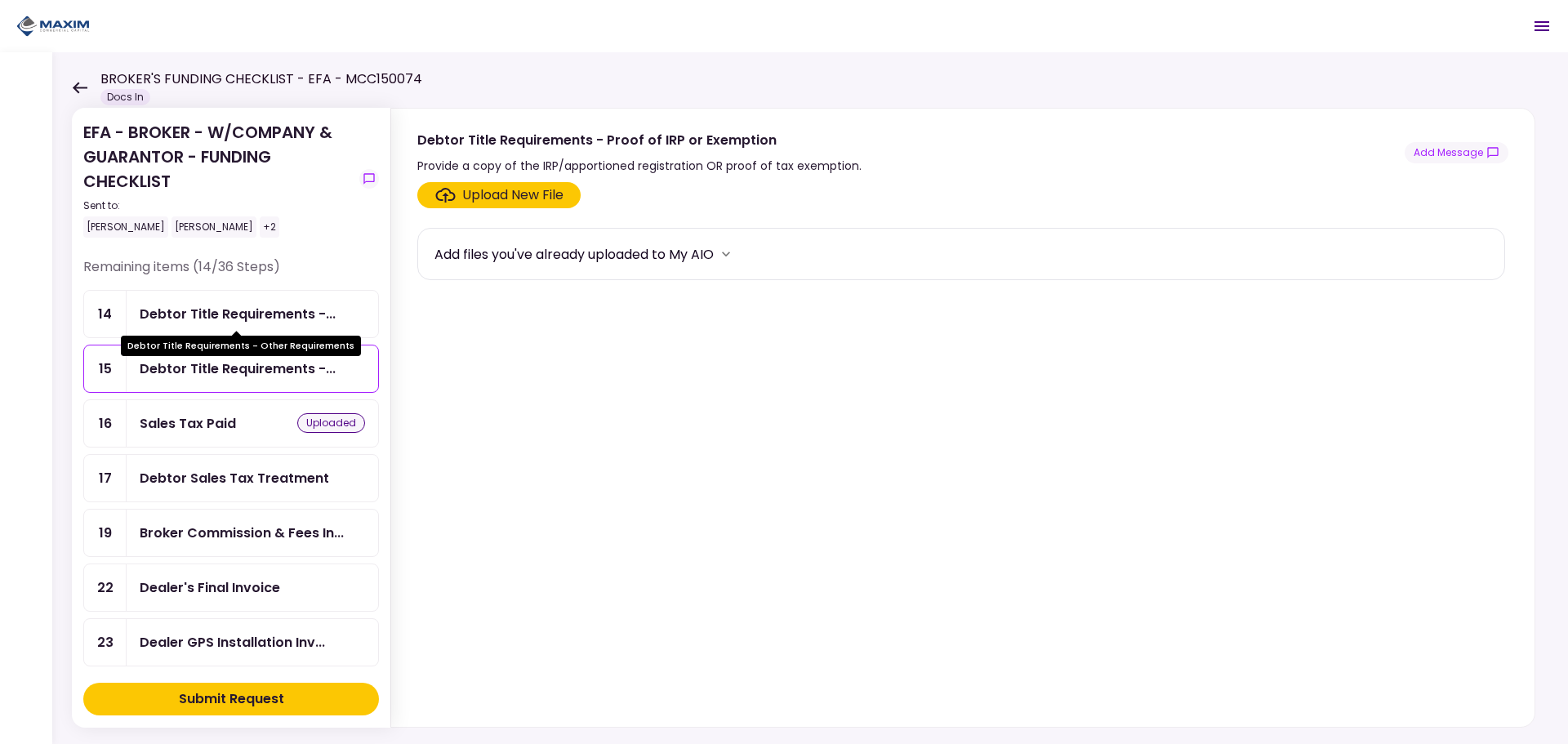
click at [207, 321] on div "Debtor Title Requirements -..." at bounding box center [237, 314] width 196 height 20
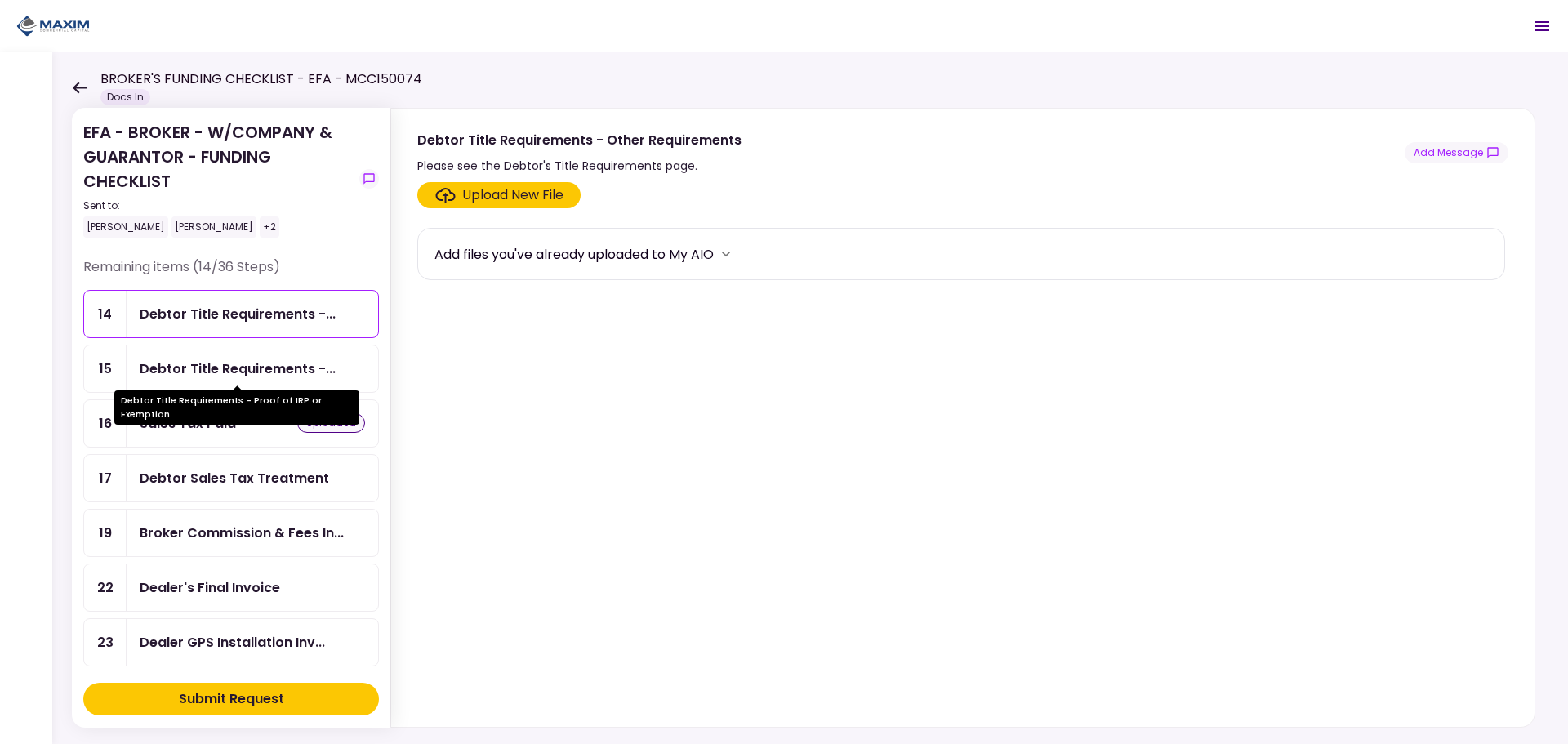
click at [231, 360] on div "Debtor Title Requirements -..." at bounding box center [237, 368] width 196 height 20
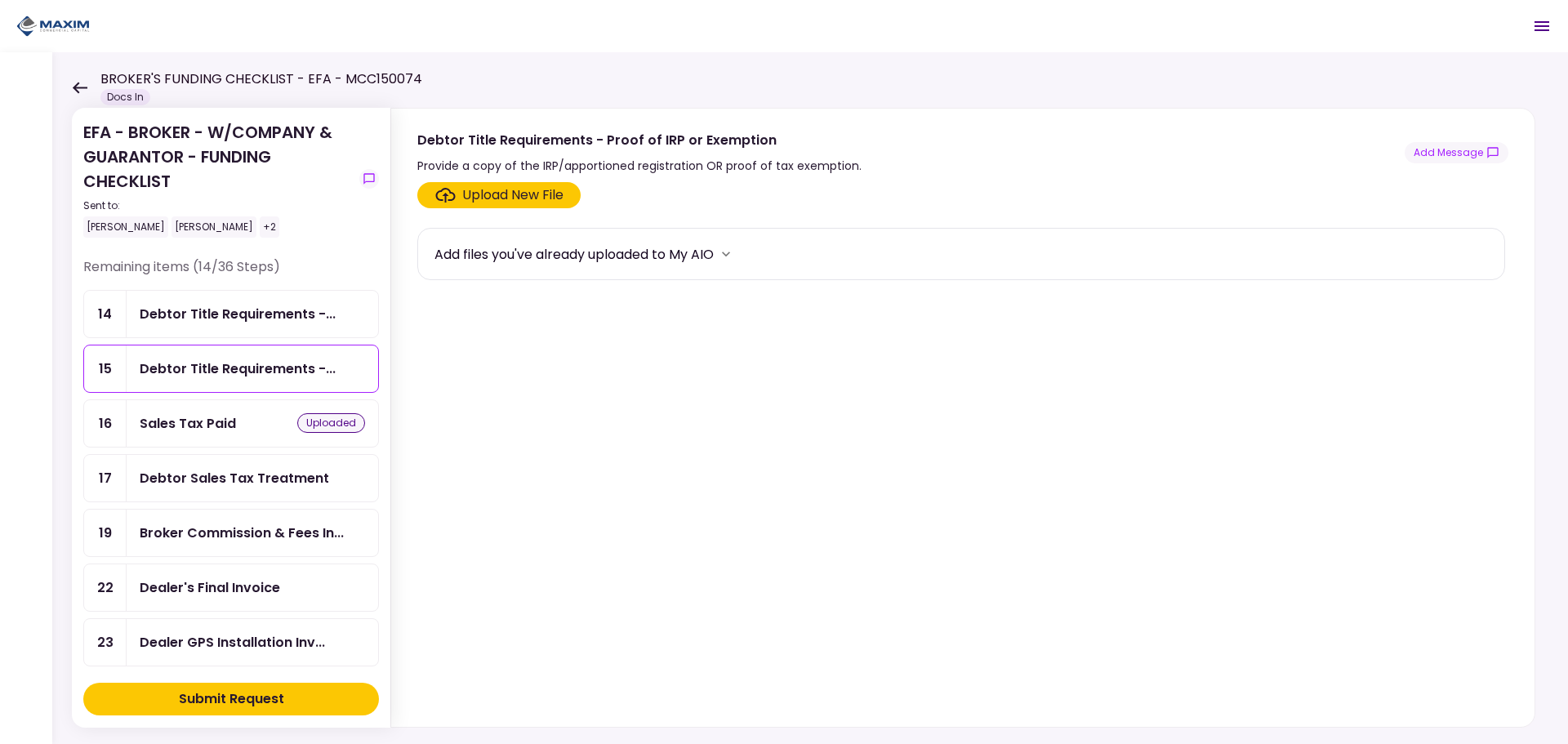
click at [228, 482] on div "Debtor Sales Tax Treatment" at bounding box center [234, 478] width 189 height 20
click at [195, 432] on div "Sales Tax Paid" at bounding box center [188, 424] width 96 height 20
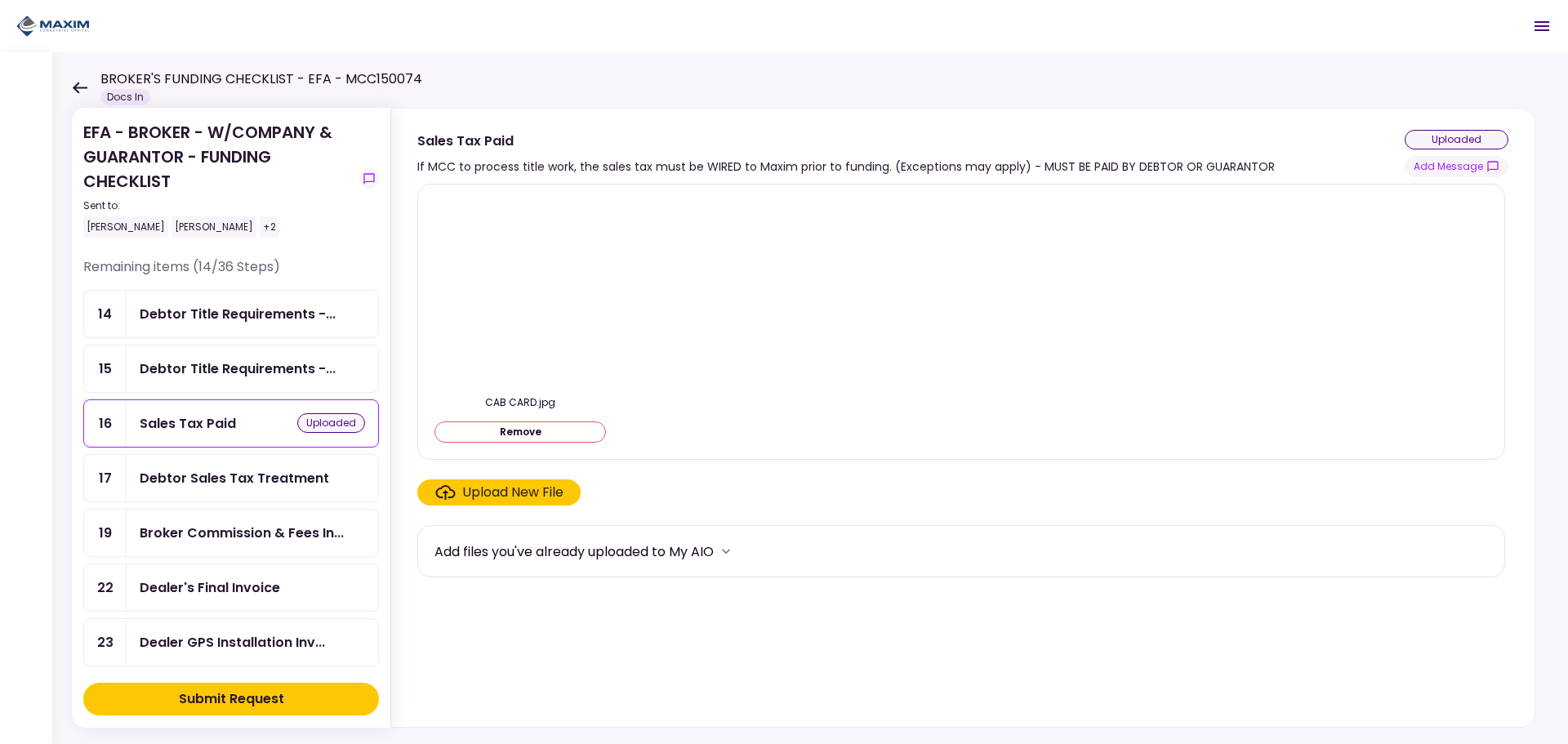
click at [205, 377] on div "Debtor Title Requirements -..." at bounding box center [237, 368] width 196 height 20
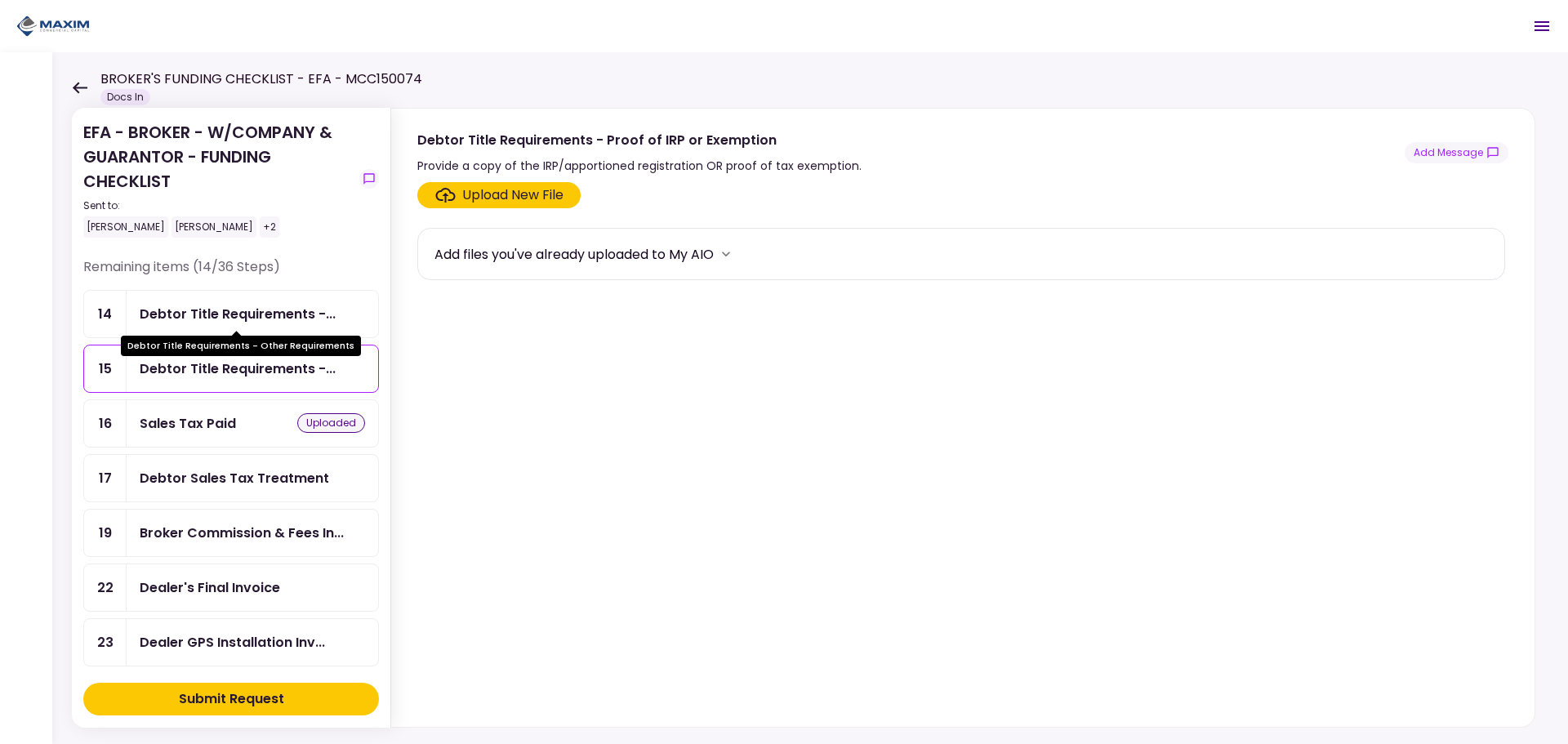
click at [208, 306] on div "Debtor Title Requirements -..." at bounding box center [237, 314] width 196 height 20
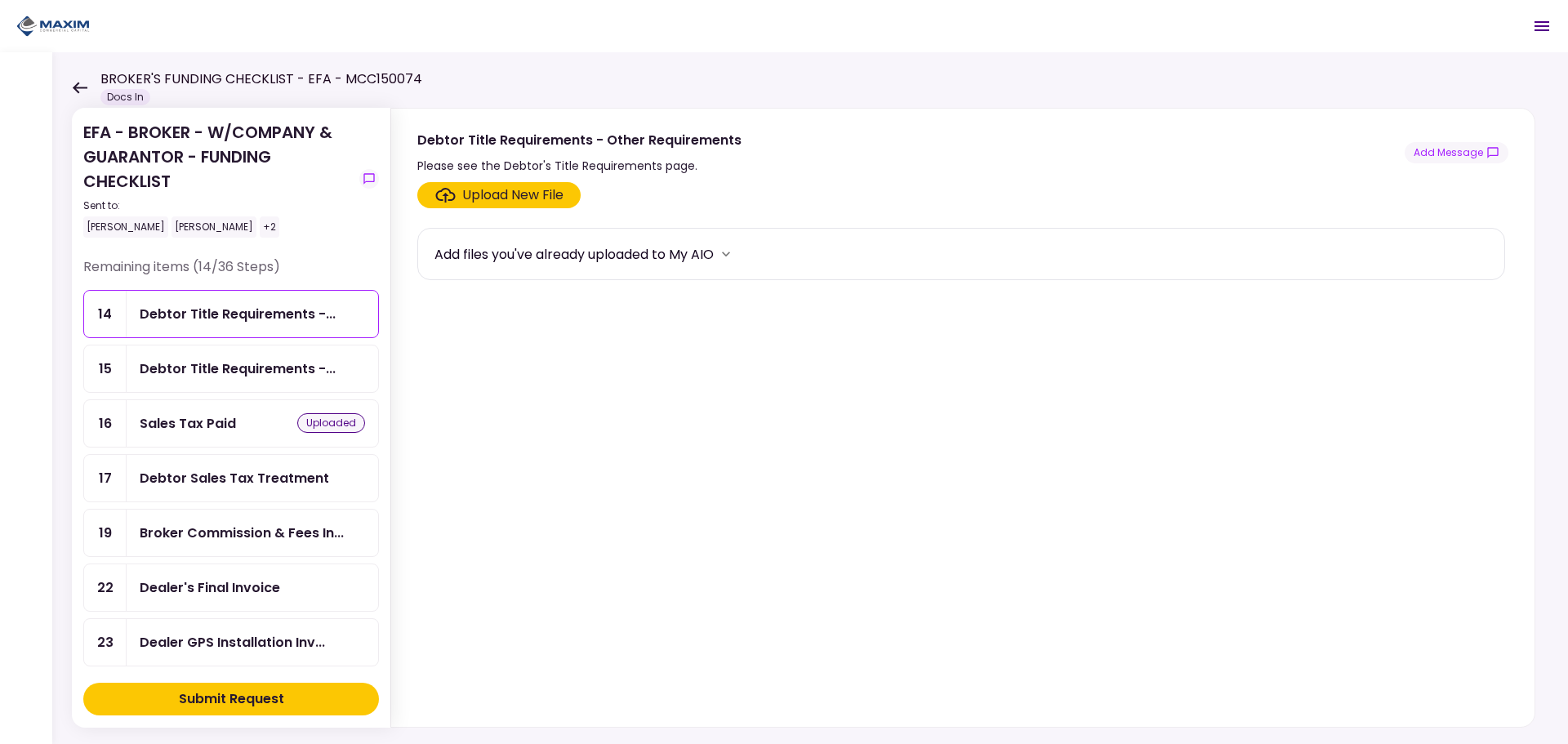
click at [198, 360] on div "Debtor Title Requirements -..." at bounding box center [237, 368] width 196 height 20
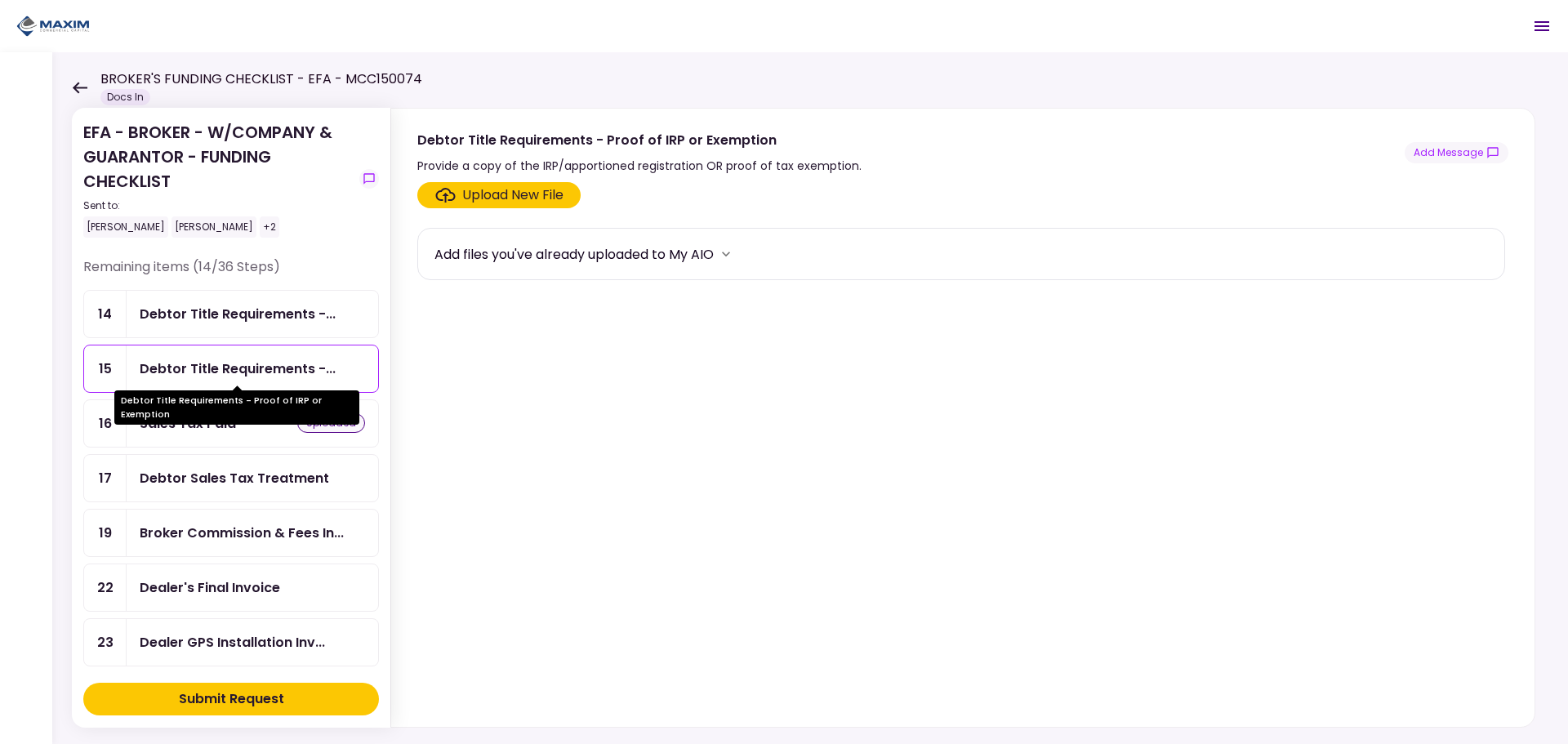
click at [210, 415] on div "Debtor Title Requirements - Proof of IRP or Exemption" at bounding box center [237, 408] width 245 height 35
click at [213, 433] on div "Sales Tax Paid" at bounding box center [188, 424] width 96 height 20
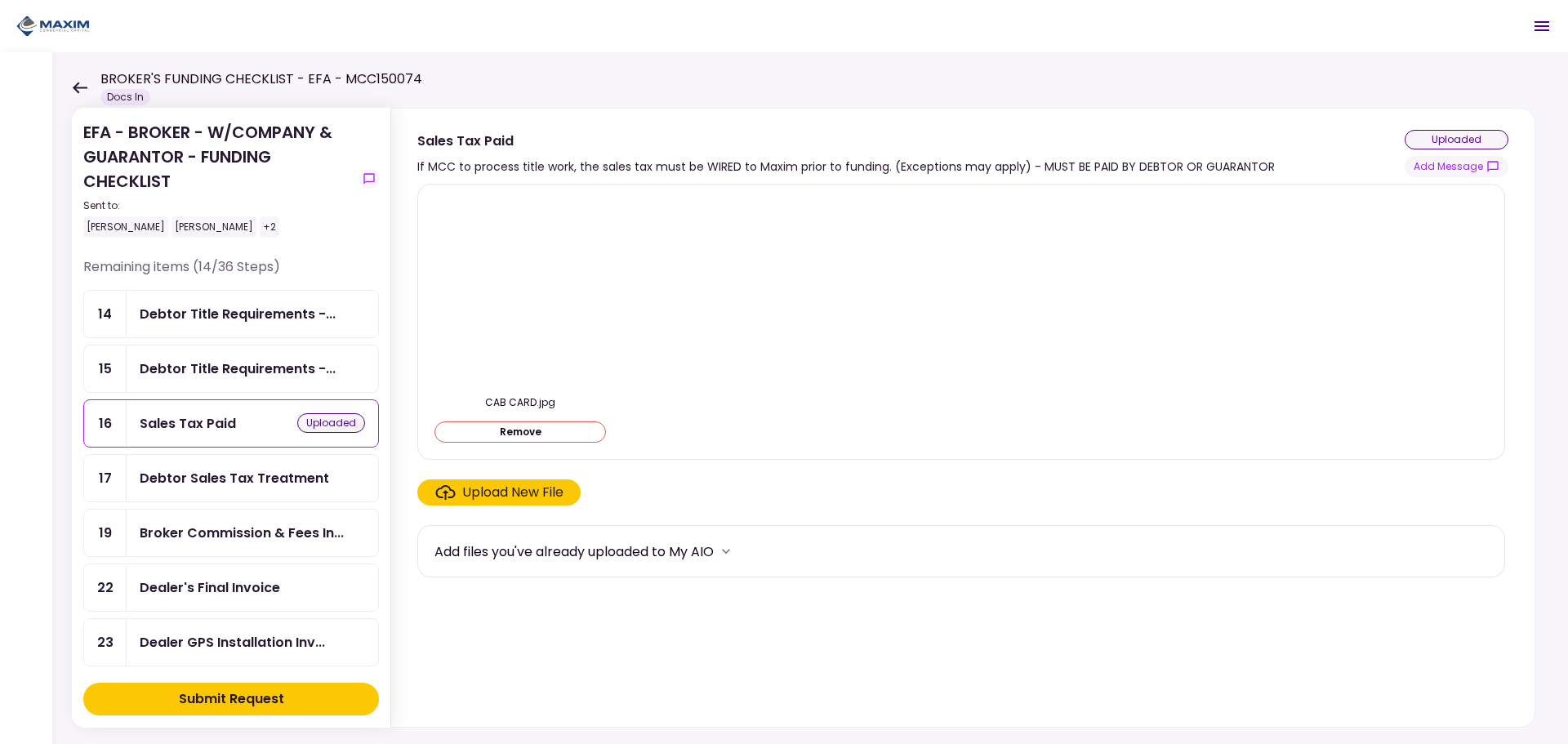
click at [207, 384] on div "Debtor Title Requirements -..." at bounding box center [252, 368] width 252 height 46
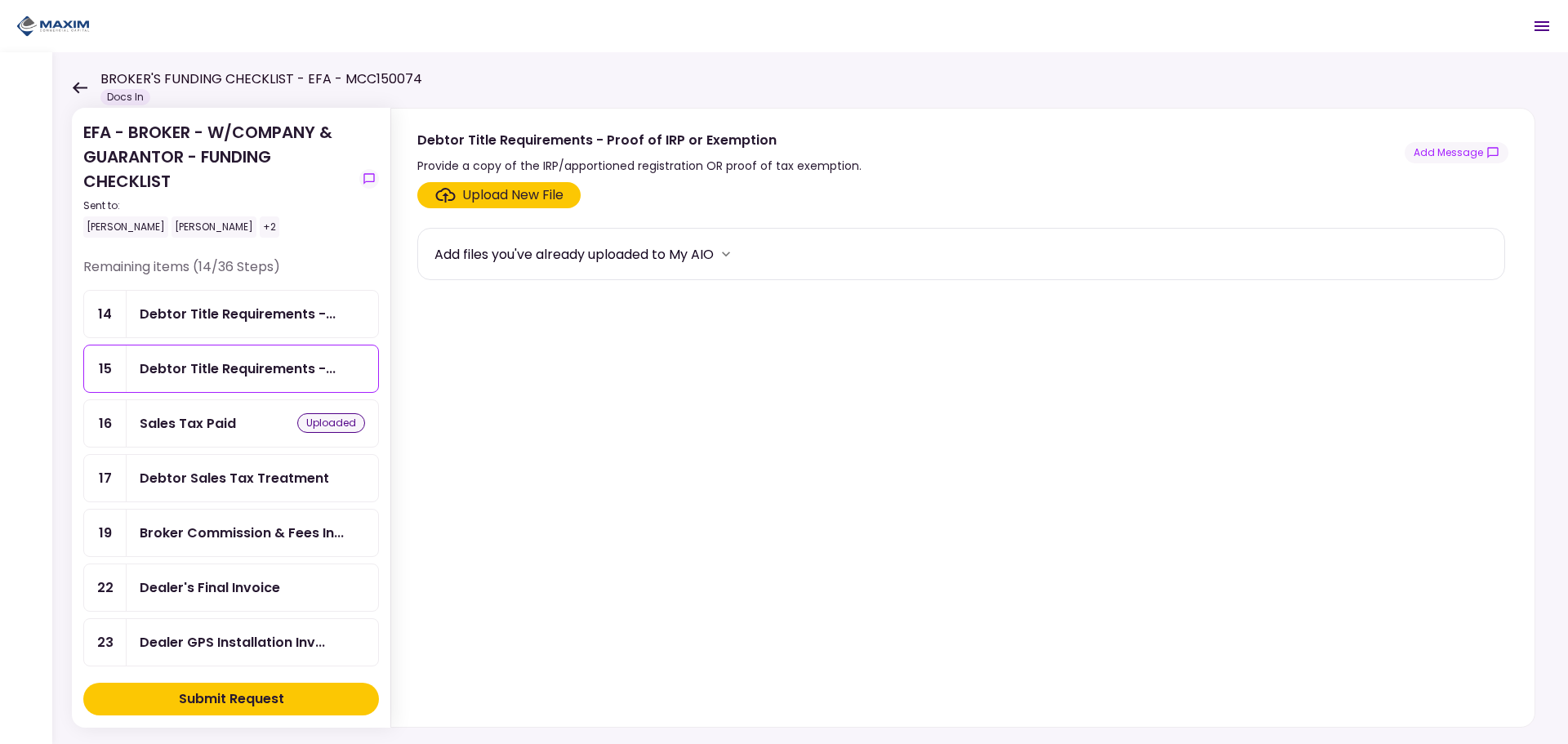
click at [214, 413] on div "Sales Tax Paid uploaded" at bounding box center [252, 424] width 252 height 46
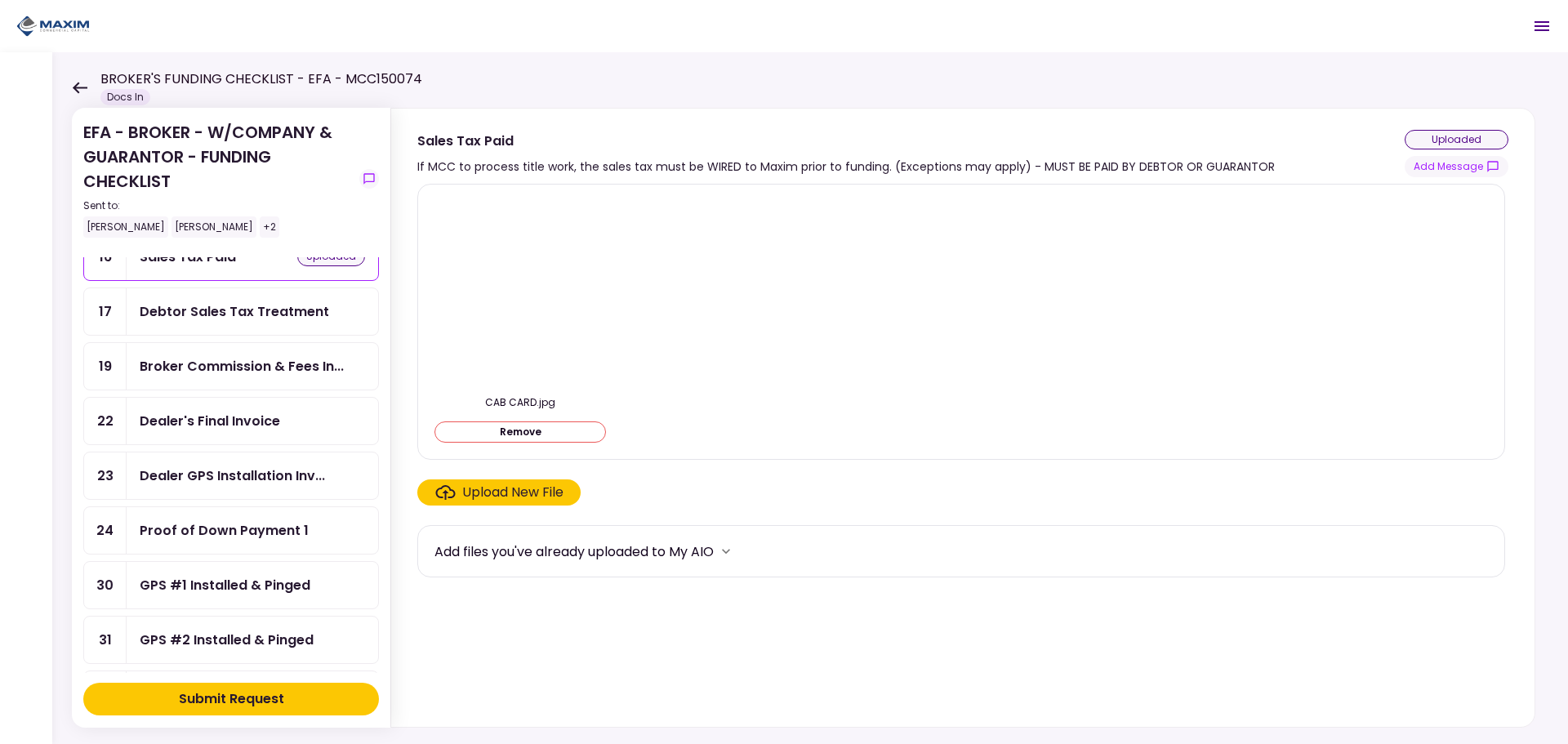
scroll to position [190, 0]
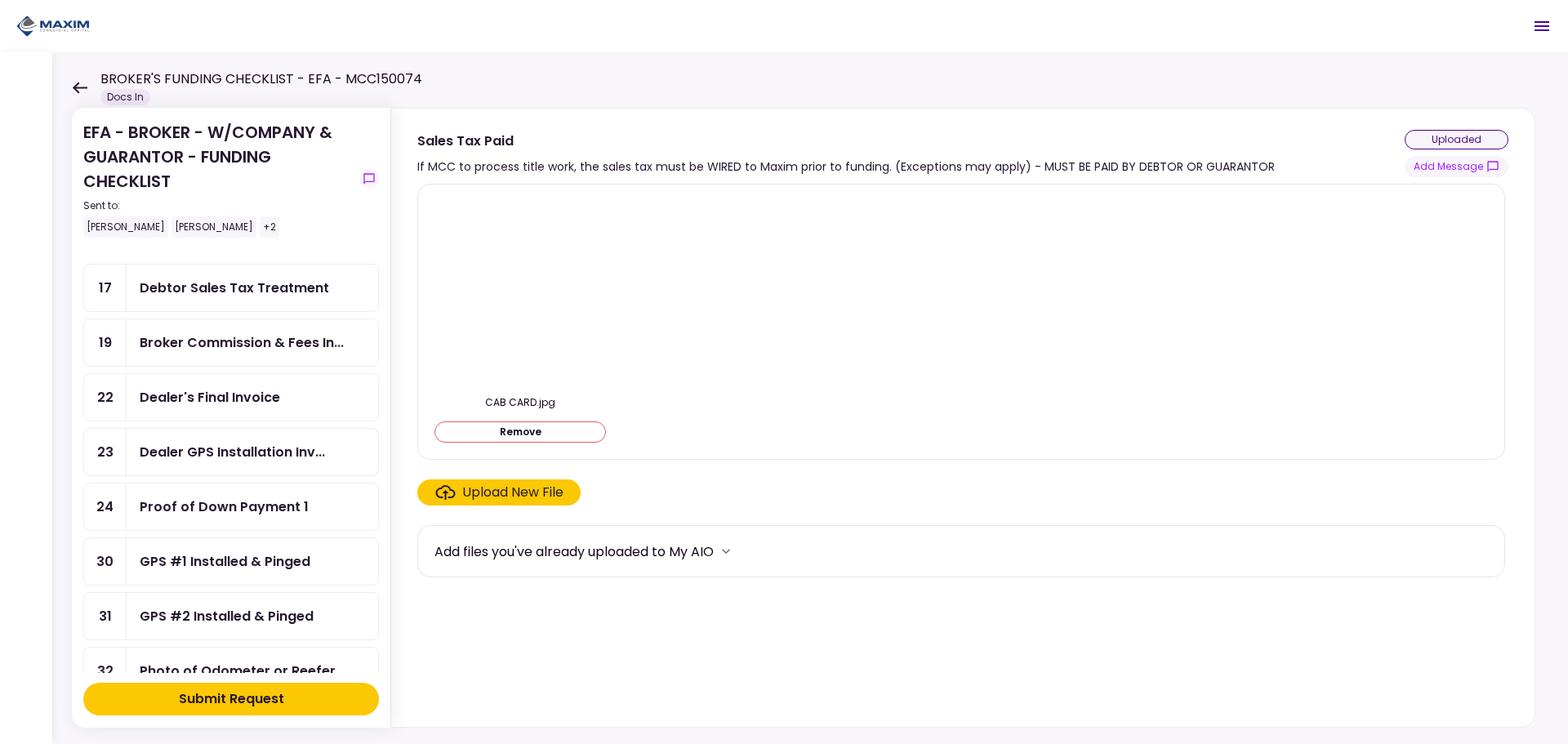
click at [181, 395] on div "Dealer's Final Invoice" at bounding box center [210, 397] width 141 height 20
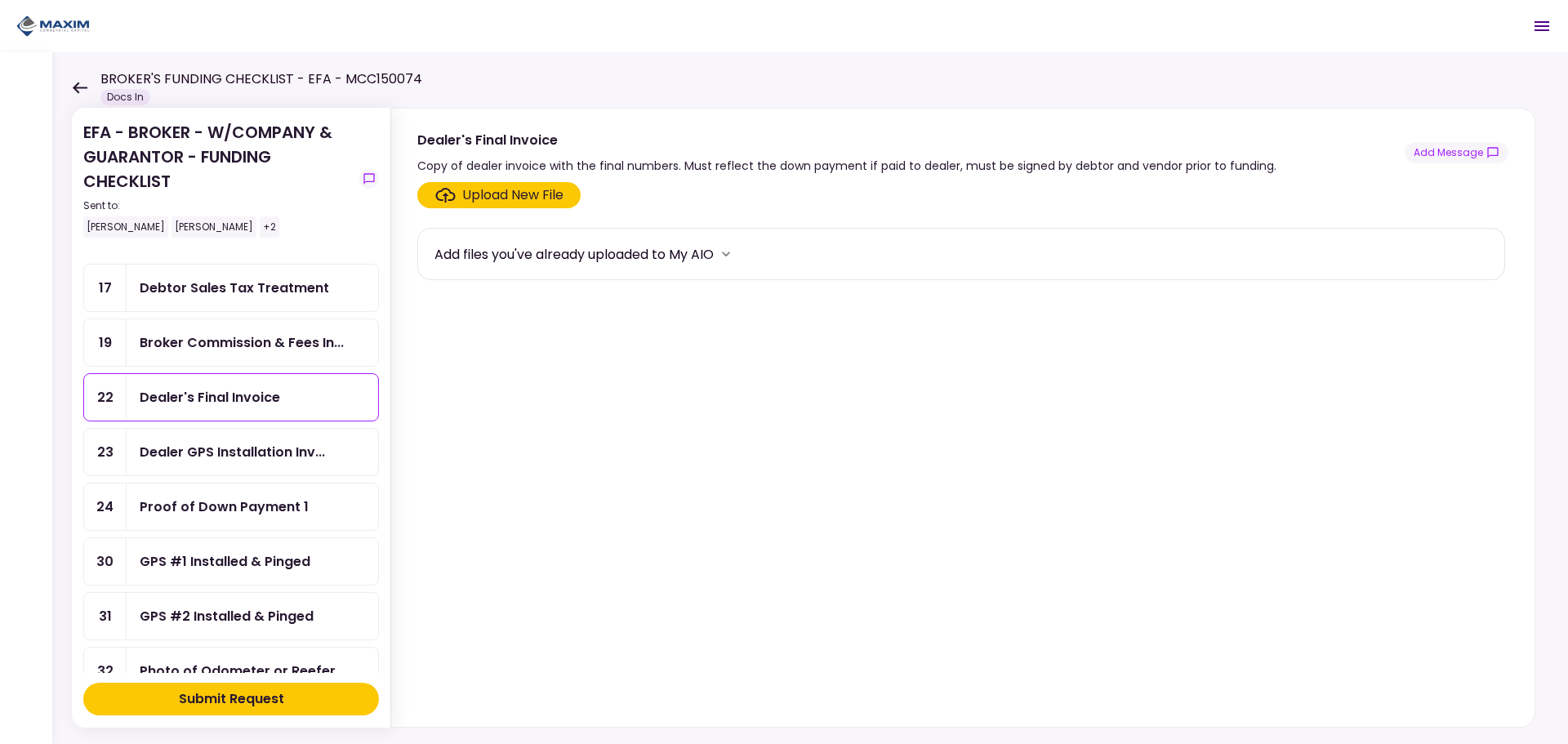
click at [207, 447] on div "Dealer GPS Installation Inv..." at bounding box center [232, 452] width 185 height 20
click at [193, 403] on div "Dealer's Final Invoice" at bounding box center [210, 397] width 141 height 20
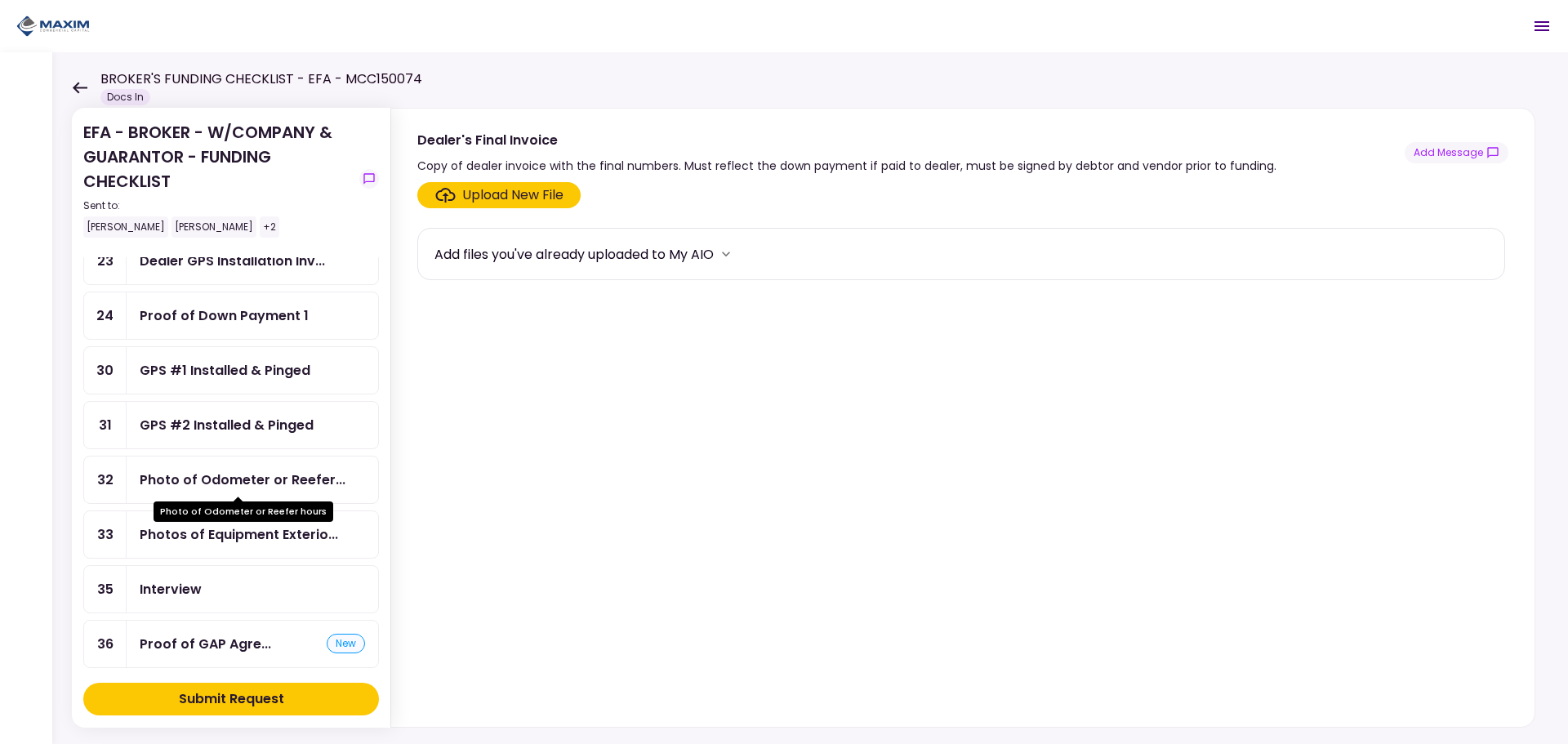
click at [166, 479] on div "Photo of Odometer or Reefer..." at bounding box center [242, 480] width 205 height 20
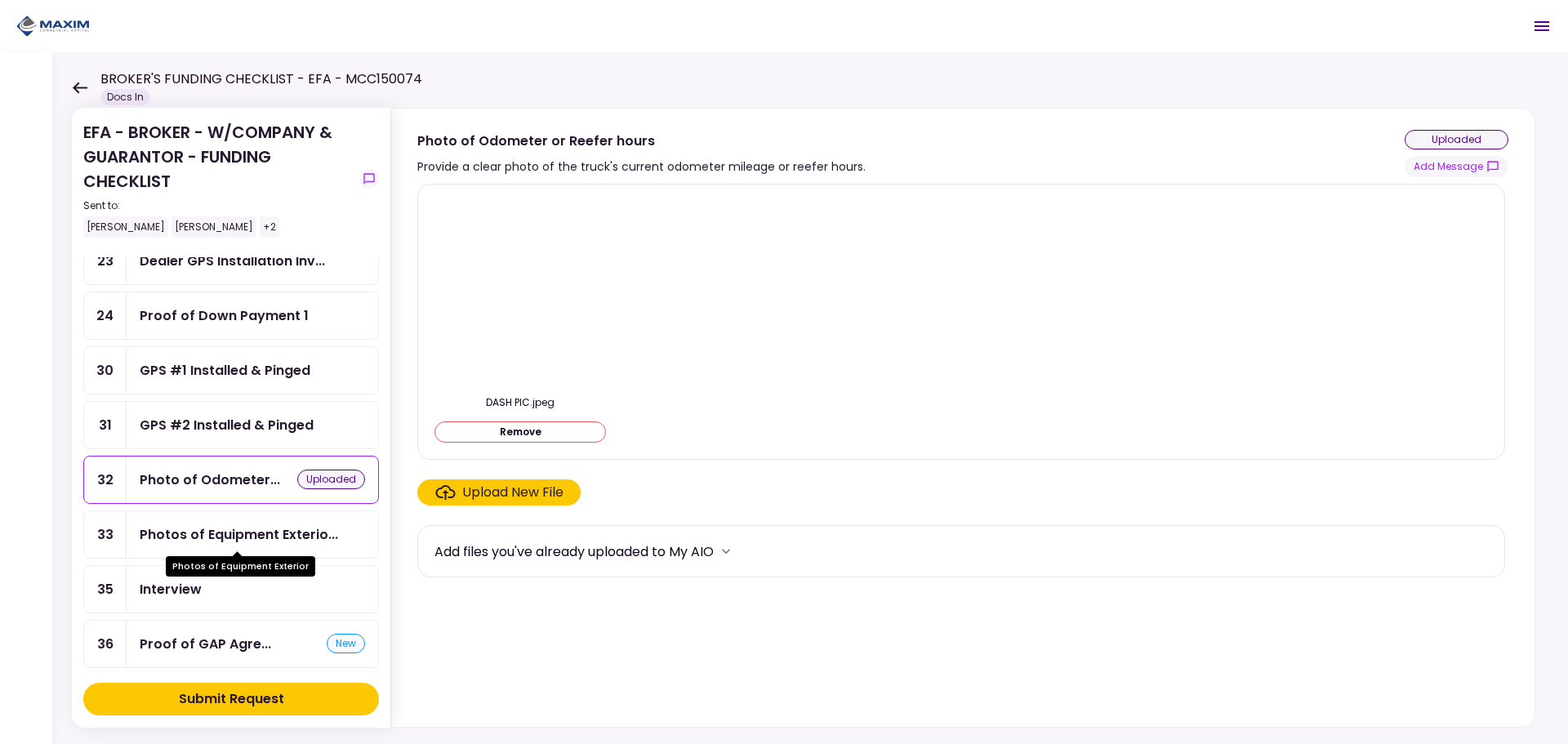
click at [200, 530] on div "Photos of Equipment Exterio..." at bounding box center [238, 534] width 198 height 20
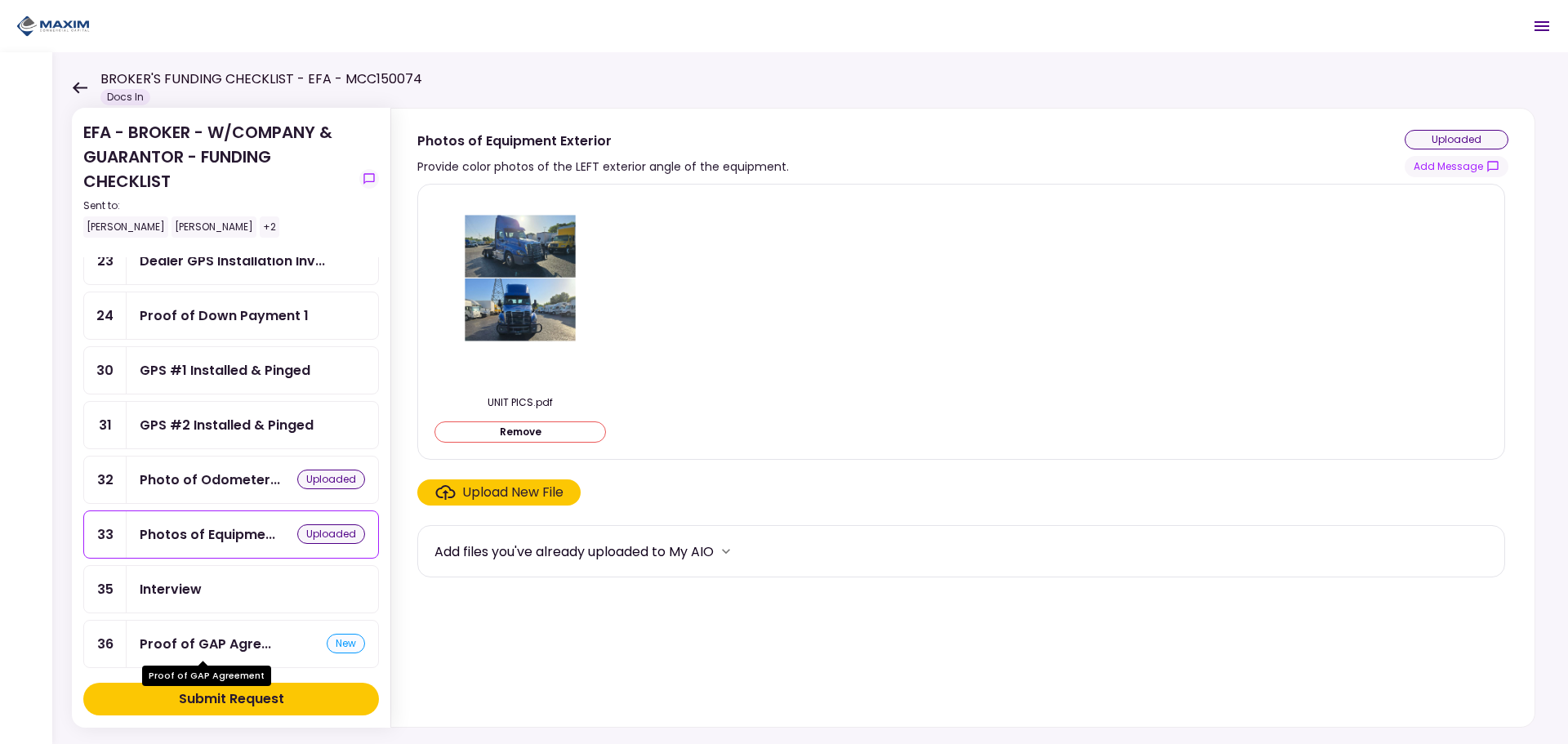
click at [264, 644] on div "Proof of GAP Agre..." at bounding box center [205, 643] width 132 height 20
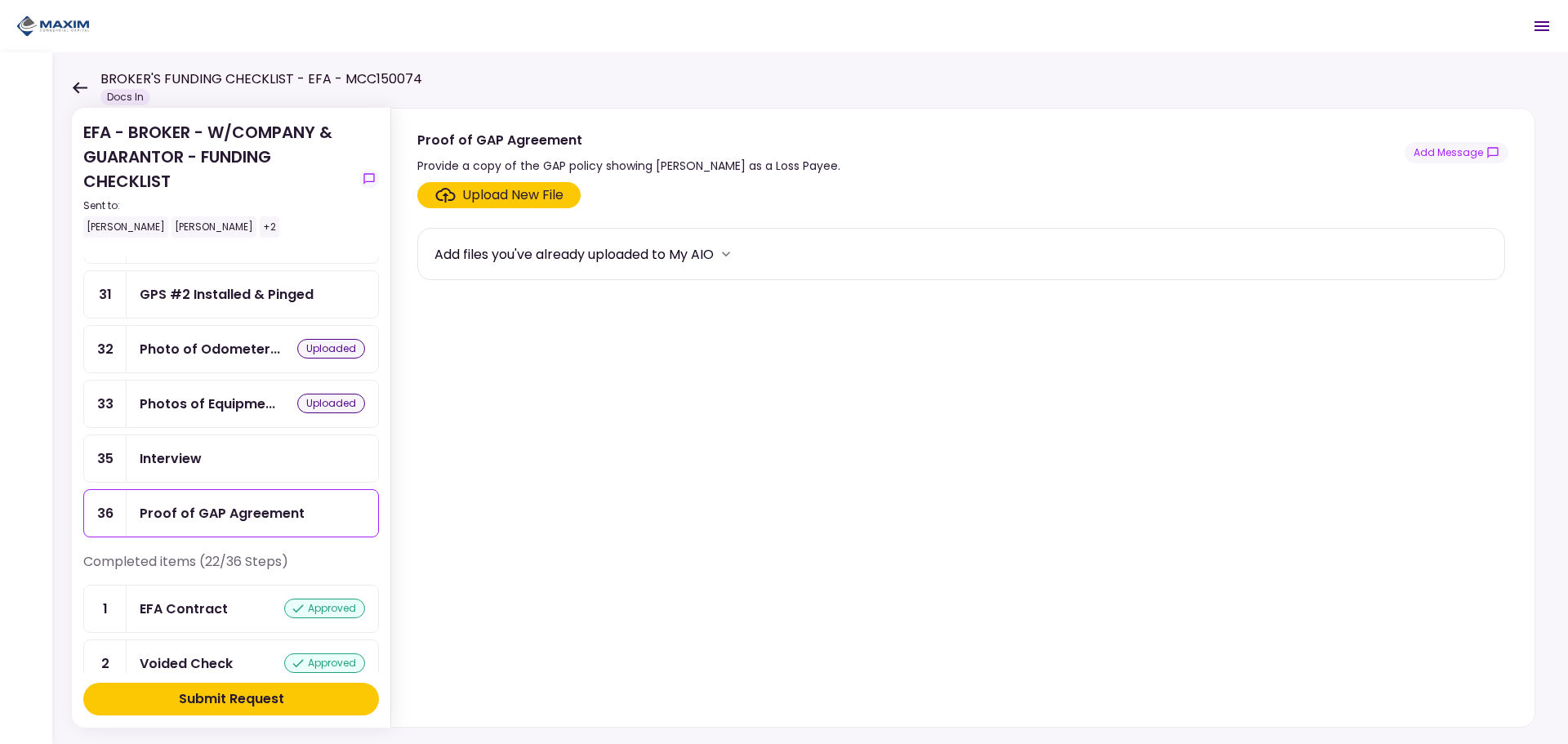
scroll to position [572, 0]
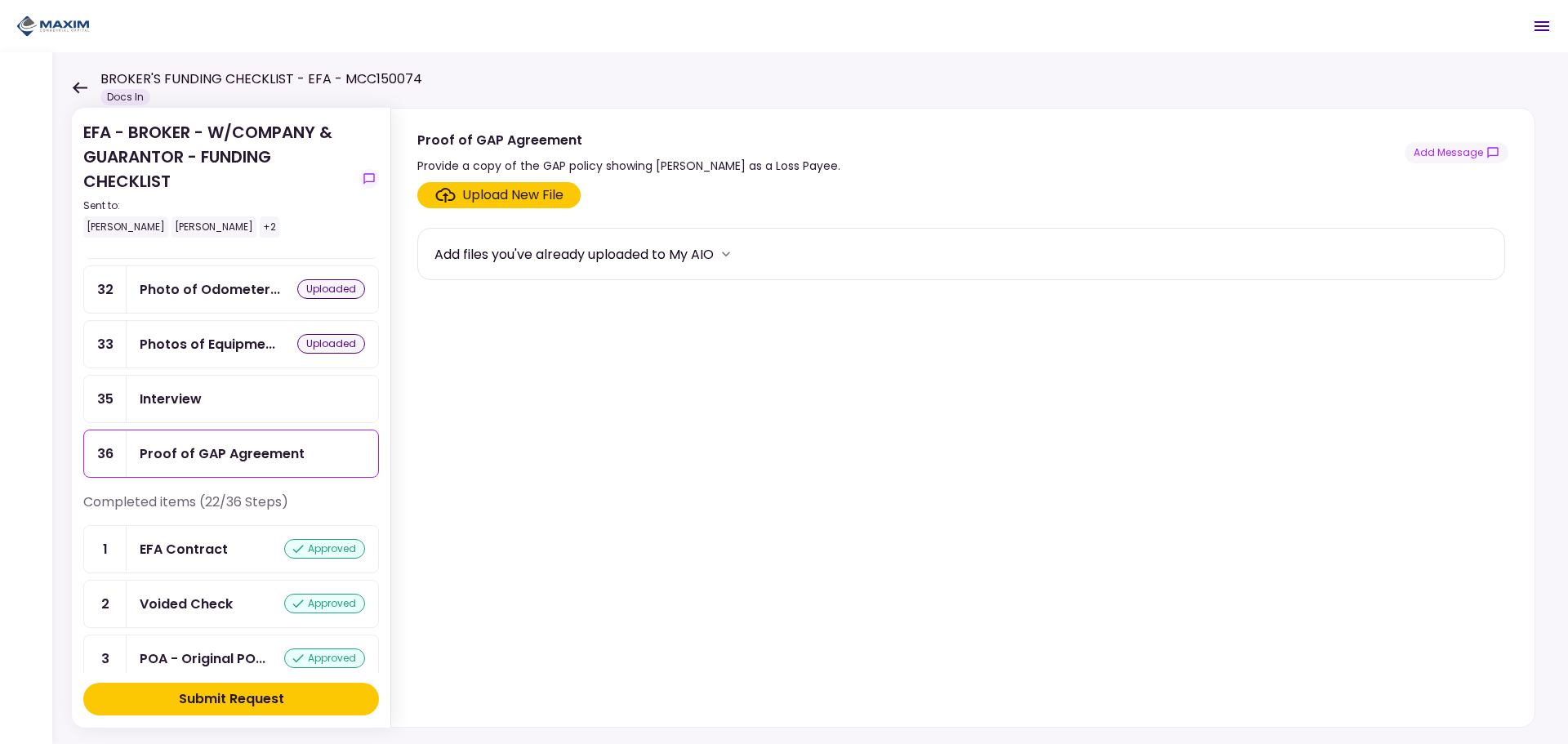
click at [264, 437] on div "Proof of GAP Agreement" at bounding box center [252, 454] width 252 height 46
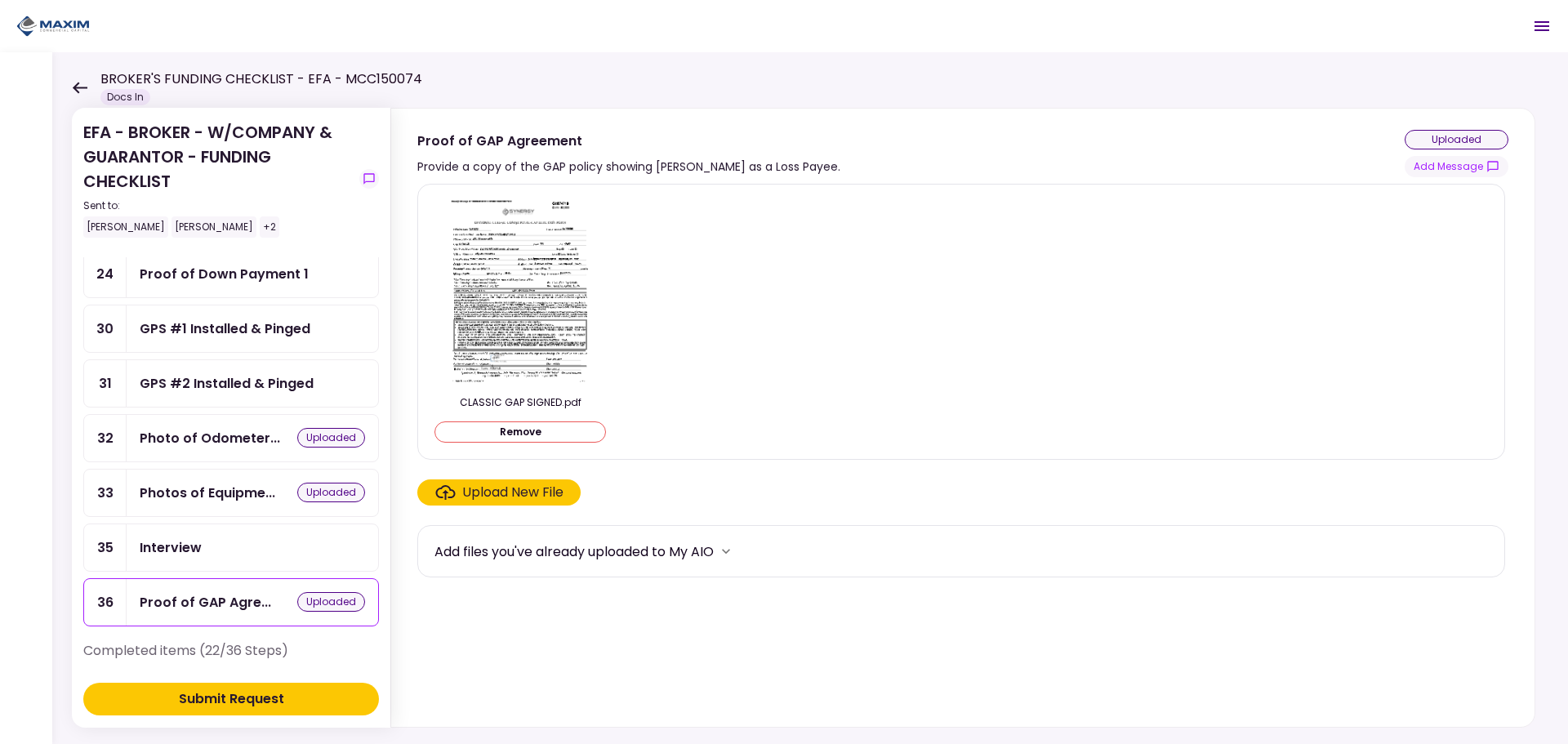
scroll to position [190, 0]
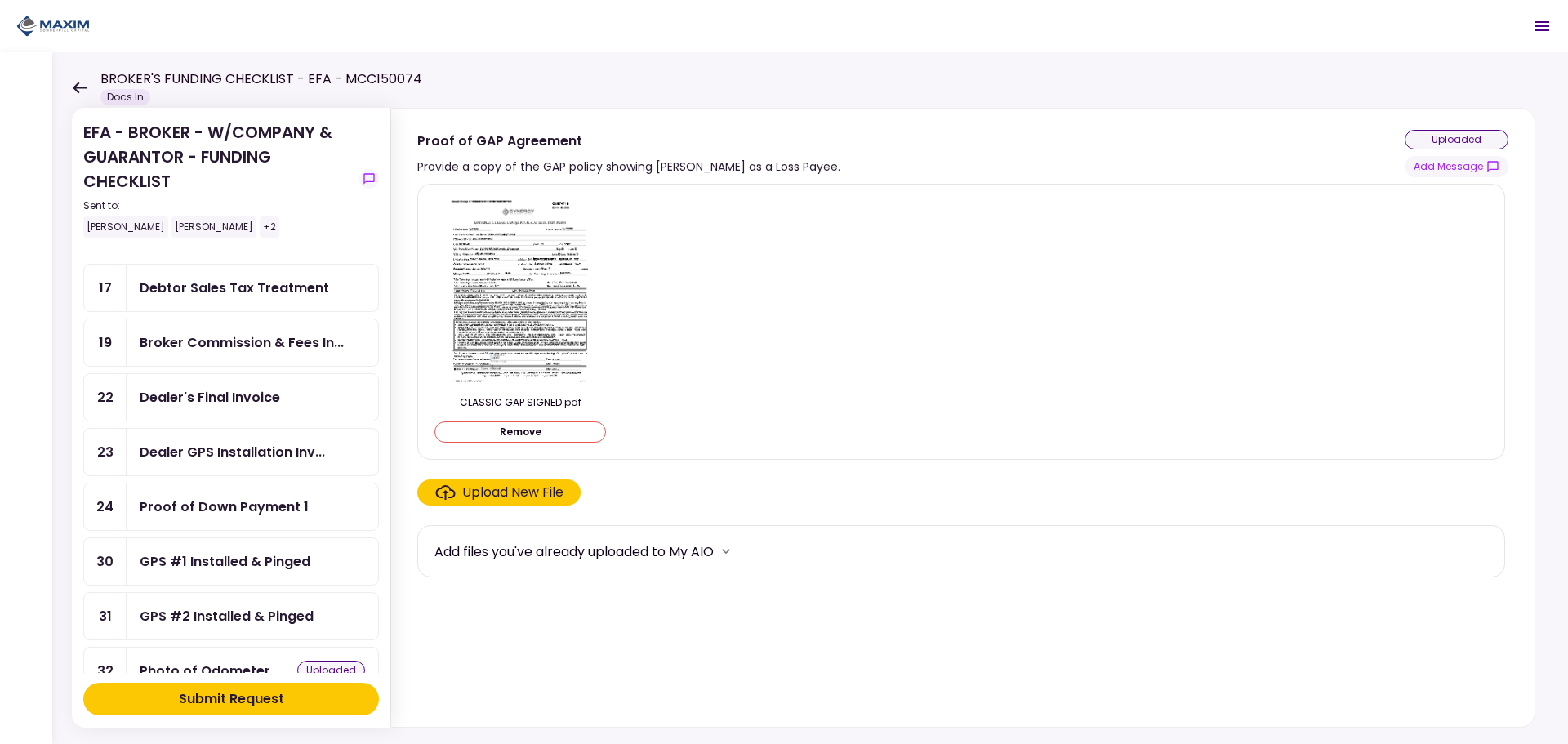
click at [214, 701] on div "Submit Request" at bounding box center [231, 700] width 105 height 20
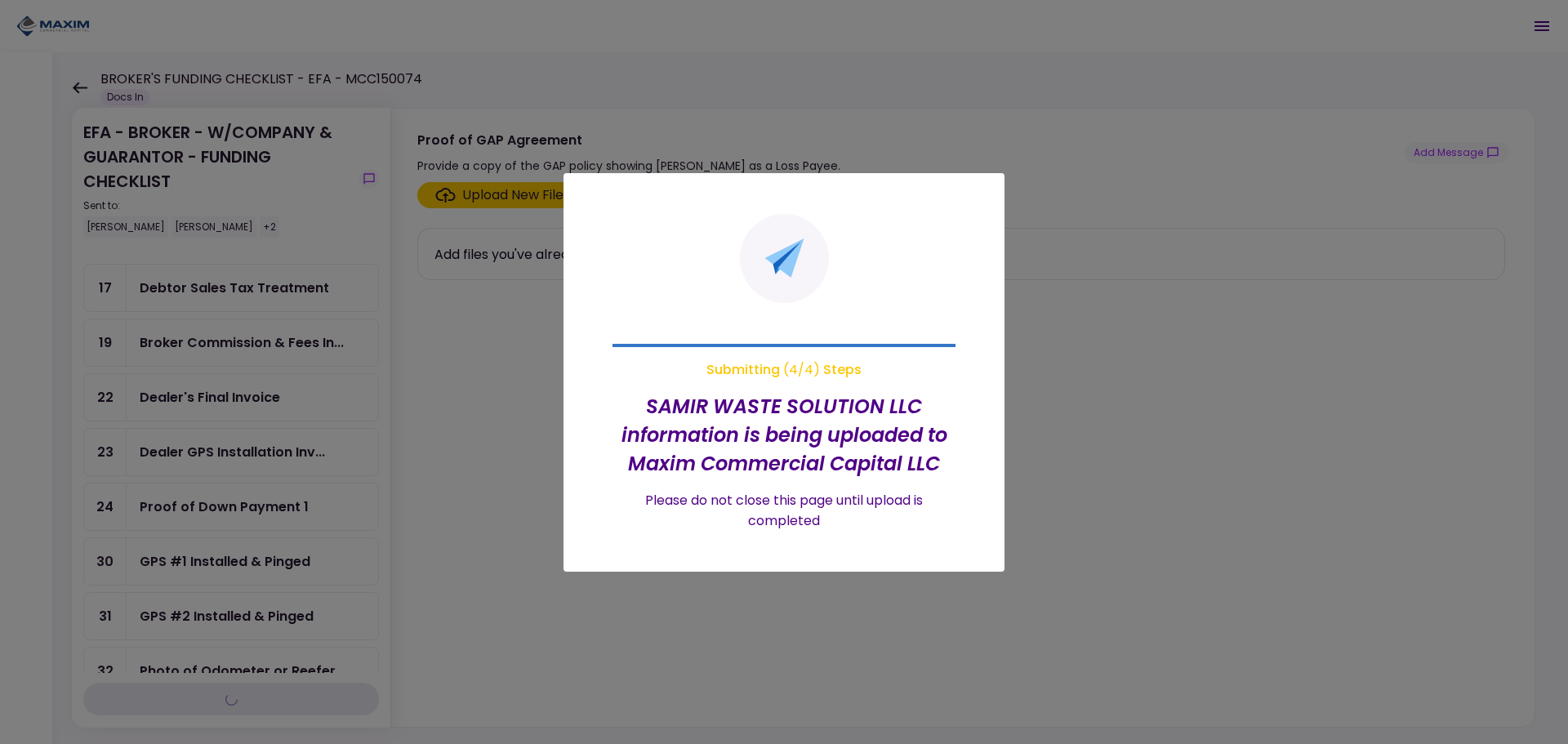
scroll to position [135, 0]
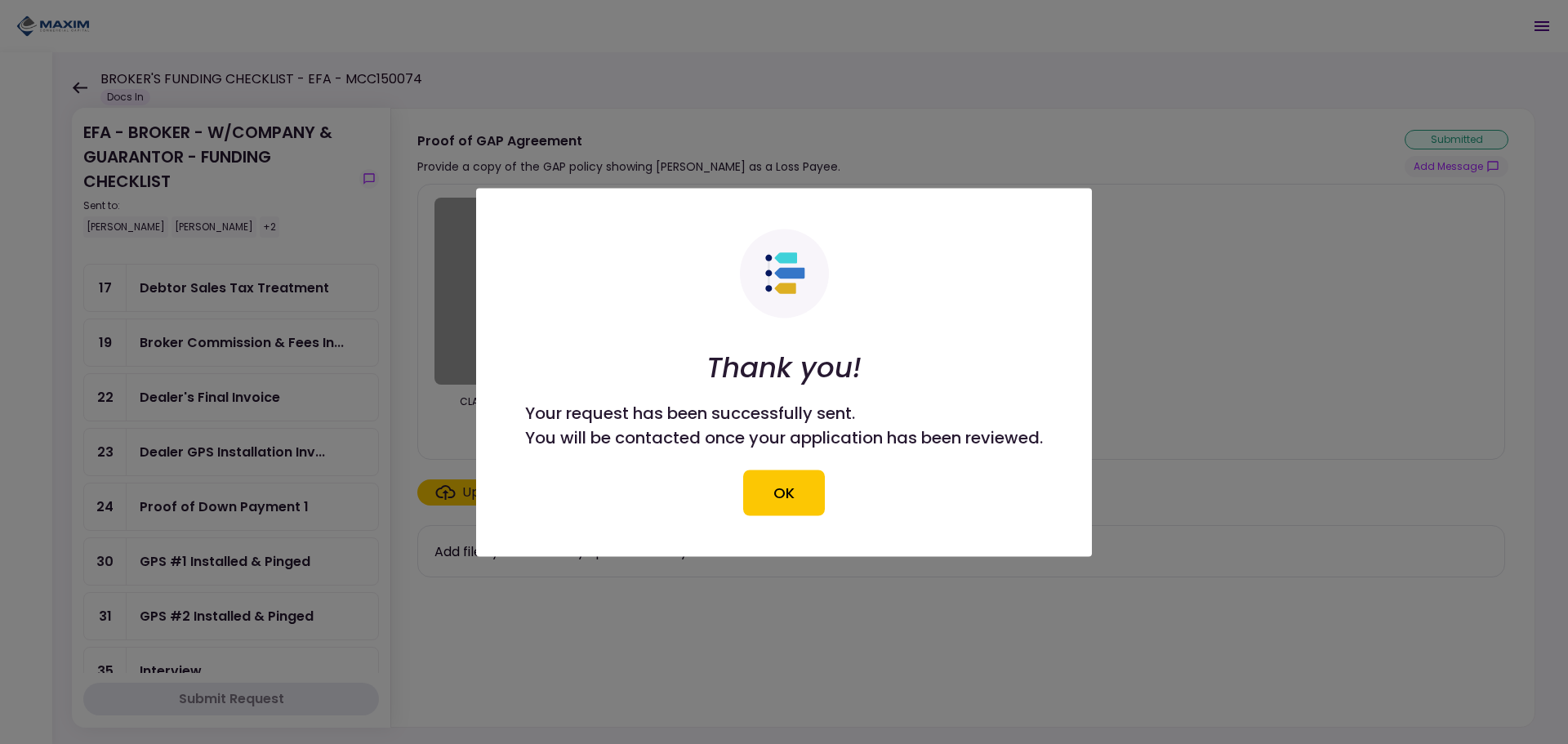
click at [772, 492] on button "OK" at bounding box center [784, 492] width 82 height 45
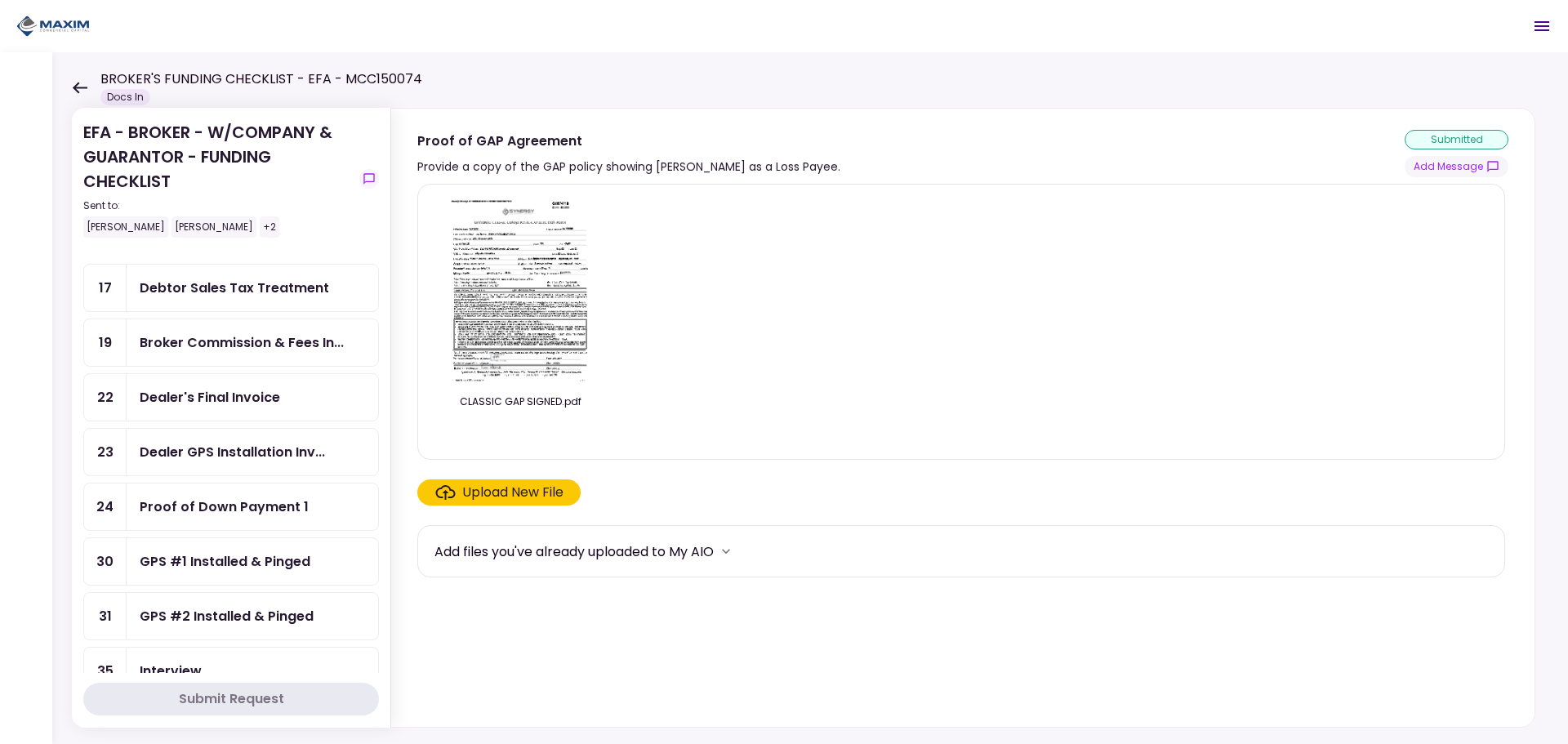
click at [788, 297] on div "CLASSIC GAP SIGNED.pdf" at bounding box center [961, 321] width 1053 height 248
